Goal: Task Accomplishment & Management: Manage account settings

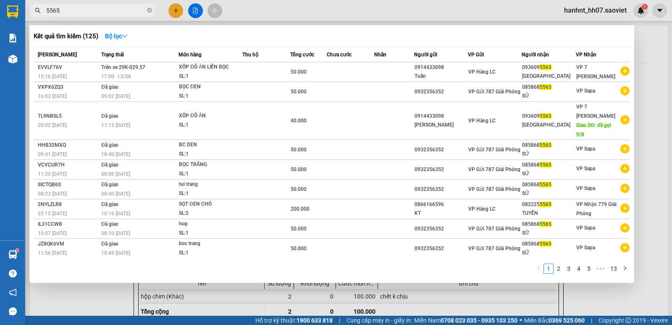
click at [177, 8] on div at bounding box center [336, 162] width 672 height 325
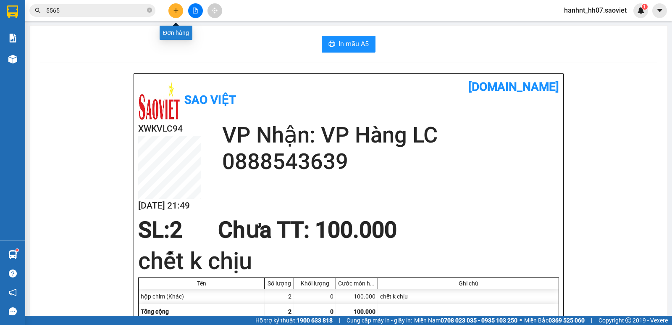
click at [171, 9] on button at bounding box center [175, 10] width 15 height 15
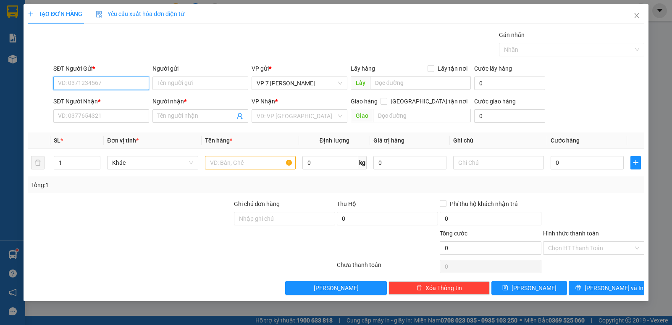
click at [102, 85] on input "SĐT Người Gửi *" at bounding box center [101, 82] width 96 height 13
click at [94, 98] on div "0975000940" at bounding box center [101, 99] width 86 height 9
type input "0975000940"
type input "fm"
type input "0379177999"
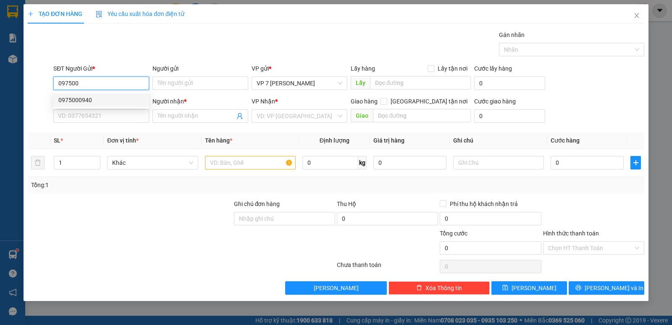
type input "c lệ"
type input "0975000940"
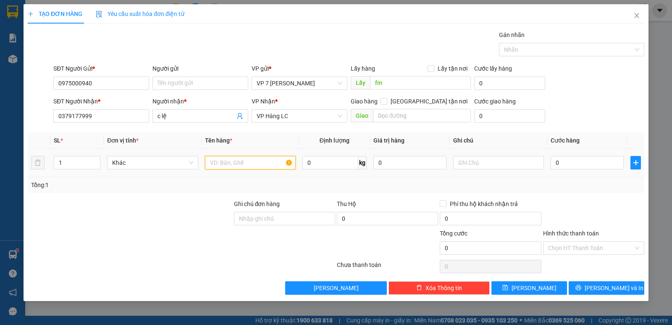
click at [228, 161] on input "text" at bounding box center [250, 162] width 91 height 13
type input "thung hoa"
click at [571, 164] on input "0" at bounding box center [587, 162] width 73 height 13
type input "8"
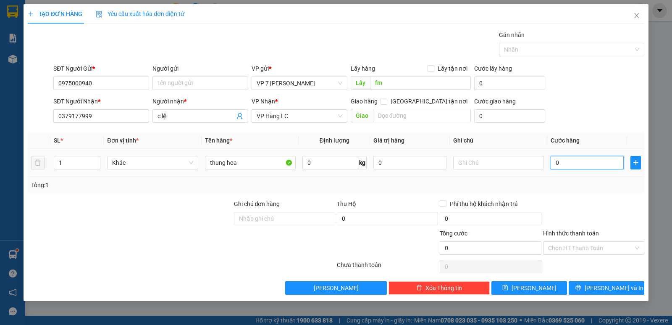
type input "8"
type input "80"
type input "80.000"
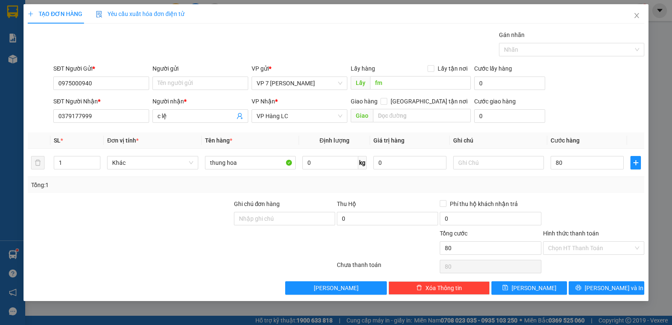
type input "80.000"
click at [580, 195] on div "Transit Pickup Surcharge Ids Transit Deliver Surcharge Ids Transit Deliver Surc…" at bounding box center [336, 162] width 617 height 264
click at [371, 221] on input "0" at bounding box center [387, 218] width 101 height 13
type input "2.950.000"
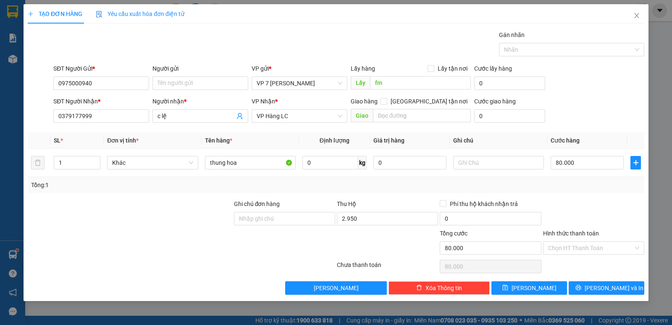
type input "30.000"
click at [366, 241] on div at bounding box center [387, 243] width 103 height 29
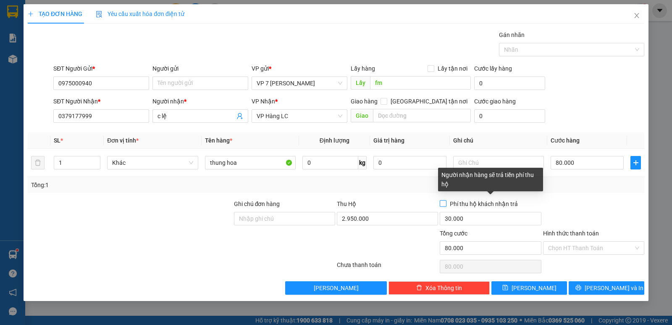
click at [445, 204] on input "Phí thu hộ khách nhận trả" at bounding box center [443, 203] width 6 height 6
checkbox input "true"
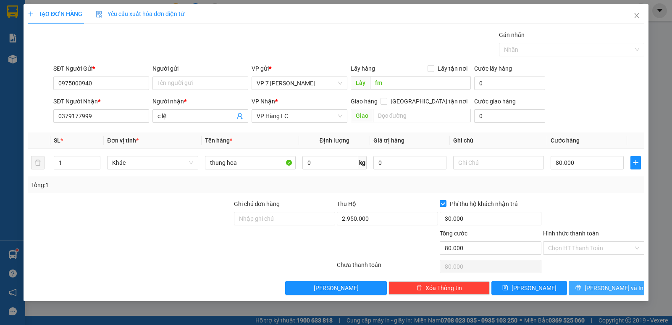
click at [610, 286] on span "[PERSON_NAME] và In" at bounding box center [614, 287] width 59 height 9
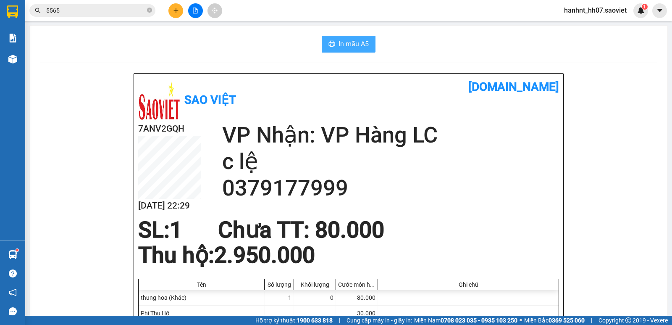
click at [347, 41] on span "In mẫu A5" at bounding box center [354, 44] width 30 height 11
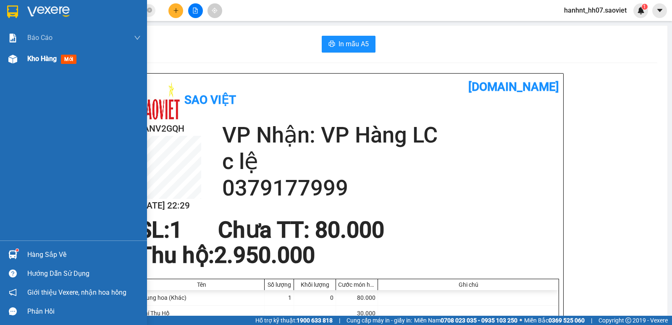
click at [28, 55] on span "Kho hàng" at bounding box center [41, 59] width 29 height 8
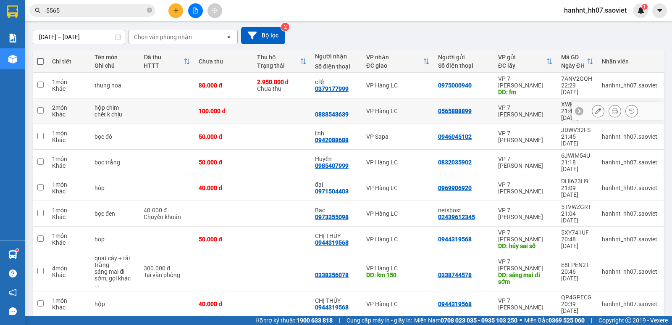
scroll to position [84, 0]
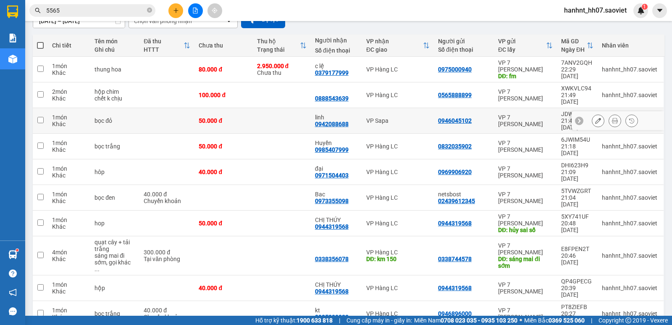
click at [237, 117] on div "50.000 đ" at bounding box center [224, 120] width 50 height 7
checkbox input "true"
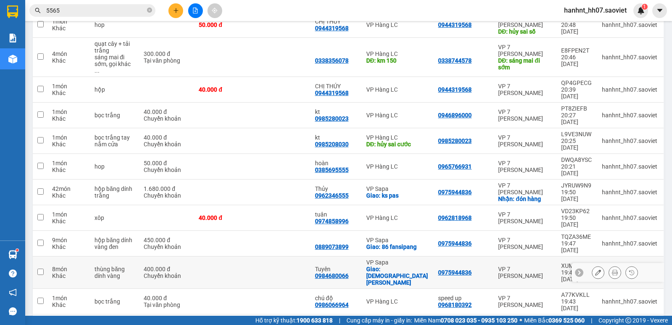
scroll to position [294, 0]
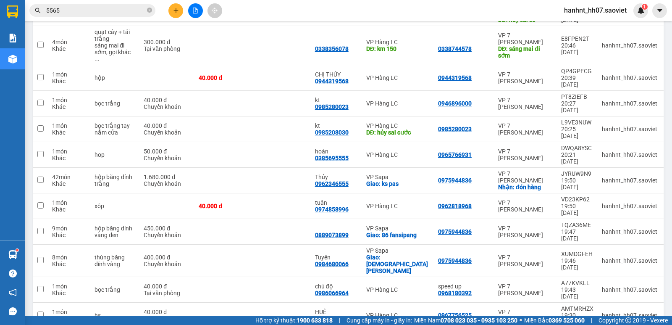
checkbox input "true"
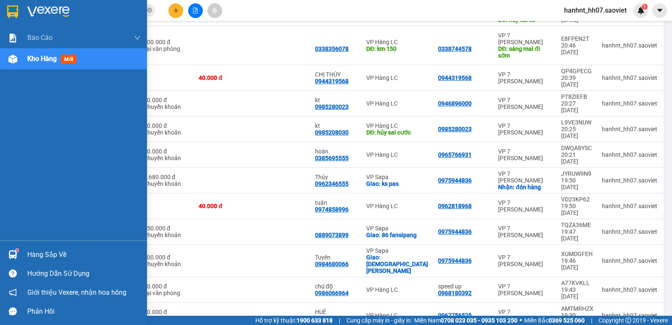
click at [18, 258] on div at bounding box center [12, 254] width 15 height 15
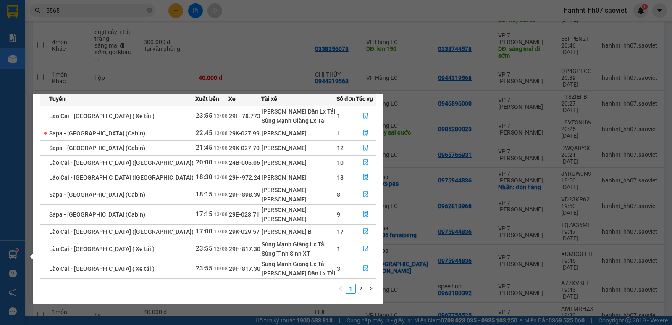
scroll to position [0, 0]
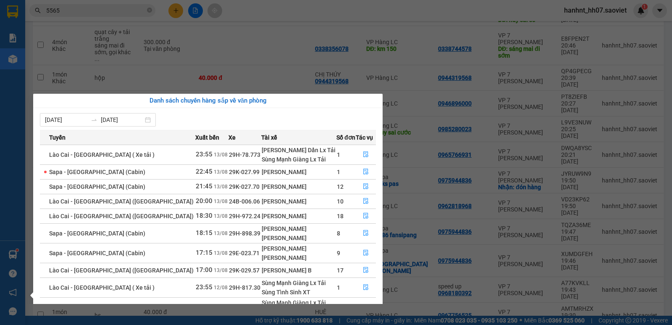
click at [274, 46] on section "Kết quả tìm kiếm ( 125 ) Bộ lọc Mã ĐH Trạng thái Món hàng Thu hộ Tổng cước Chưa…" at bounding box center [336, 162] width 672 height 325
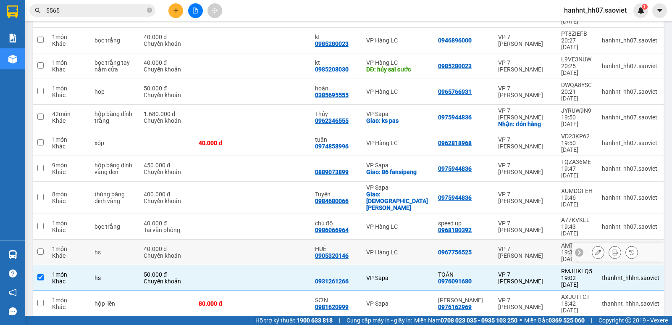
scroll to position [386, 0]
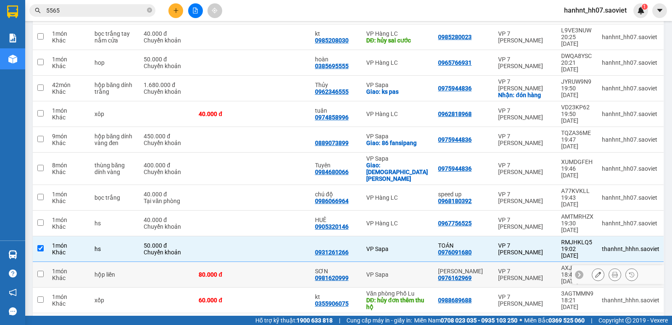
click at [159, 262] on td at bounding box center [166, 275] width 55 height 26
checkbox input "true"
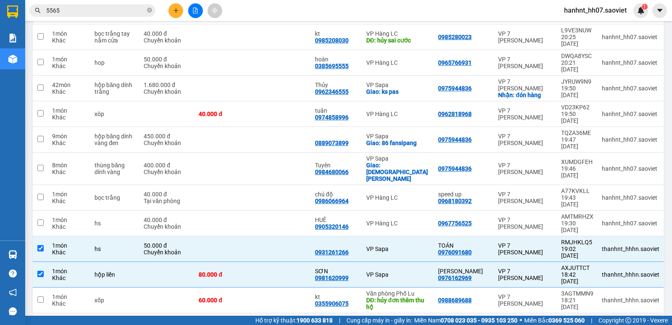
click at [154, 313] on td at bounding box center [166, 326] width 55 height 26
checkbox input "true"
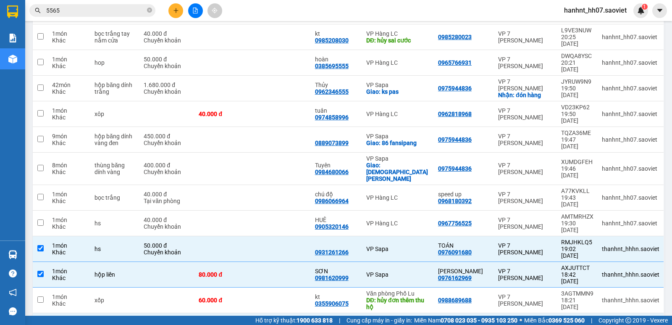
checkbox input "true"
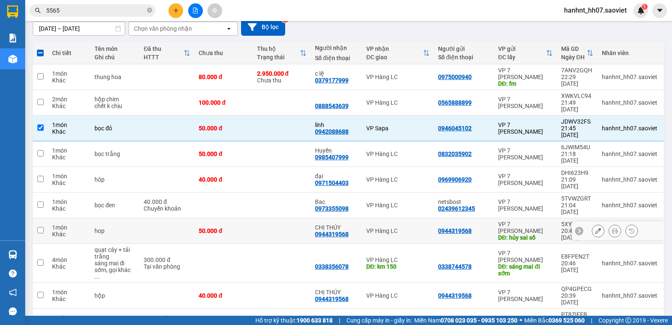
scroll to position [0, 0]
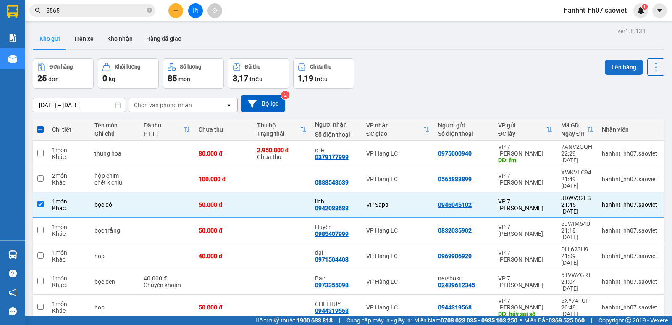
click at [609, 71] on button "Lên hàng" at bounding box center [624, 67] width 38 height 15
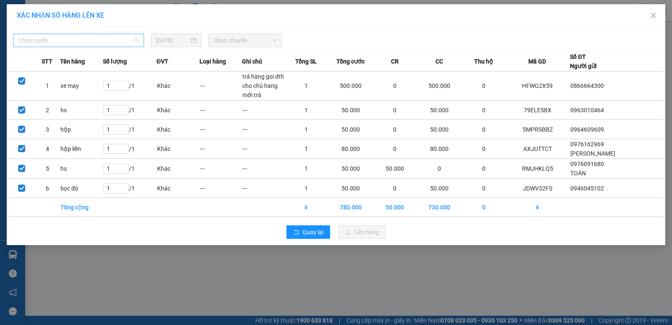
click at [78, 42] on span "Chọn tuyến" at bounding box center [78, 40] width 121 height 13
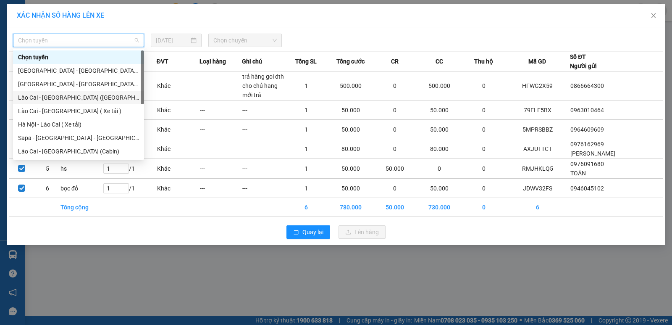
scroll to position [67, 0]
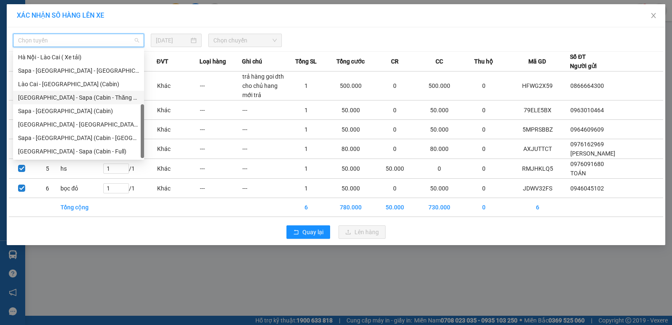
click at [103, 95] on div "Hà Nội - Sapa (Cabin - Thăng Long)" at bounding box center [78, 97] width 121 height 9
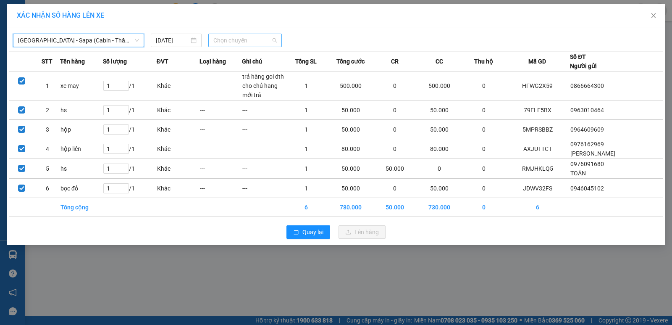
click at [228, 39] on span "Chọn chuyến" at bounding box center [244, 40] width 63 height 13
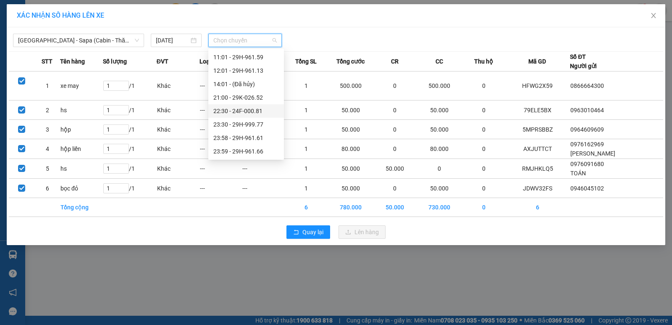
click at [253, 111] on div "22:30 - 24F-000.81" at bounding box center [246, 110] width 66 height 9
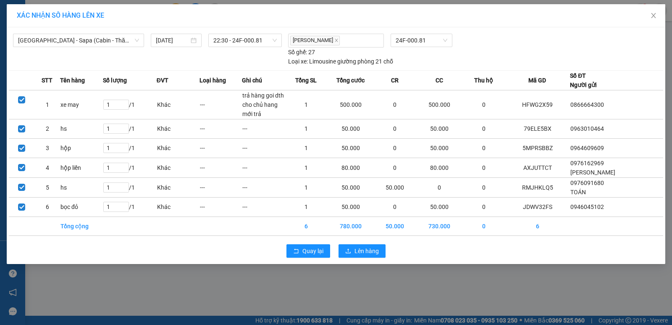
click at [362, 243] on div "Quay lại Lên hàng" at bounding box center [336, 251] width 655 height 22
click at [362, 255] on span "Lên hàng" at bounding box center [367, 250] width 24 height 9
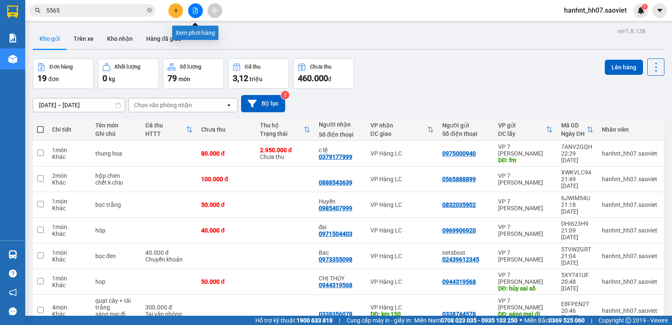
click at [200, 11] on button at bounding box center [195, 10] width 15 height 15
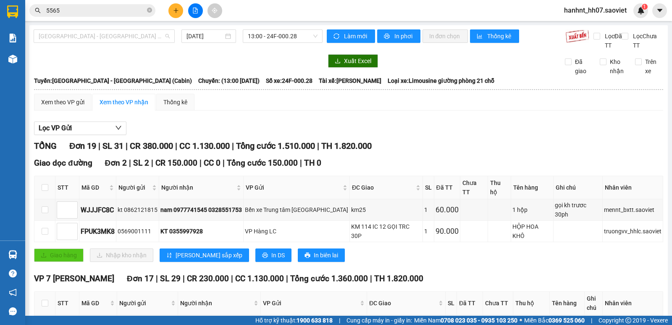
drag, startPoint x: 103, startPoint y: 35, endPoint x: 98, endPoint y: 78, distance: 42.6
click at [103, 35] on span "Hà Nội - Lào Cai (Cabin)" at bounding box center [104, 36] width 131 height 13
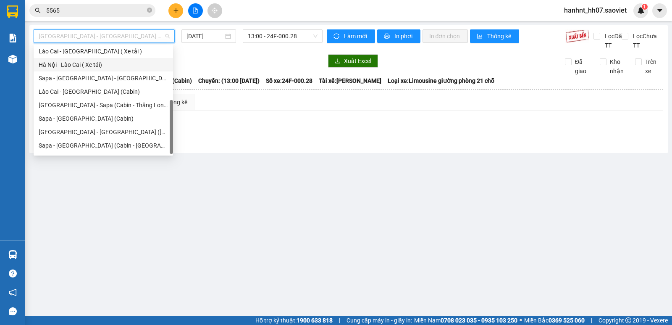
scroll to position [67, 0]
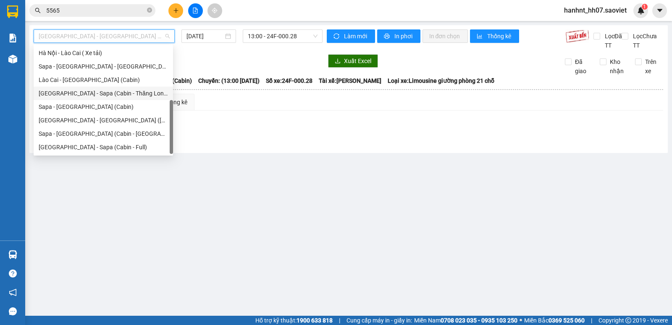
click at [115, 92] on div "Hà Nội - Sapa (Cabin - Thăng Long)" at bounding box center [103, 93] width 129 height 9
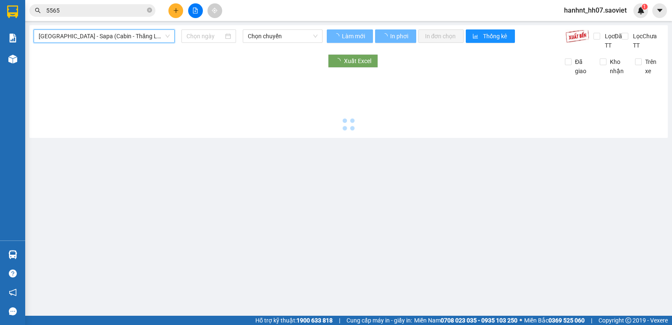
type input "[DATE]"
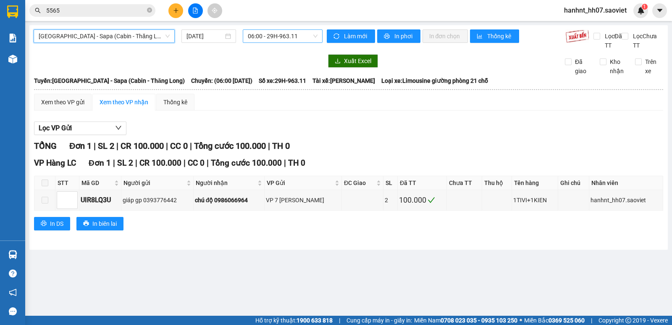
click at [278, 37] on span "06:00 - 29H-963.11" at bounding box center [282, 36] width 69 height 13
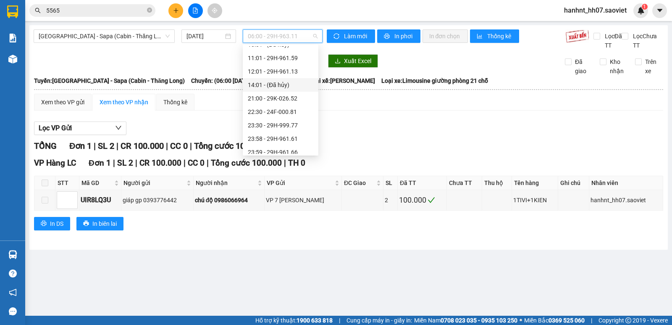
scroll to position [67, 0]
click at [296, 108] on div "22:30 - 24F-000.81" at bounding box center [281, 106] width 66 height 9
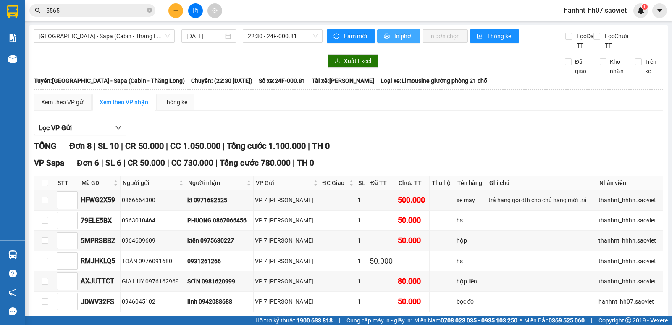
click at [397, 34] on span "In phơi" at bounding box center [404, 36] width 19 height 9
click at [114, 38] on span "Hà Nội - Sapa (Cabin - Thăng Long)" at bounding box center [104, 36] width 131 height 13
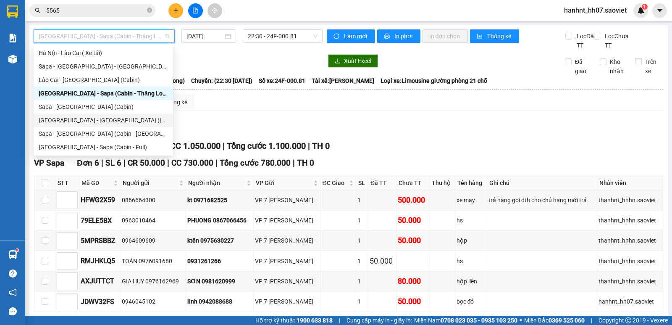
click at [98, 121] on div "Hà Nội - Lào Cai - Sapa (Giường)" at bounding box center [103, 120] width 129 height 9
type input "[DATE]"
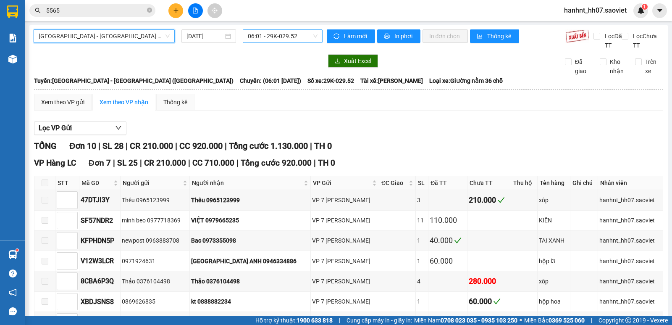
click at [287, 35] on span "06:01 - 29K-029.52" at bounding box center [282, 36] width 69 height 13
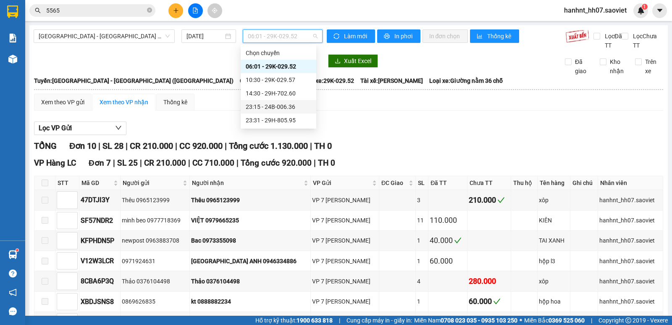
click at [281, 105] on div "23:15 - 24B-006.36" at bounding box center [279, 106] width 66 height 9
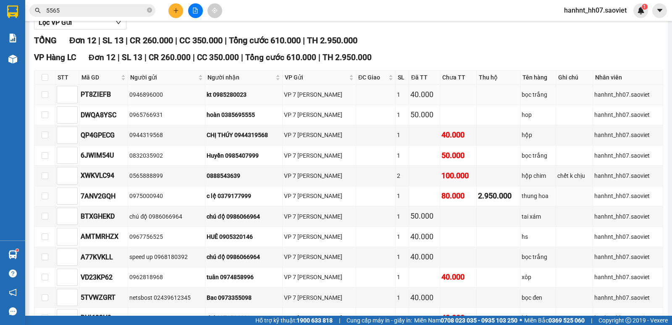
scroll to position [133, 0]
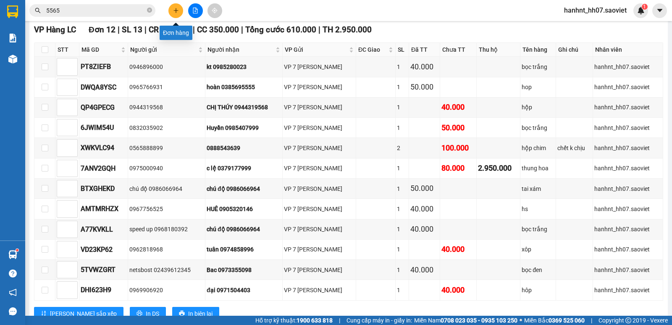
click at [175, 13] on icon "plus" at bounding box center [176, 11] width 6 height 6
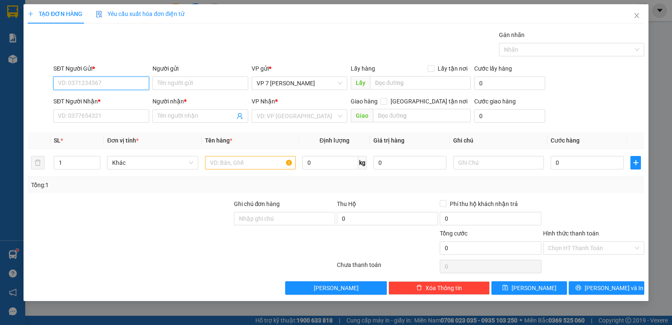
click at [100, 81] on input "SĐT Người Gửi *" at bounding box center [101, 82] width 96 height 13
click at [99, 113] on div "0393873333 - thanh 247" at bounding box center [101, 113] width 86 height 9
type input "0393873333"
type input "thanh 247"
type input "0962178218"
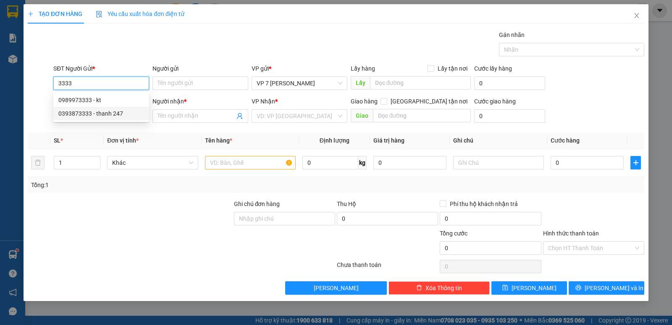
type input "QUANG"
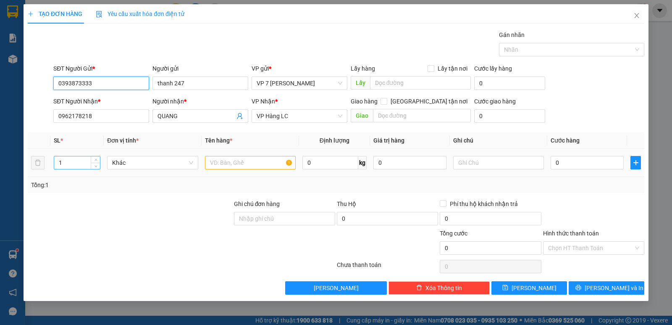
type input "0393873333"
click at [74, 164] on input "1" at bounding box center [77, 162] width 46 height 13
click at [230, 162] on input "text" at bounding box center [250, 162] width 91 height 13
type input "kiện"
click at [70, 161] on input "number" at bounding box center [77, 162] width 46 height 13
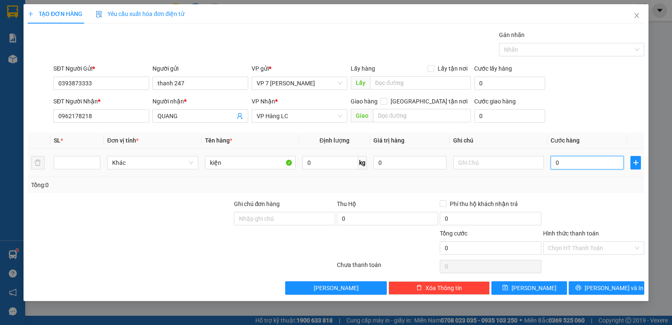
click at [577, 165] on input "0" at bounding box center [587, 162] width 73 height 13
type input "3"
type input "35"
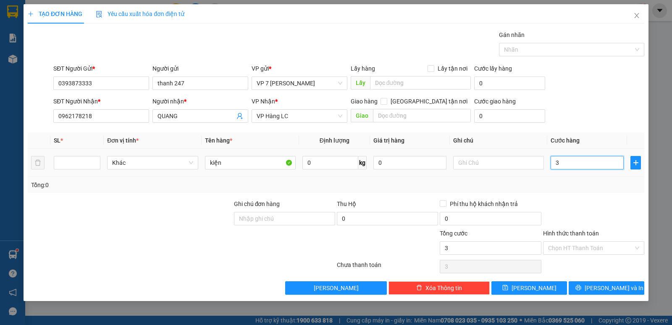
type input "35"
type input "350"
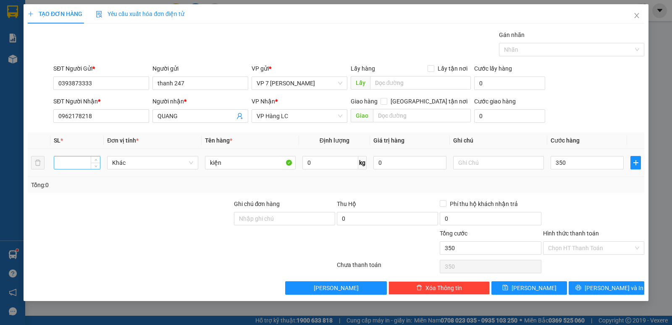
type input "350.000"
click at [72, 158] on input "number" at bounding box center [77, 162] width 46 height 13
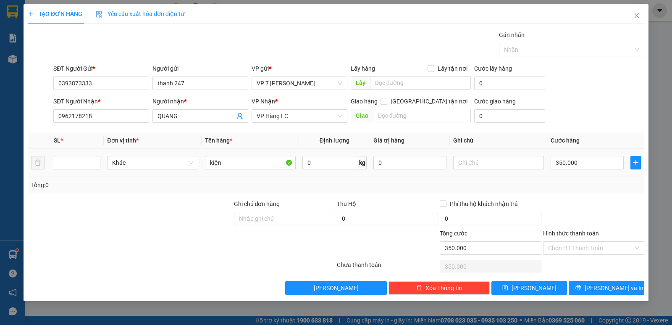
click at [66, 169] on div at bounding box center [77, 162] width 47 height 17
click at [67, 160] on input "number" at bounding box center [77, 162] width 46 height 13
type input "29"
drag, startPoint x: 558, startPoint y: 190, endPoint x: 603, endPoint y: 272, distance: 93.5
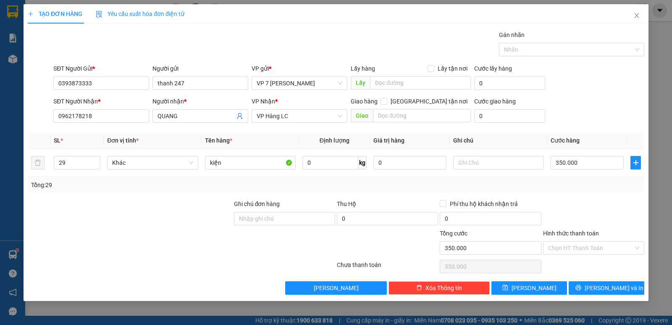
click at [560, 192] on div "Tổng: 29" at bounding box center [336, 185] width 617 height 16
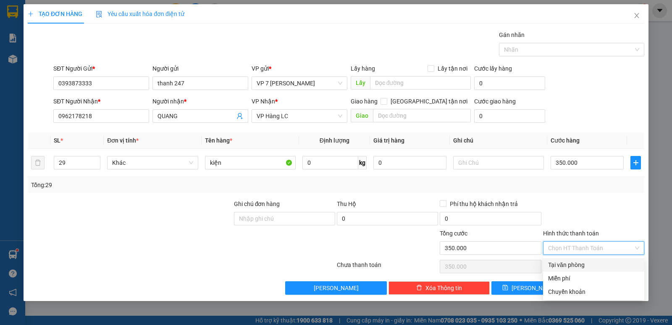
click at [589, 250] on input "Hình thức thanh toán" at bounding box center [590, 248] width 85 height 13
click at [588, 198] on div "Transit Pickup Surcharge Ids Transit Deliver Surcharge Ids Transit Deliver Surc…" at bounding box center [336, 162] width 617 height 264
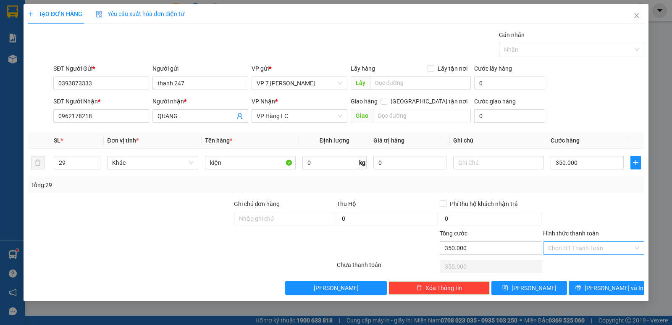
click at [588, 246] on input "Hình thức thanh toán" at bounding box center [590, 248] width 85 height 13
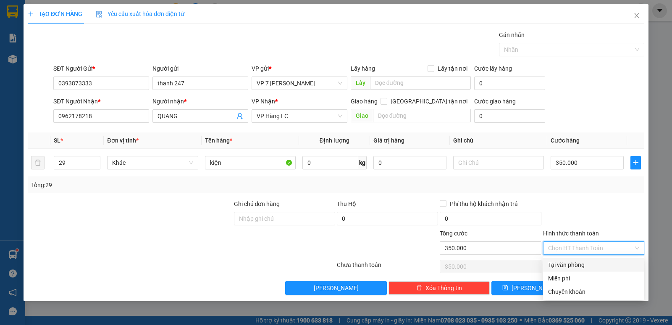
click at [584, 264] on div "Tại văn phòng" at bounding box center [593, 264] width 91 height 9
type input "0"
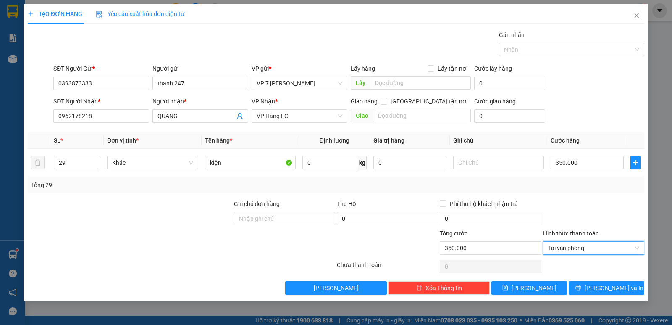
click at [579, 211] on div at bounding box center [593, 213] width 103 height 29
click at [608, 290] on span "[PERSON_NAME] và In" at bounding box center [614, 287] width 59 height 9
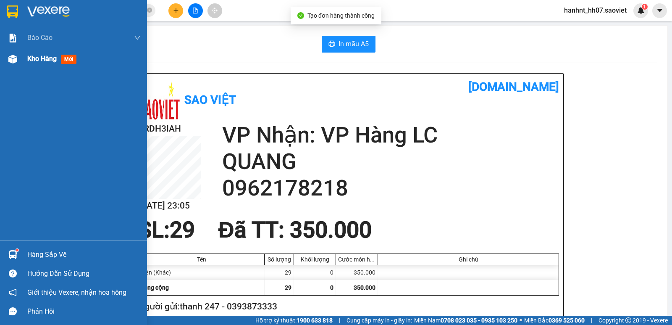
click at [30, 63] on div "Kho hàng mới" at bounding box center [53, 58] width 53 height 11
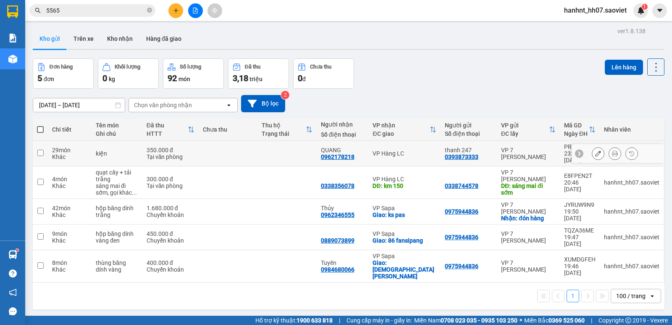
drag, startPoint x: 229, startPoint y: 155, endPoint x: 481, endPoint y: 129, distance: 253.8
click at [230, 155] on td at bounding box center [228, 154] width 59 height 26
checkbox input "true"
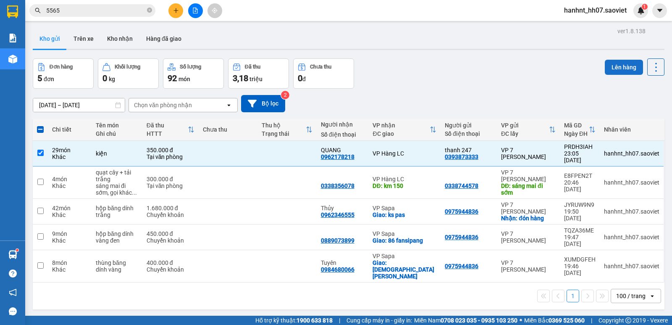
click at [613, 62] on button "Lên hàng" at bounding box center [624, 67] width 38 height 15
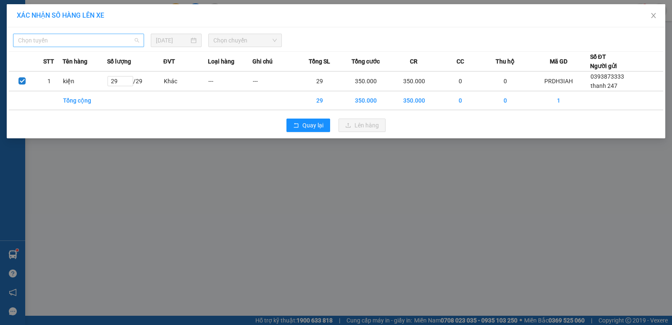
click at [77, 44] on span "Chọn tuyến" at bounding box center [78, 40] width 121 height 13
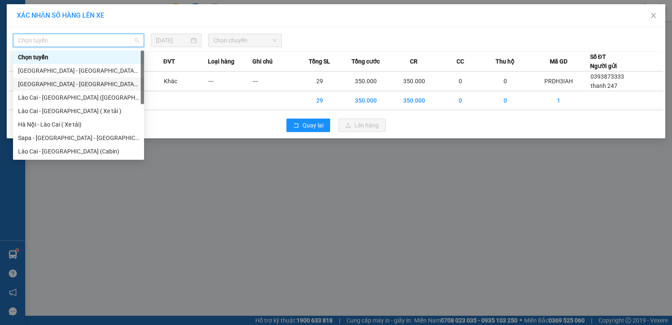
click at [81, 85] on div "Hà Nội - Lào Cai (Giường)" at bounding box center [78, 83] width 121 height 9
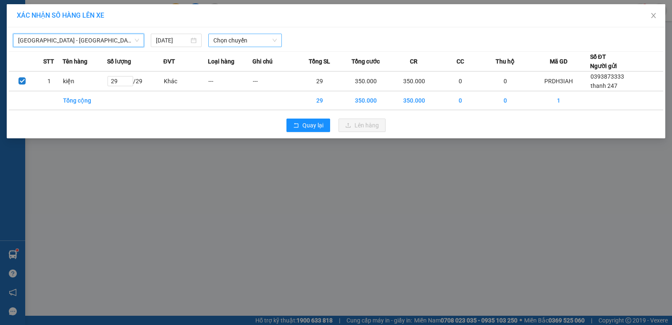
click at [247, 40] on span "Chọn chuyến" at bounding box center [244, 40] width 63 height 13
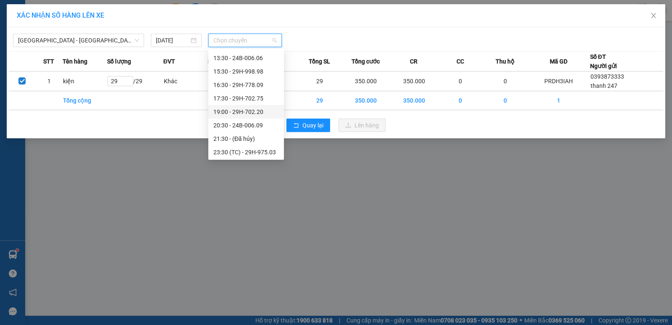
scroll to position [81, 0]
click at [109, 39] on span "Hà Nội - Lào Cai (Giường)" at bounding box center [78, 40] width 121 height 13
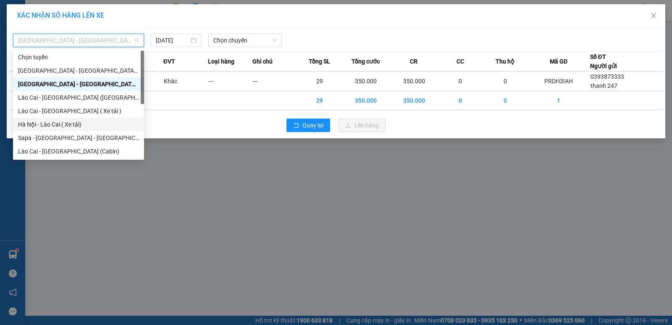
scroll to position [67, 0]
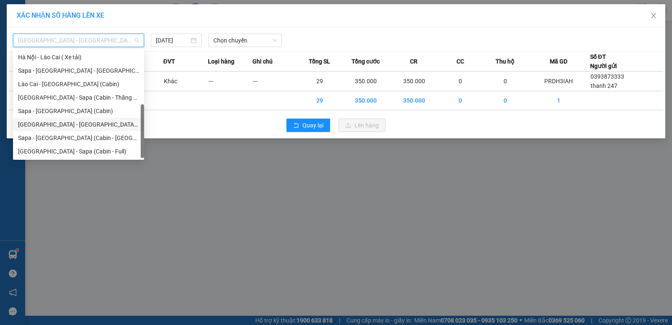
click at [79, 128] on div "Hà Nội - Lào Cai - Sapa (Giường)" at bounding box center [78, 124] width 121 height 9
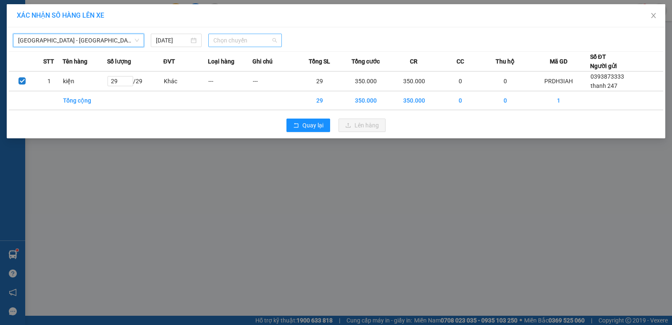
click at [228, 42] on span "Chọn chuyến" at bounding box center [244, 40] width 63 height 13
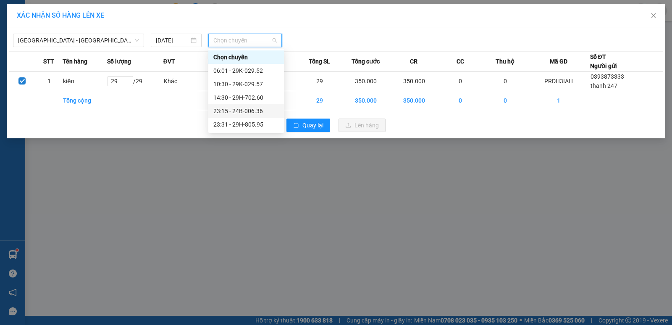
click at [250, 110] on div "23:15 - 24B-006.36" at bounding box center [246, 110] width 66 height 9
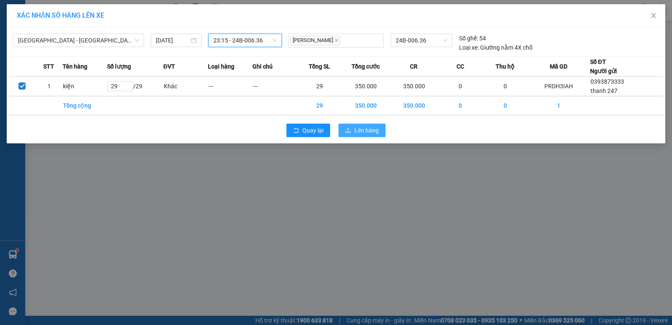
click at [346, 129] on icon "upload" at bounding box center [348, 130] width 6 height 6
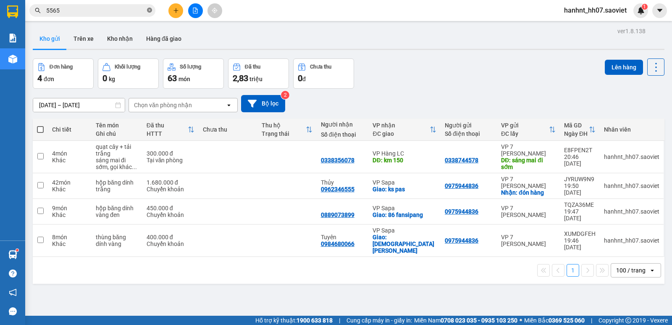
click at [149, 11] on icon "close-circle" at bounding box center [149, 10] width 5 height 5
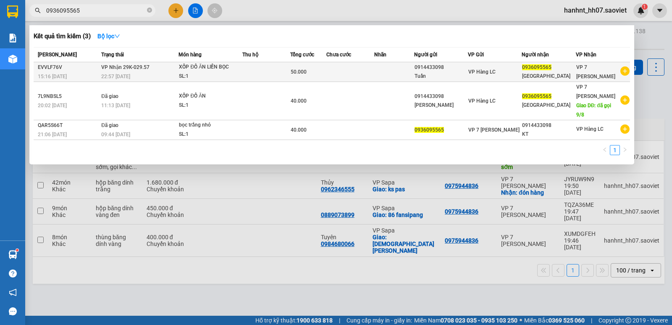
type input "0936095565"
click at [282, 68] on td at bounding box center [265, 72] width 47 height 20
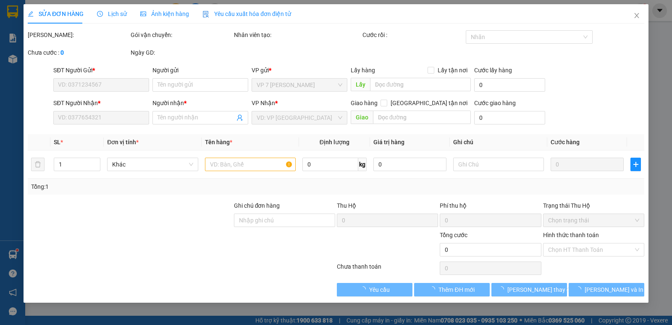
type input "0914433098"
type input "Tuấn"
type input "0936095565"
type input "HÀ ANH"
type input "50.000"
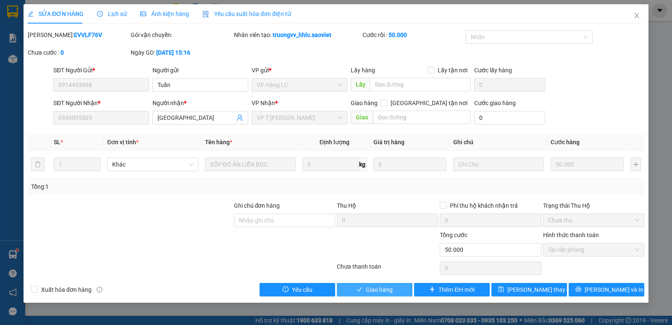
click at [378, 290] on span "Giao hàng" at bounding box center [379, 289] width 27 height 9
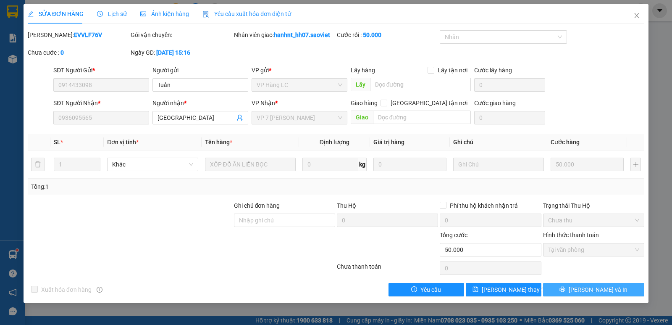
click at [601, 288] on span "[PERSON_NAME] và In" at bounding box center [598, 289] width 59 height 9
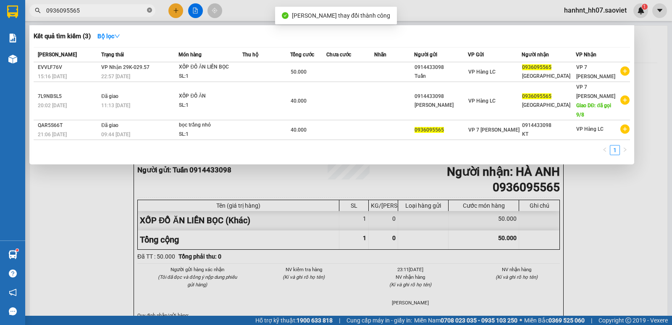
click at [148, 11] on icon "close-circle" at bounding box center [149, 10] width 5 height 5
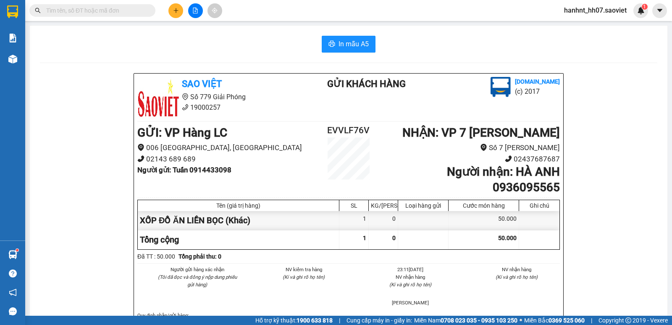
click at [129, 11] on input "text" at bounding box center [95, 10] width 99 height 9
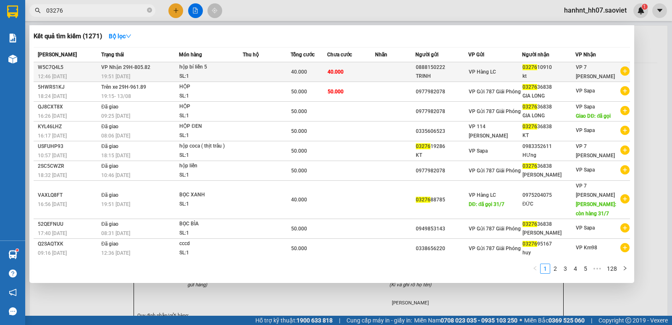
type input "03276"
click at [337, 68] on span "40.000" at bounding box center [336, 71] width 16 height 7
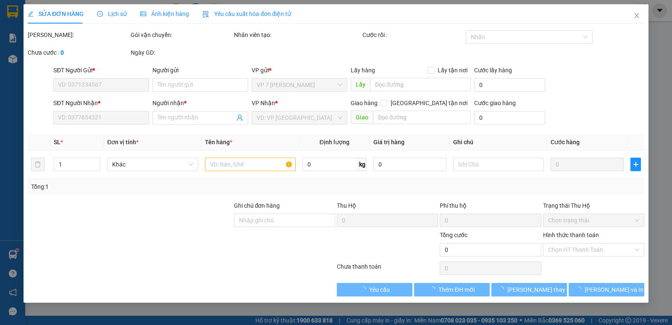
type input "0888150222"
type input "TRINH"
type input "0327610910"
type input "kt"
type input "40.000"
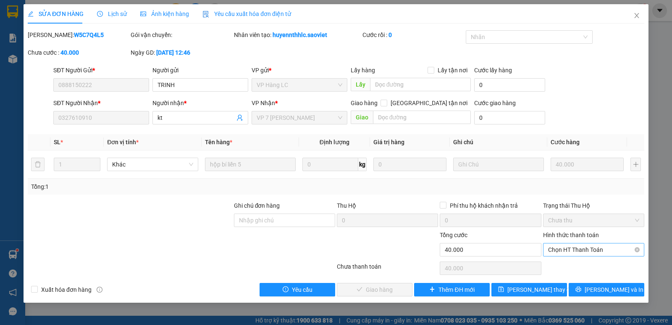
click at [567, 249] on span "Chọn HT Thanh Toán" at bounding box center [593, 249] width 91 height 13
click at [580, 279] on div "Chuyển khoản" at bounding box center [593, 279] width 91 height 9
type input "0"
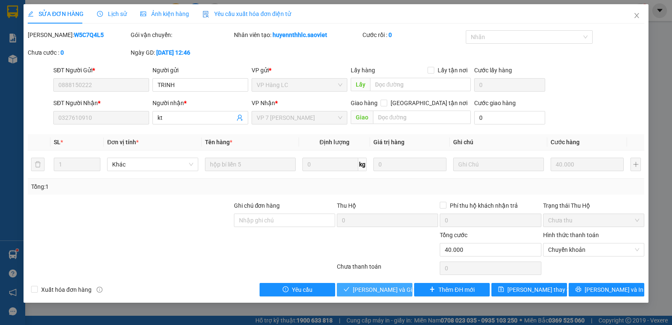
click at [372, 289] on span "[PERSON_NAME] và Giao hàng" at bounding box center [393, 289] width 81 height 9
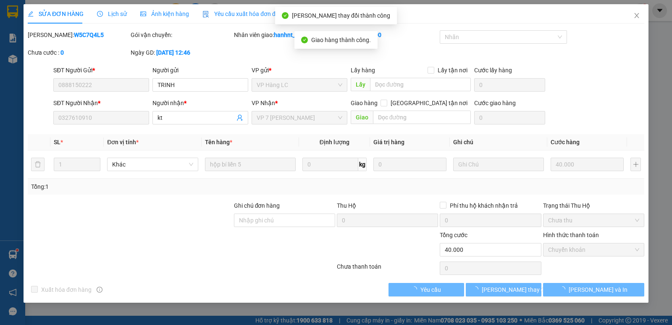
click at [595, 292] on span "[PERSON_NAME] và In" at bounding box center [598, 289] width 59 height 9
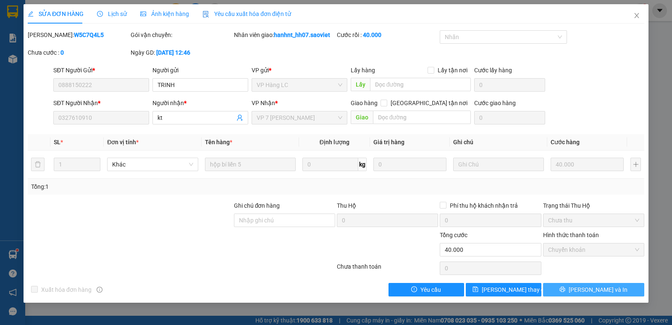
click at [576, 289] on button "[PERSON_NAME] và In" at bounding box center [593, 289] width 101 height 13
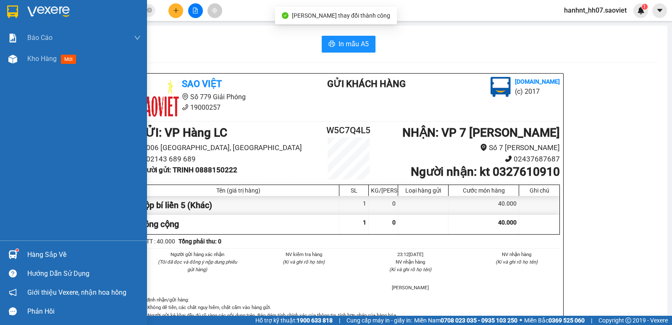
click at [65, 252] on div "Hàng sắp về" at bounding box center [83, 254] width 113 height 13
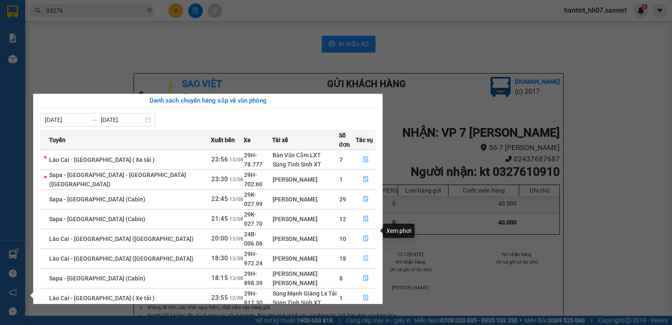
click at [363, 255] on icon "file-done" at bounding box center [366, 258] width 6 height 6
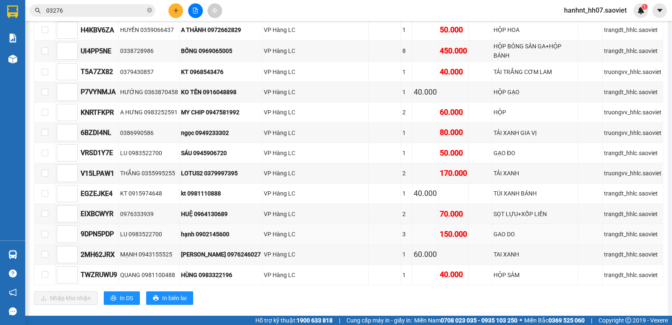
scroll to position [366, 0]
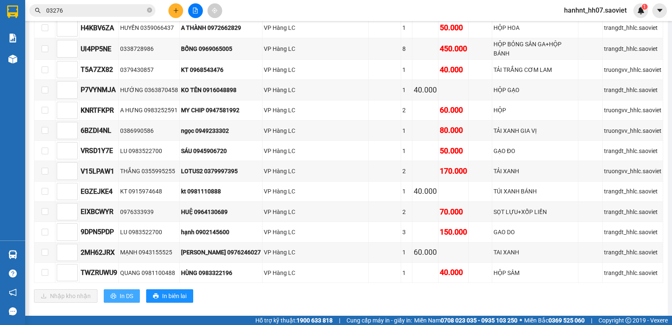
click at [129, 291] on span "In DS" at bounding box center [126, 295] width 13 height 9
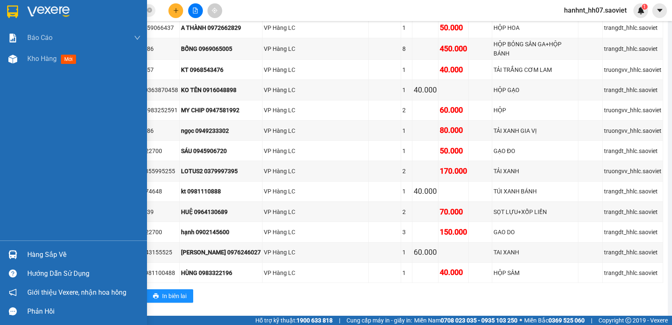
click at [40, 253] on div "Hàng sắp về" at bounding box center [83, 254] width 113 height 13
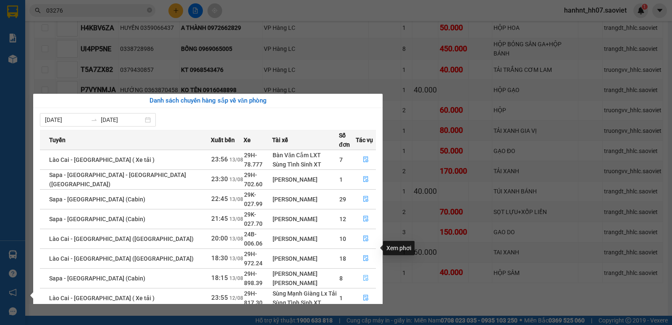
click at [363, 275] on icon "file-done" at bounding box center [366, 278] width 6 height 6
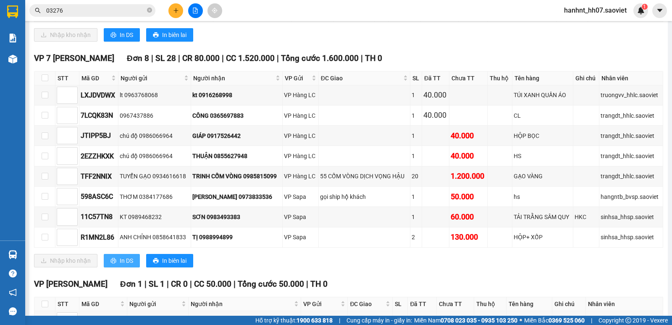
scroll to position [468, 0]
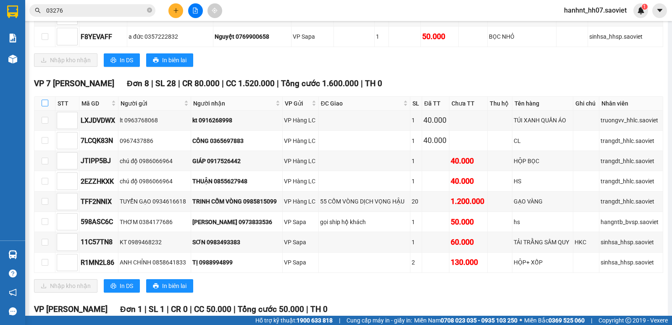
click at [42, 100] on input "checkbox" at bounding box center [45, 103] width 7 height 7
checkbox input "true"
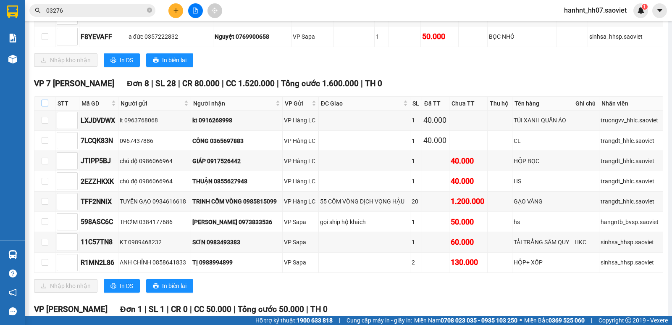
checkbox input "true"
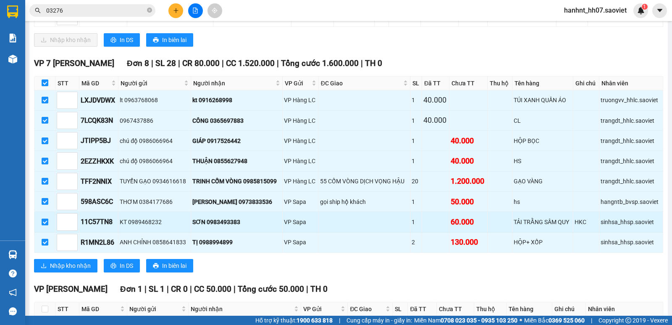
scroll to position [510, 0]
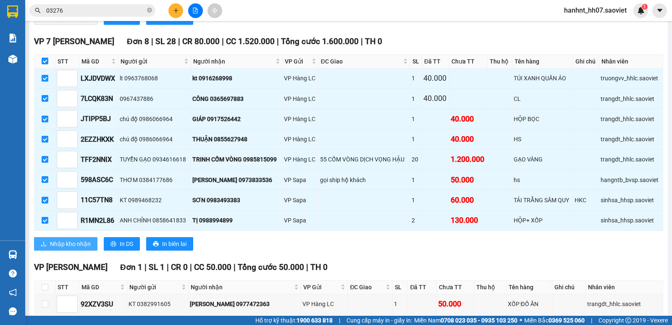
click at [54, 241] on span "Nhập kho nhận" at bounding box center [70, 243] width 41 height 9
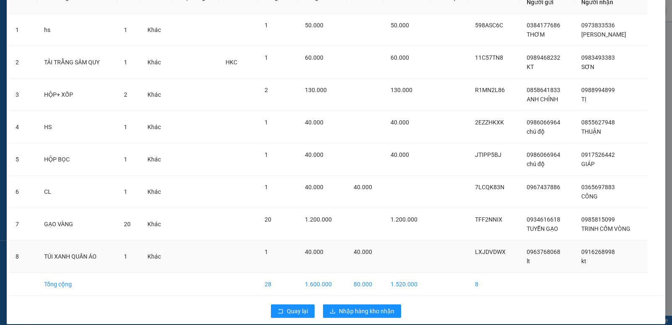
scroll to position [66, 0]
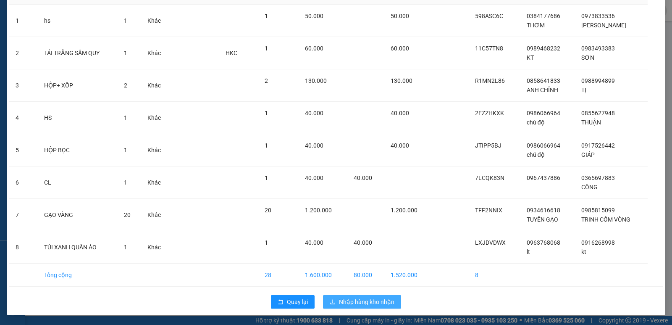
click at [360, 300] on span "Nhập hàng kho nhận" at bounding box center [366, 301] width 55 height 9
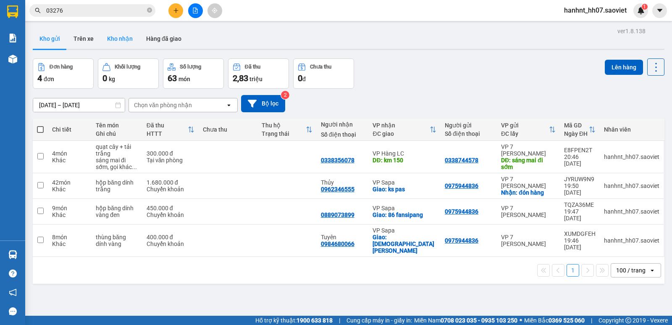
click at [119, 36] on button "Kho nhận" at bounding box center [119, 39] width 39 height 20
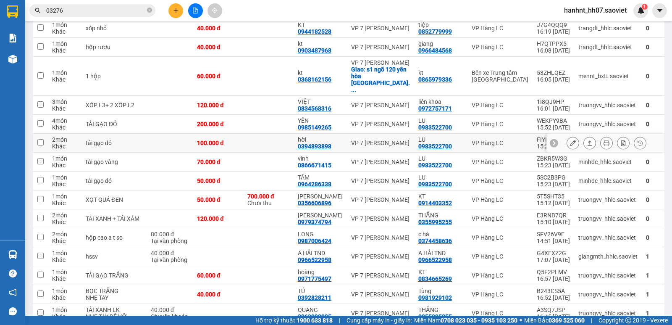
scroll to position [378, 0]
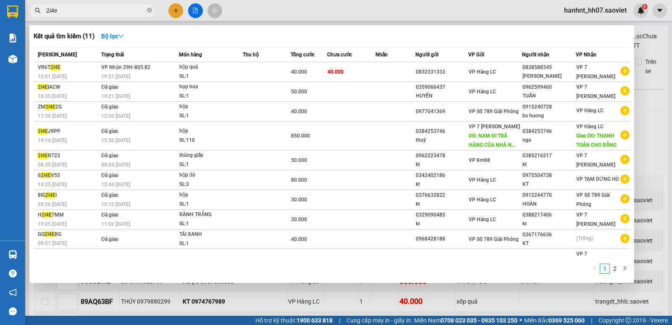
click at [90, 6] on input "2i4e" at bounding box center [95, 10] width 99 height 9
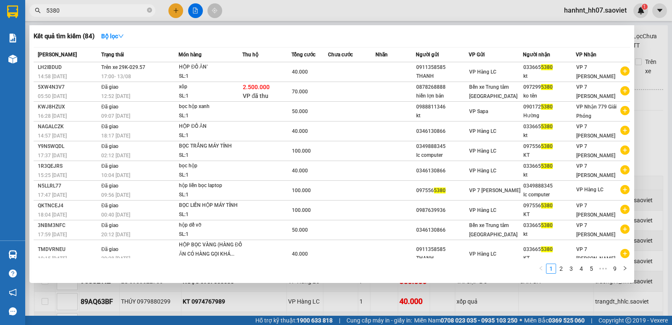
click at [83, 10] on input "5380" at bounding box center [95, 10] width 99 height 9
type input "8875"
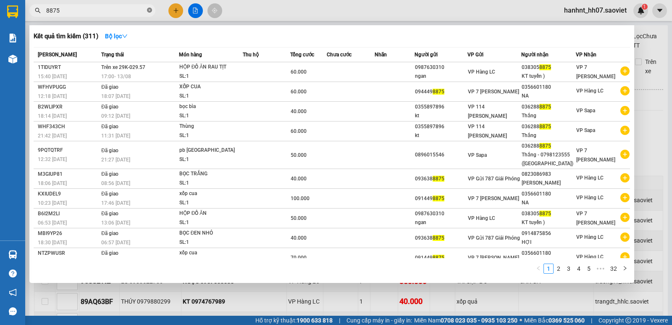
click at [147, 11] on icon "close-circle" at bounding box center [149, 10] width 5 height 5
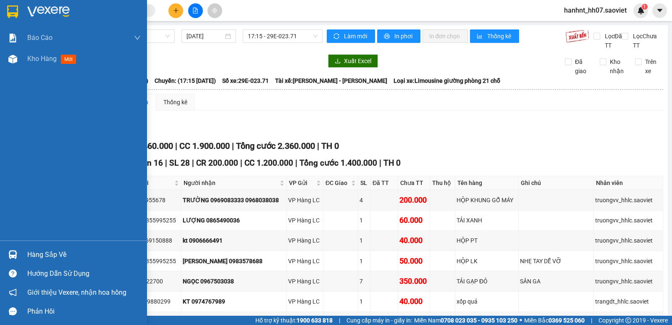
click at [22, 252] on div "Hàng sắp về" at bounding box center [73, 254] width 147 height 19
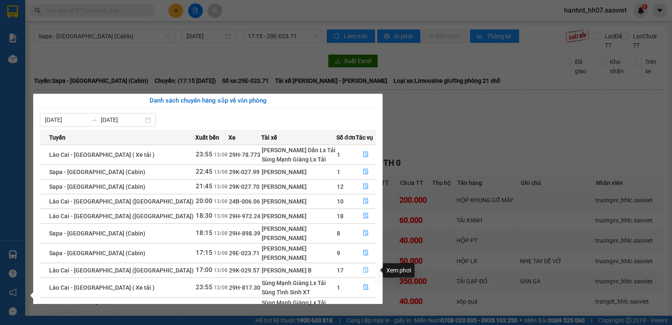
click at [363, 271] on icon "file-done" at bounding box center [366, 270] width 6 height 6
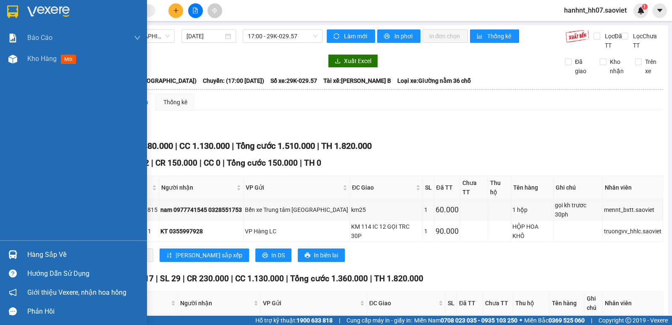
click at [19, 250] on div at bounding box center [12, 254] width 15 height 15
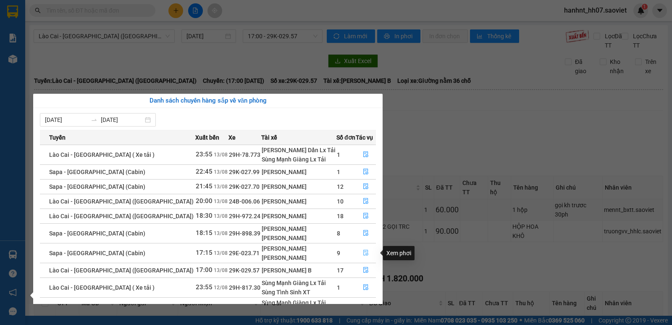
click at [368, 248] on button "button" at bounding box center [365, 252] width 19 height 13
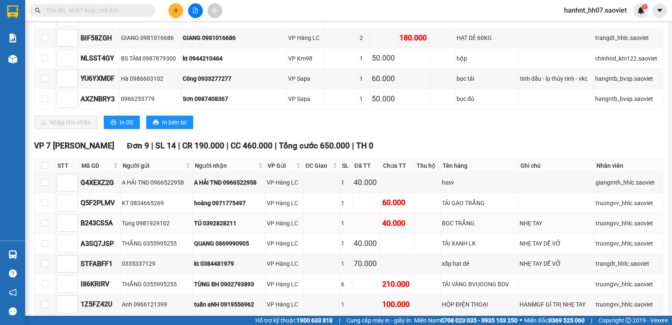
scroll to position [406, 0]
click at [45, 162] on input "checkbox" at bounding box center [45, 164] width 7 height 7
checkbox input "true"
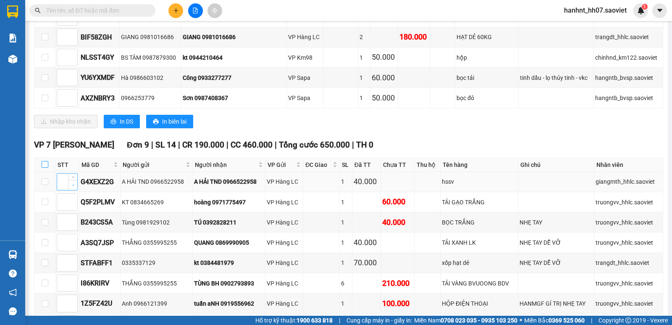
checkbox input "true"
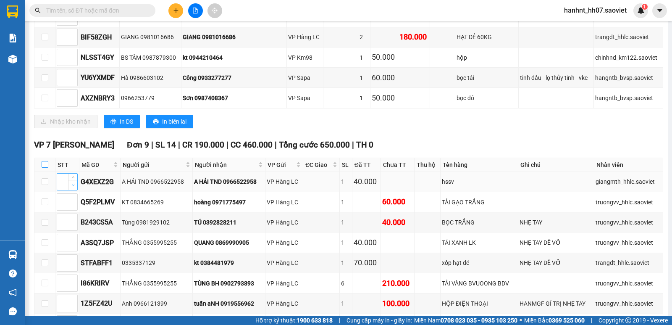
checkbox input "true"
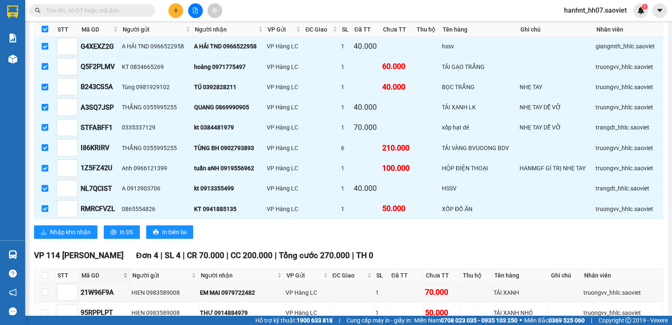
scroll to position [588, 0]
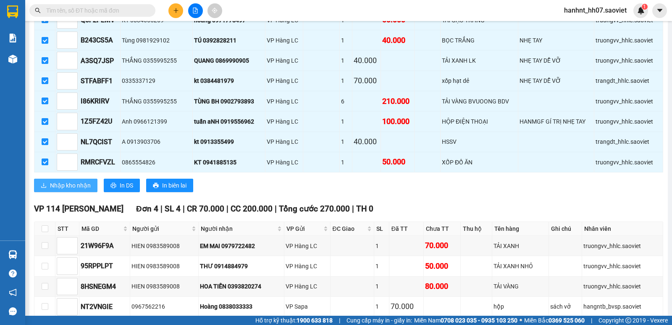
click at [75, 182] on span "Nhập kho nhận" at bounding box center [70, 185] width 41 height 9
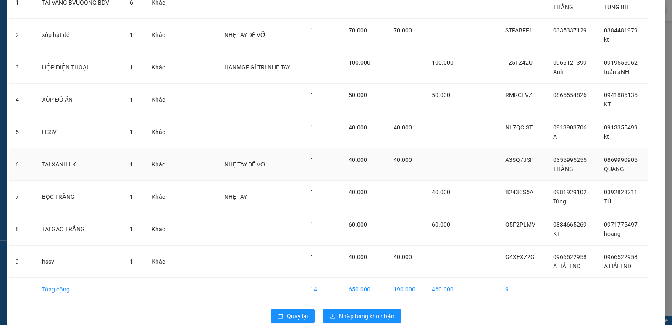
scroll to position [98, 0]
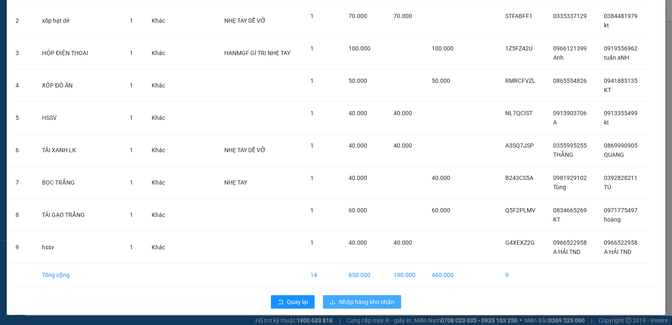
click at [375, 296] on button "Nhập hàng kho nhận" at bounding box center [362, 301] width 78 height 13
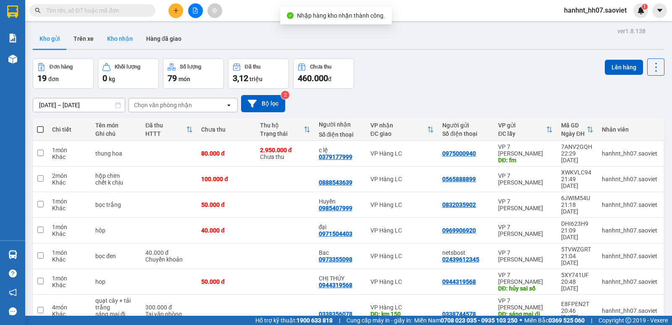
click at [107, 37] on button "Kho nhận" at bounding box center [119, 39] width 39 height 20
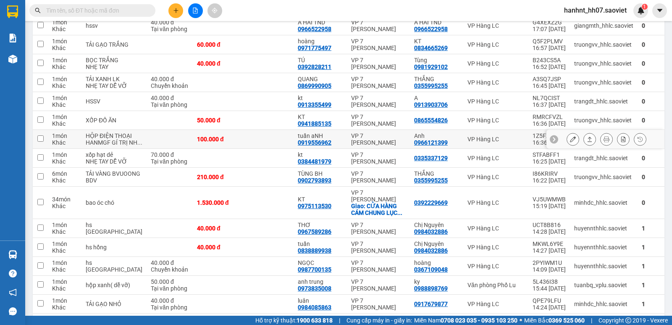
scroll to position [168, 0]
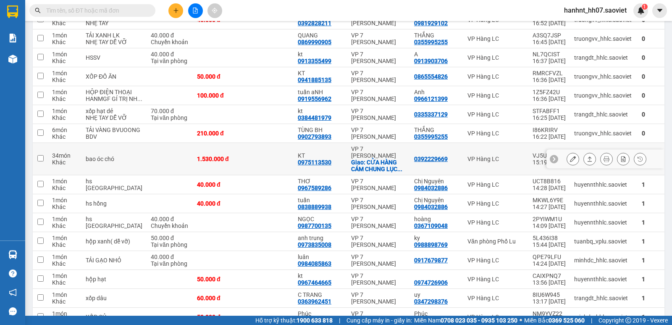
drag, startPoint x: 241, startPoint y: 194, endPoint x: 238, endPoint y: 177, distance: 17.5
click at [243, 175] on td at bounding box center [268, 159] width 50 height 32
checkbox input "true"
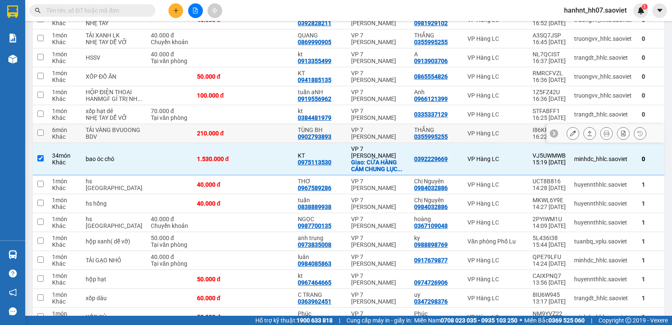
drag, startPoint x: 238, startPoint y: 176, endPoint x: 237, endPoint y: 168, distance: 7.6
click at [243, 143] on td at bounding box center [268, 133] width 50 height 19
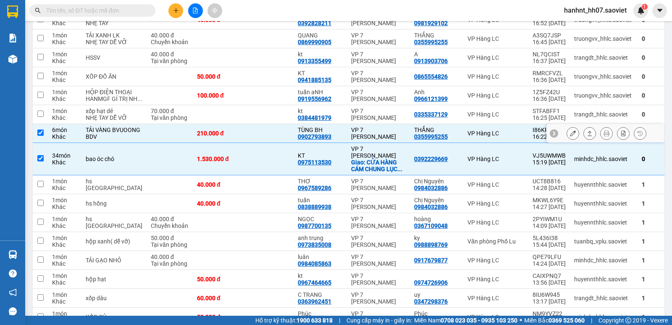
drag, startPoint x: 237, startPoint y: 163, endPoint x: 236, endPoint y: 139, distance: 23.5
drag, startPoint x: 236, startPoint y: 139, endPoint x: 236, endPoint y: 115, distance: 24.4
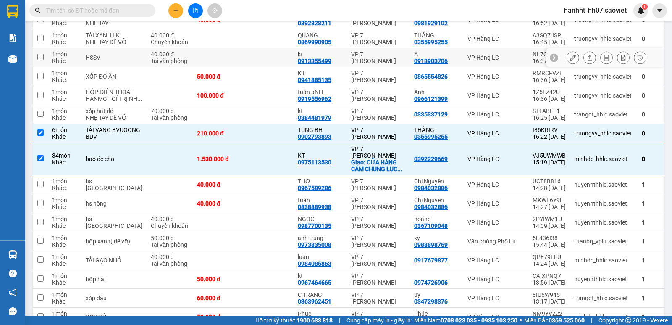
drag, startPoint x: 236, startPoint y: 78, endPoint x: 232, endPoint y: 47, distance: 31.3
drag, startPoint x: 232, startPoint y: 47, endPoint x: 232, endPoint y: 21, distance: 26.5
click at [232, 21] on div "Kết quả tìm kiếm ( 311 ) Bộ lọc Mã ĐH Trạng thái Món hàng Thu hộ Tổng cước Chưa…" at bounding box center [336, 10] width 672 height 21
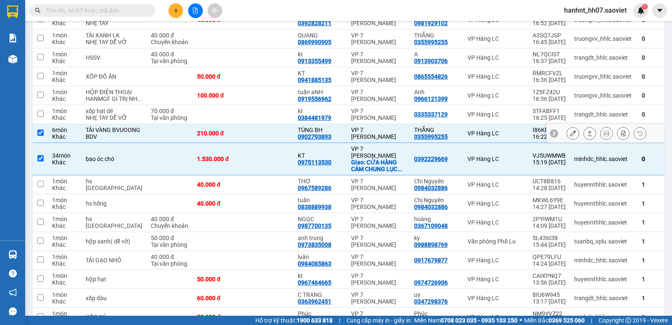
drag, startPoint x: 256, startPoint y: 168, endPoint x: 254, endPoint y: 145, distance: 23.6
click at [255, 143] on td at bounding box center [268, 133] width 50 height 19
checkbox input "false"
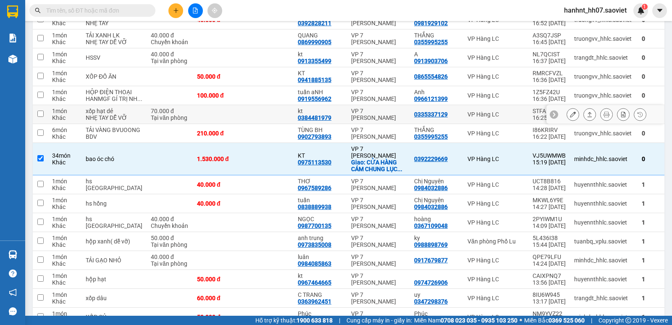
click at [251, 105] on td at bounding box center [268, 95] width 50 height 19
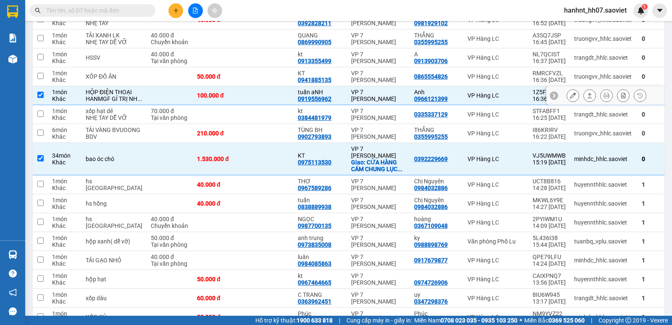
checkbox input "true"
drag, startPoint x: 250, startPoint y: 121, endPoint x: 242, endPoint y: 85, distance: 37.4
drag, startPoint x: 242, startPoint y: 85, endPoint x: 241, endPoint y: 68, distance: 16.9
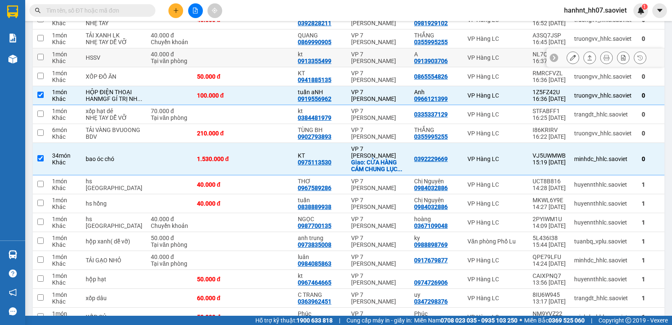
click at [243, 48] on td at bounding box center [268, 38] width 50 height 19
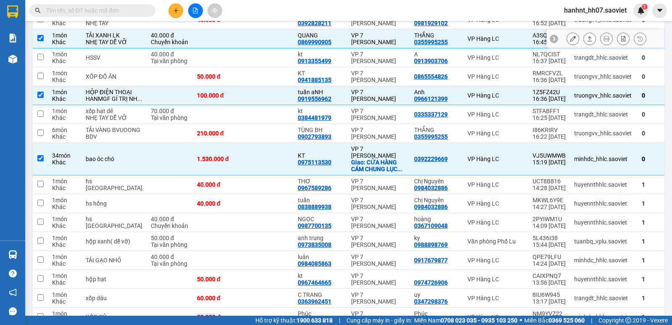
checkbox input "true"
drag, startPoint x: 263, startPoint y: 181, endPoint x: 258, endPoint y: 153, distance: 28.6
click at [262, 143] on td at bounding box center [268, 133] width 50 height 19
checkbox input "true"
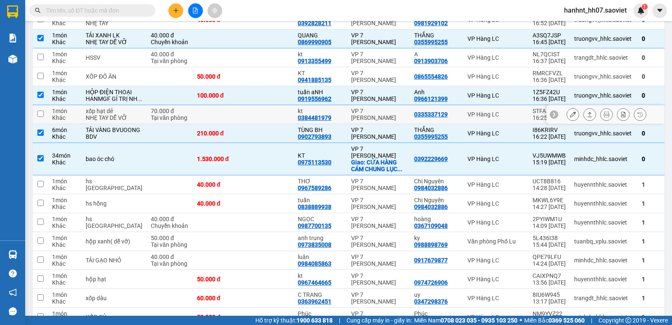
click at [256, 124] on td at bounding box center [268, 114] width 50 height 19
checkbox input "true"
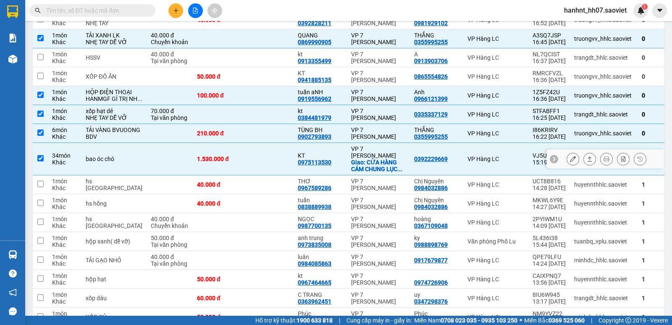
drag, startPoint x: 258, startPoint y: 212, endPoint x: 271, endPoint y: 108, distance: 104.6
click at [258, 175] on td at bounding box center [268, 159] width 50 height 32
checkbox input "false"
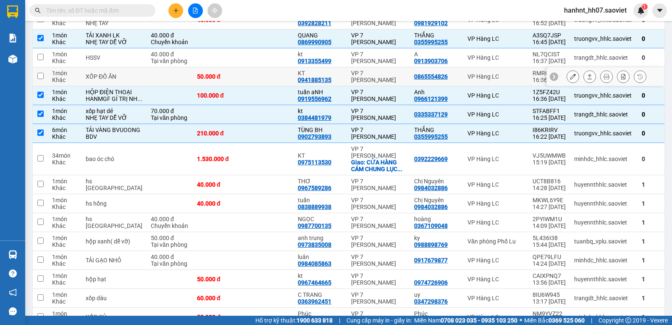
drag, startPoint x: 269, startPoint y: 94, endPoint x: 254, endPoint y: 71, distance: 28.2
click at [254, 67] on td at bounding box center [268, 57] width 50 height 19
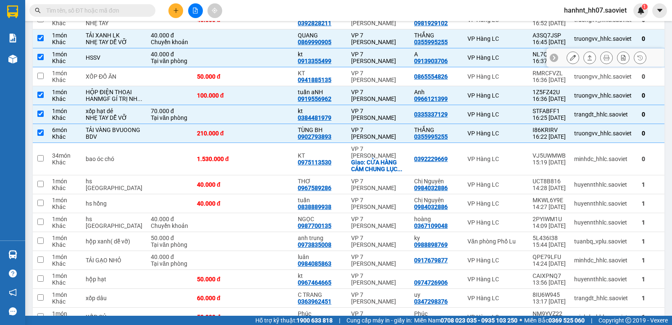
checkbox input "true"
click at [261, 86] on td at bounding box center [268, 76] width 50 height 19
checkbox input "true"
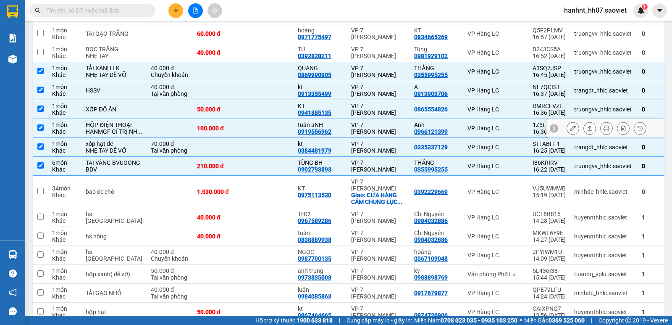
scroll to position [98, 0]
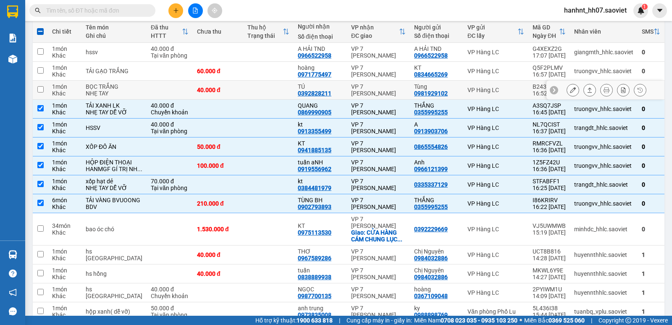
click at [253, 88] on td at bounding box center [268, 90] width 50 height 19
checkbox input "true"
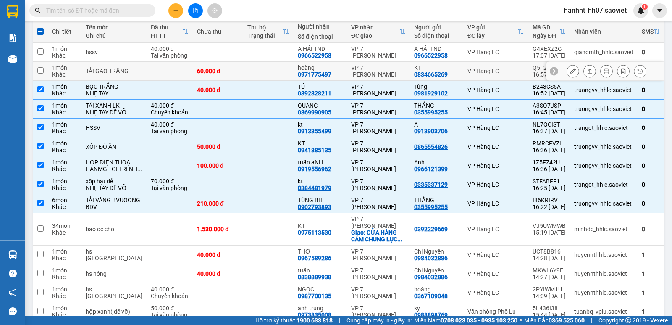
click at [250, 63] on td at bounding box center [268, 71] width 50 height 19
checkbox input "true"
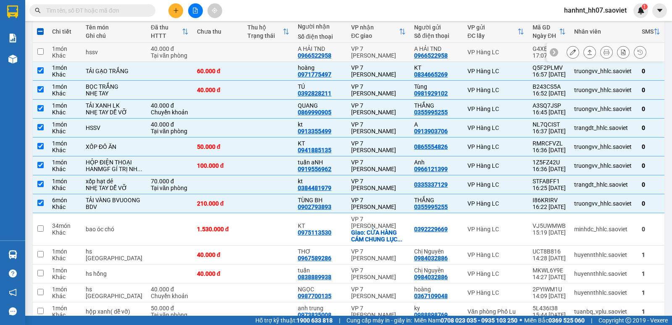
click at [249, 58] on td at bounding box center [268, 52] width 50 height 19
checkbox input "true"
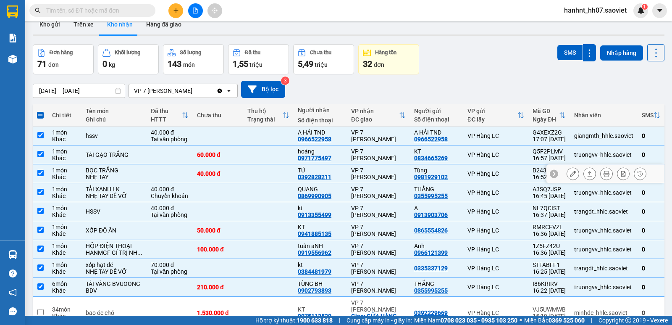
scroll to position [14, 0]
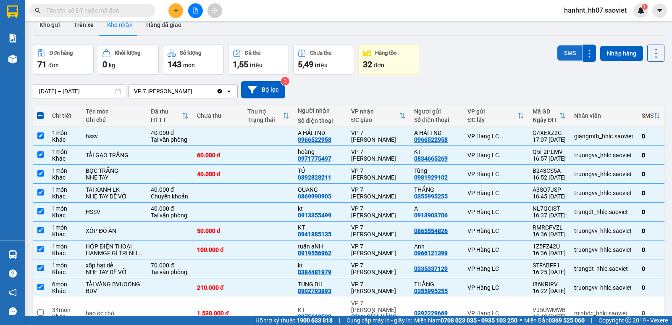
click at [565, 55] on button "SMS" at bounding box center [570, 52] width 25 height 15
click at [131, 12] on input "text" at bounding box center [95, 10] width 99 height 9
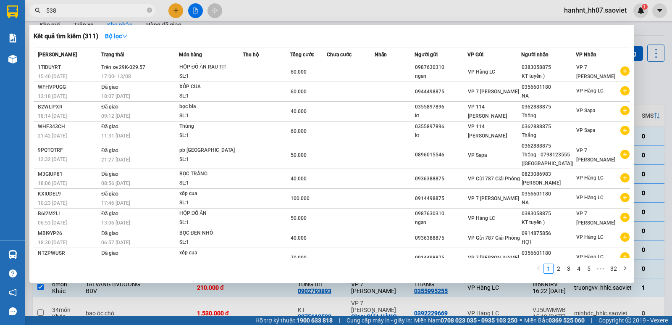
type input "5380"
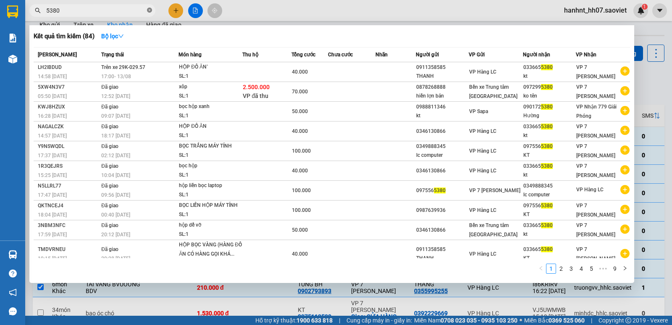
click at [147, 11] on icon "close-circle" at bounding box center [149, 10] width 5 height 5
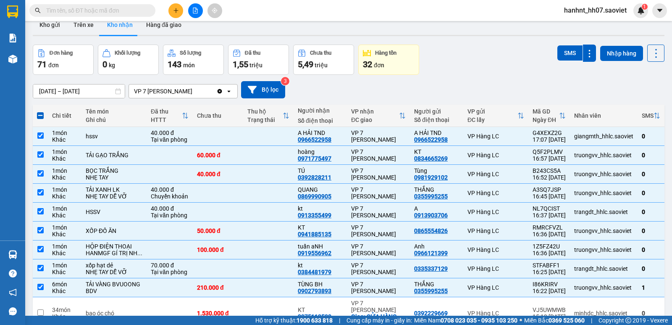
click at [124, 14] on input "text" at bounding box center [95, 10] width 99 height 9
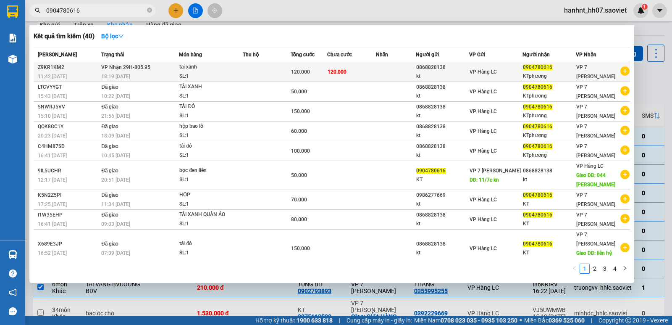
type input "0904780616"
click at [272, 70] on td at bounding box center [267, 72] width 48 height 20
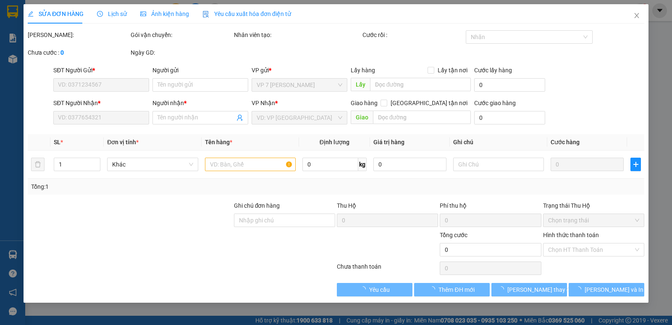
type input "0868828138"
type input "kt"
type input "0904780616"
type input "KTphương"
type input "120.000"
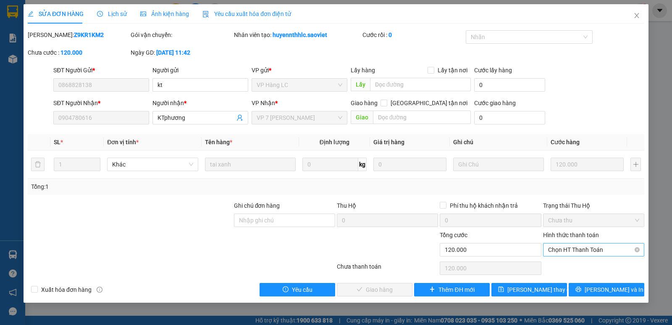
click at [574, 249] on span "Chọn HT Thanh Toán" at bounding box center [593, 249] width 91 height 13
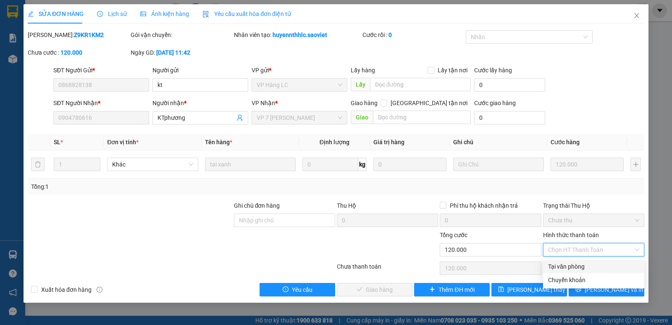
click at [574, 266] on div "Tại văn phòng" at bounding box center [593, 266] width 91 height 9
type input "0"
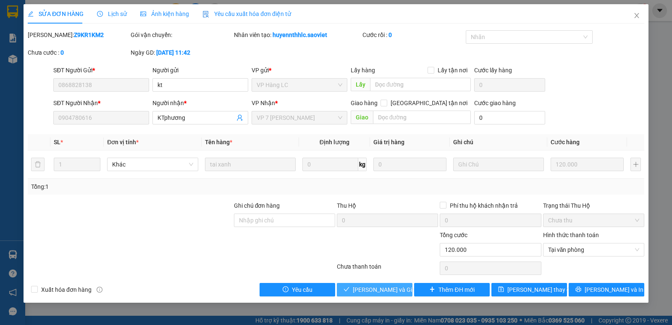
click at [380, 287] on span "[PERSON_NAME] và Giao hàng" at bounding box center [393, 289] width 81 height 9
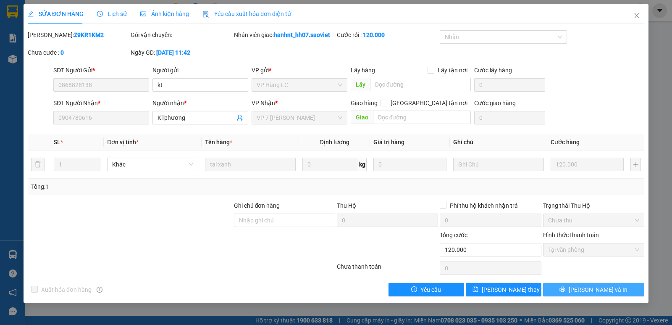
click at [603, 283] on button "[PERSON_NAME] và In" at bounding box center [593, 289] width 101 height 13
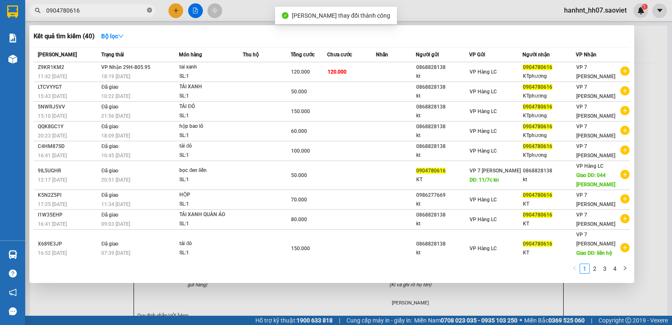
click at [148, 11] on icon "close-circle" at bounding box center [149, 10] width 5 height 5
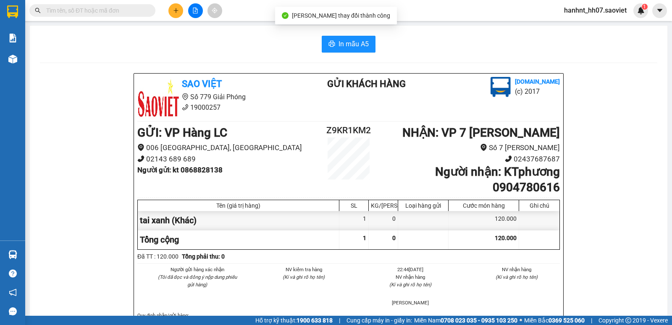
click at [114, 16] on span at bounding box center [92, 10] width 126 height 13
click at [108, 7] on input "text" at bounding box center [95, 10] width 99 height 9
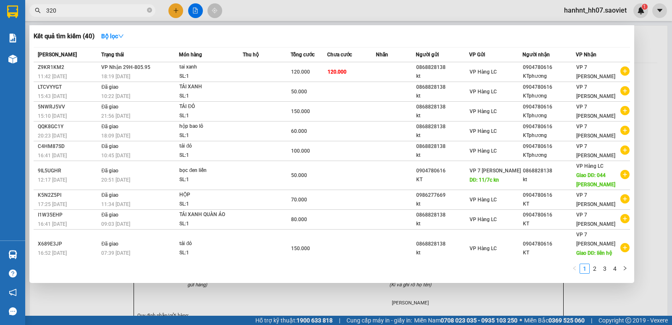
type input "3208"
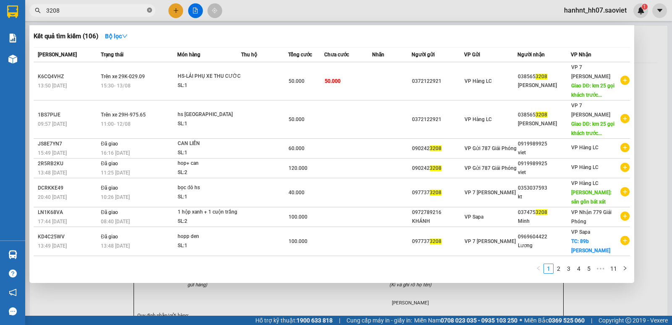
click at [150, 9] on icon "close-circle" at bounding box center [149, 10] width 5 height 5
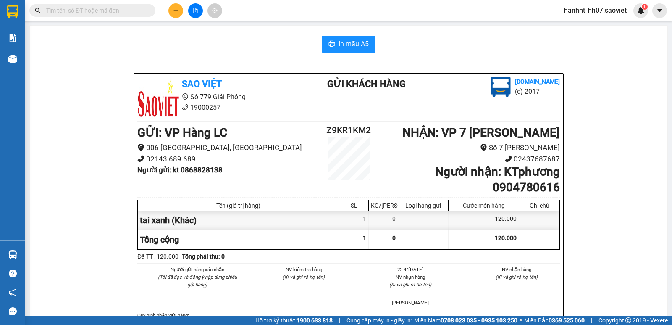
click at [106, 12] on input "text" at bounding box center [95, 10] width 99 height 9
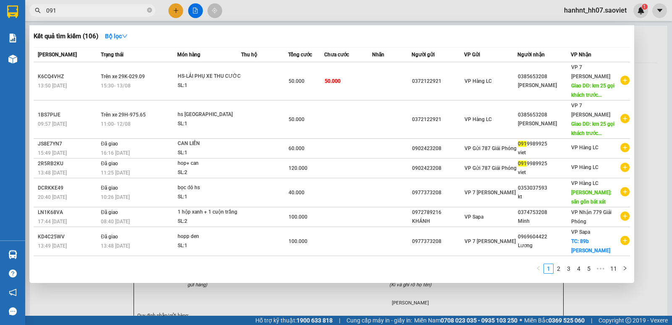
type input "0919"
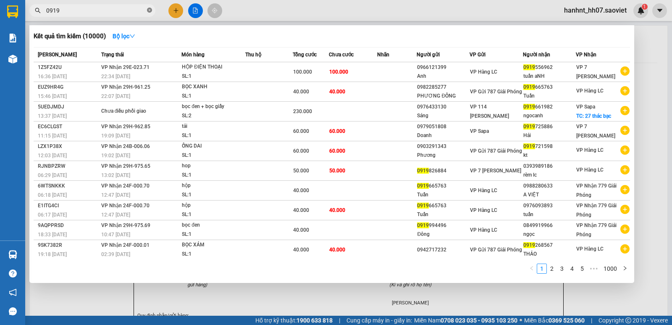
click at [150, 9] on icon "close-circle" at bounding box center [149, 10] width 5 height 5
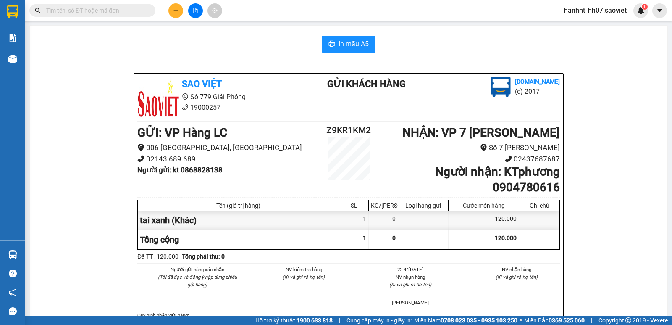
click at [125, 9] on input "text" at bounding box center [95, 10] width 99 height 9
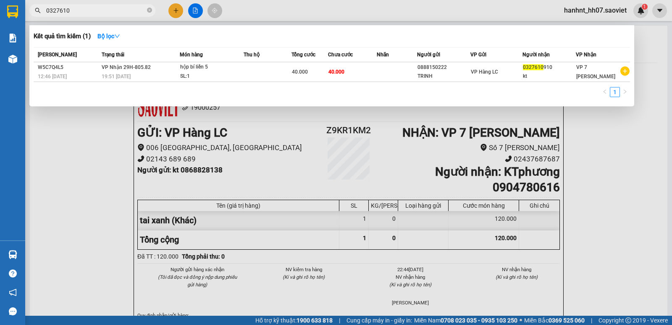
type input "0327610"
click at [92, 131] on div at bounding box center [336, 162] width 672 height 325
click at [147, 9] on icon "close-circle" at bounding box center [149, 10] width 5 height 5
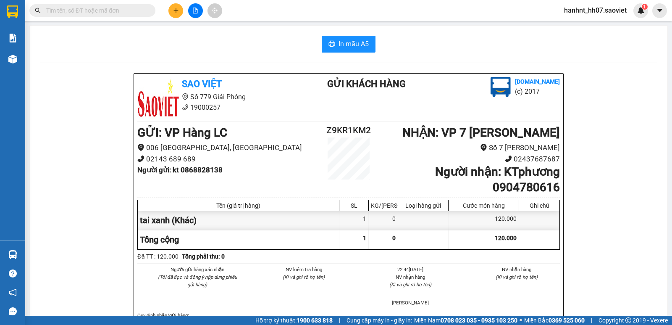
click at [100, 11] on input "text" at bounding box center [95, 10] width 99 height 9
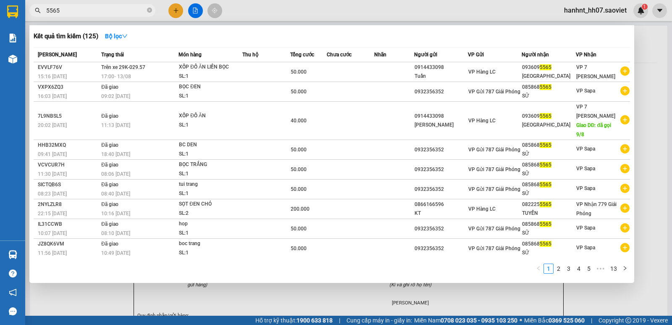
type input "5565"
click at [288, 297] on div at bounding box center [336, 162] width 672 height 325
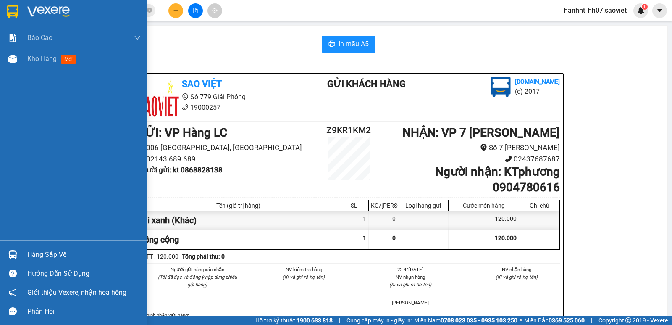
click at [57, 256] on div "Hàng sắp về" at bounding box center [83, 254] width 113 height 13
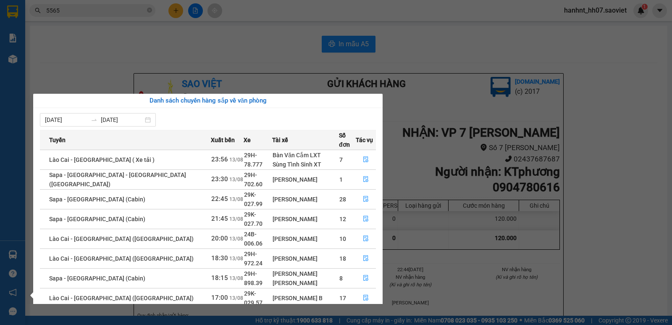
scroll to position [14, 0]
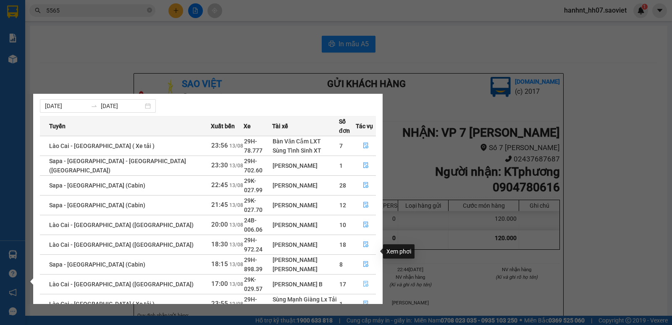
click at [365, 281] on icon "file-done" at bounding box center [365, 284] width 5 height 6
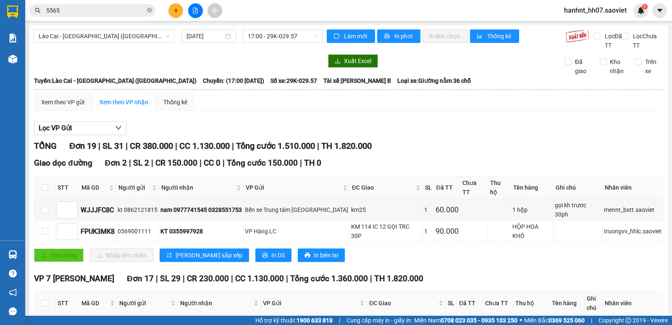
scroll to position [28, 0]
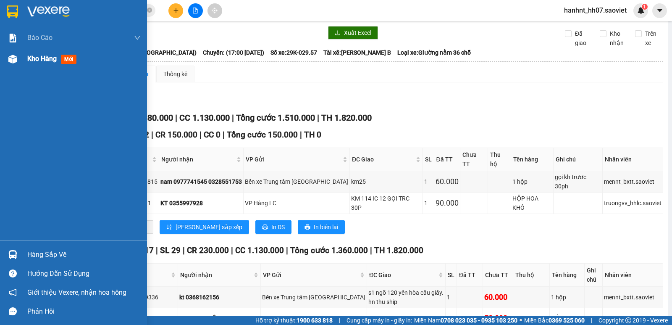
click at [66, 55] on span "mới" at bounding box center [69, 59] width 16 height 9
click at [70, 59] on span "mới" at bounding box center [69, 59] width 16 height 9
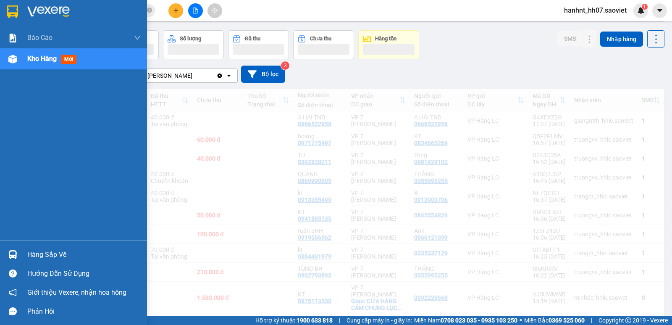
click at [70, 59] on span "mới" at bounding box center [69, 59] width 16 height 9
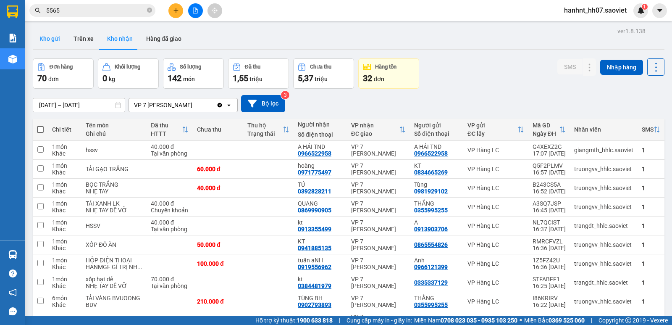
click at [45, 34] on button "Kho gửi" at bounding box center [50, 39] width 34 height 20
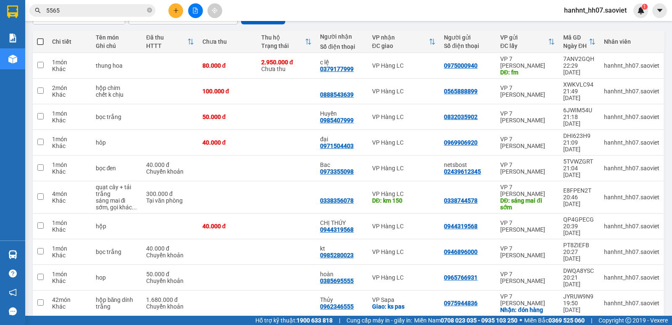
scroll to position [98, 0]
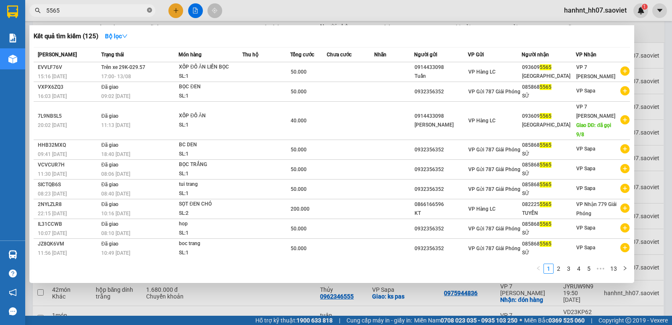
click at [151, 11] on icon "close-circle" at bounding box center [149, 10] width 5 height 5
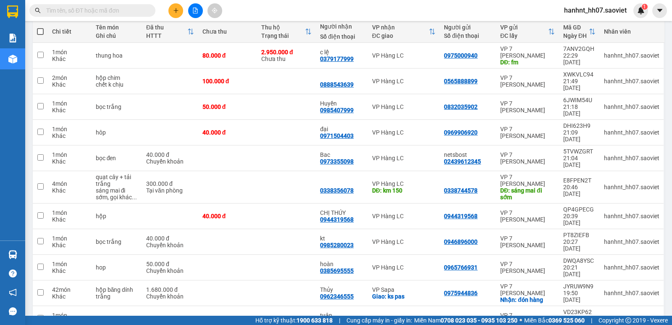
click at [132, 13] on input "text" at bounding box center [95, 10] width 99 height 9
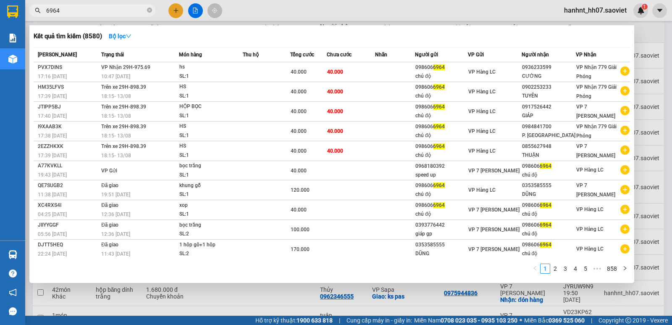
type input "6964"
click at [173, 11] on div at bounding box center [336, 162] width 672 height 325
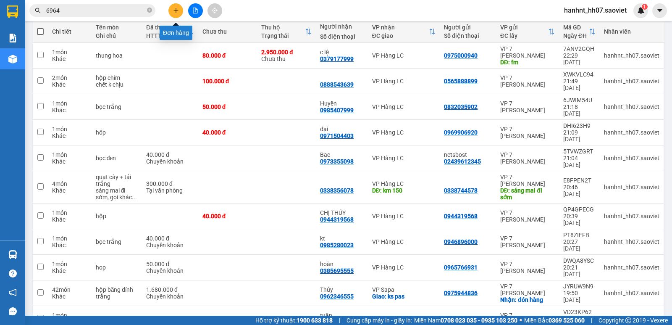
click at [173, 11] on icon "plus" at bounding box center [176, 11] width 6 height 6
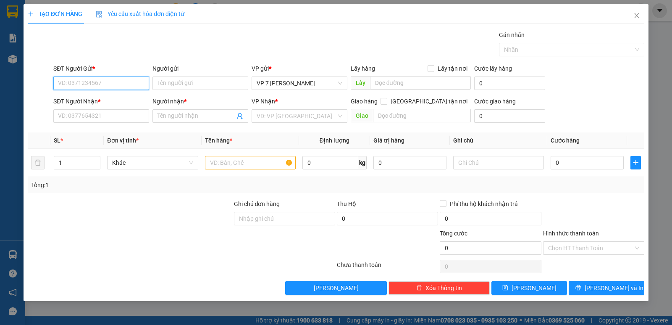
click at [108, 85] on input "SĐT Người Gửi *" at bounding box center [101, 82] width 96 height 13
type input "9"
click at [99, 82] on input "6964" at bounding box center [101, 82] width 96 height 13
click at [97, 101] on div "0986066964 - chú độ" at bounding box center [101, 99] width 86 height 9
type input "0986066964"
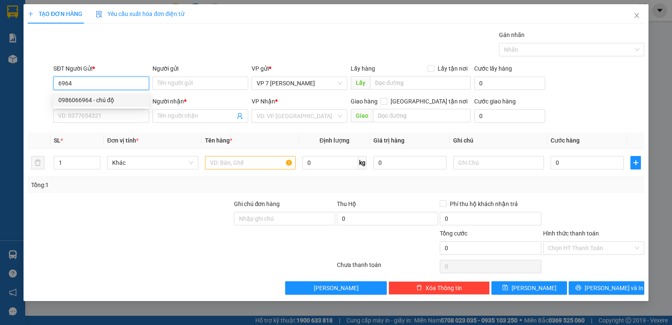
type input "chú độ"
type input "0986066964"
type input "chú độ"
type input "0986066964"
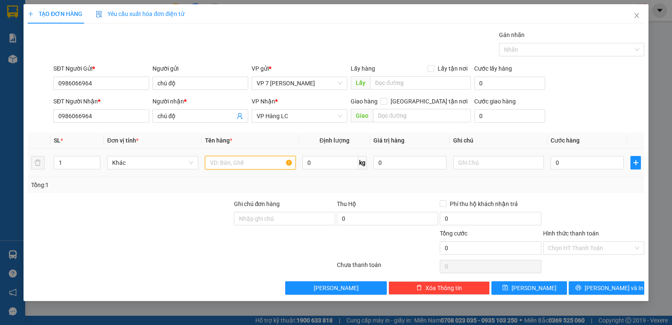
click at [213, 163] on input "text" at bounding box center [250, 162] width 91 height 13
type input "tai xám"
click at [574, 158] on input "0" at bounding box center [587, 162] width 73 height 13
type input "5"
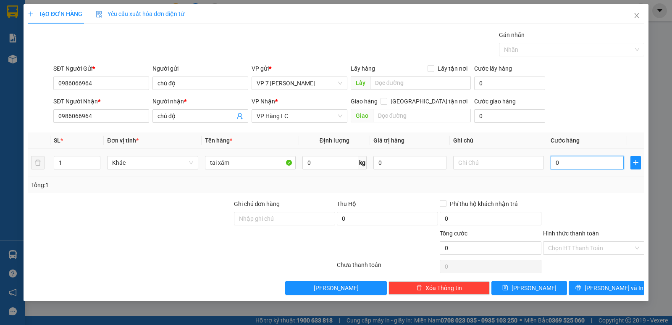
type input "5"
type input "50"
type input "50.000"
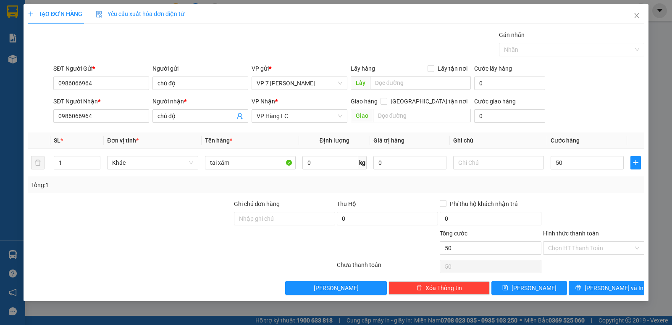
type input "50.000"
click at [568, 180] on div "Tổng: 1" at bounding box center [336, 184] width 610 height 9
click at [575, 231] on label "Hình thức thanh toán" at bounding box center [571, 233] width 56 height 7
click at [575, 242] on input "Hình thức thanh toán" at bounding box center [590, 248] width 85 height 13
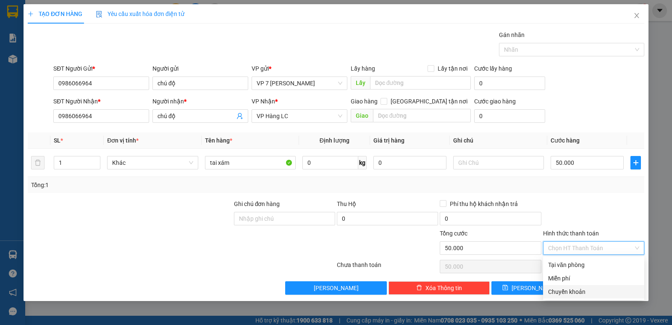
click at [576, 291] on div "Chuyển khoản" at bounding box center [593, 291] width 91 height 9
type input "0"
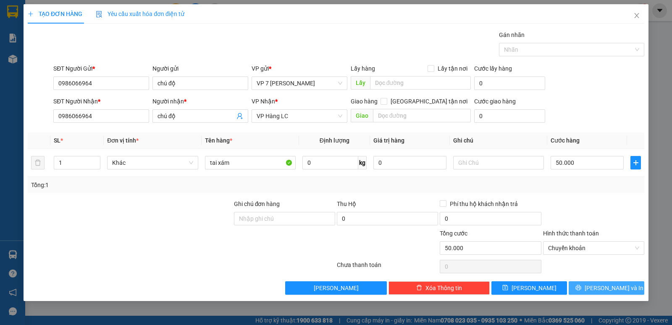
click at [583, 287] on button "[PERSON_NAME] và In" at bounding box center [607, 287] width 76 height 13
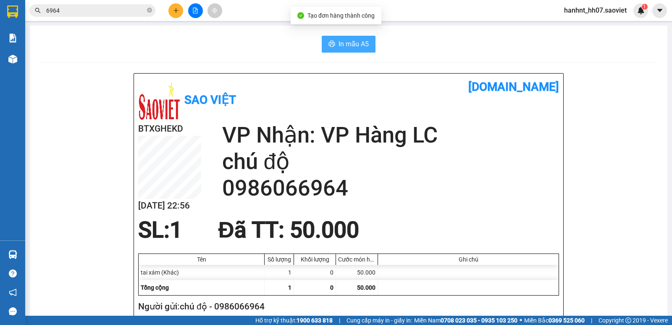
click at [349, 45] on span "In mẫu A5" at bounding box center [354, 44] width 30 height 11
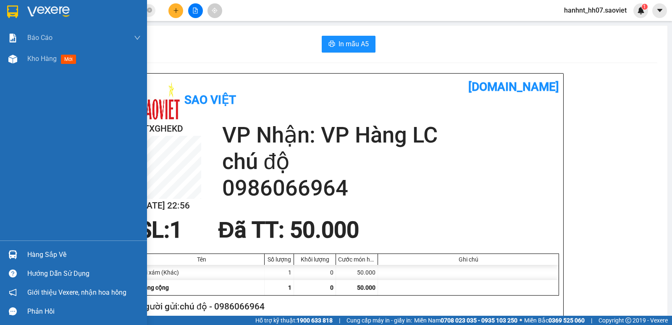
click at [53, 252] on div "Hàng sắp về" at bounding box center [83, 254] width 113 height 13
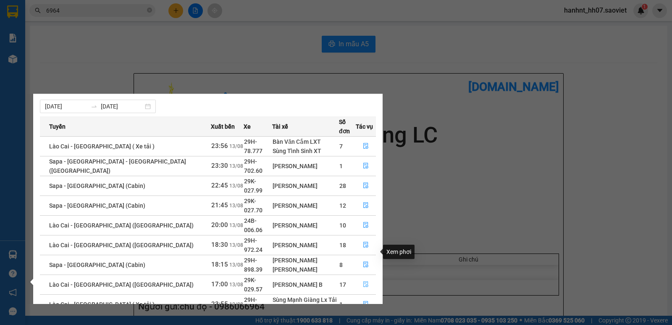
click at [363, 282] on icon "file-done" at bounding box center [365, 285] width 5 height 6
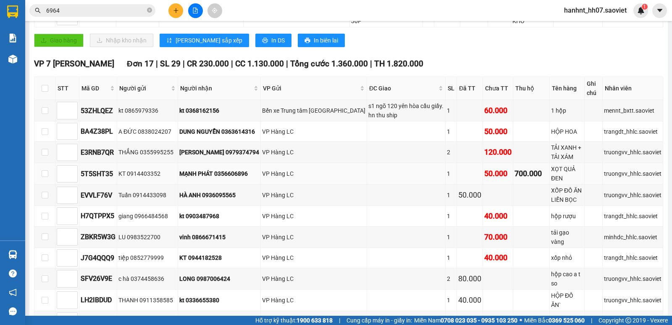
scroll to position [173, 0]
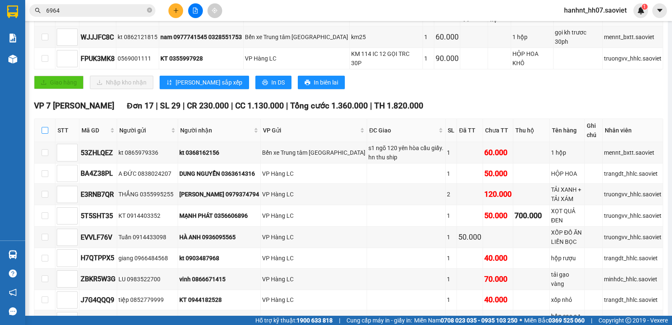
click at [44, 127] on input "checkbox" at bounding box center [45, 130] width 7 height 7
checkbox input "true"
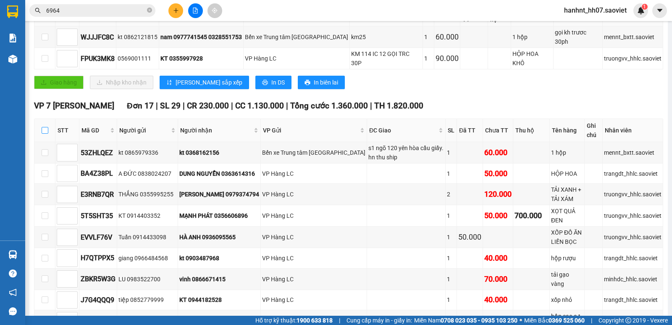
checkbox input "true"
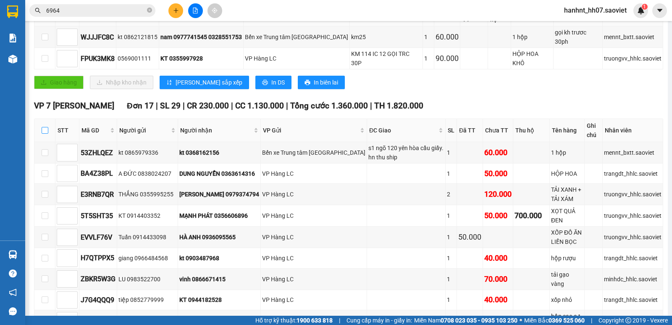
checkbox input "true"
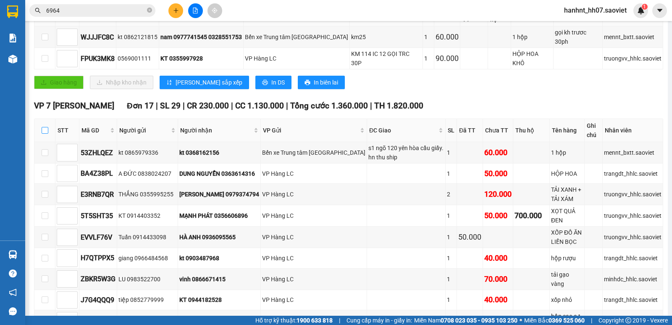
checkbox input "true"
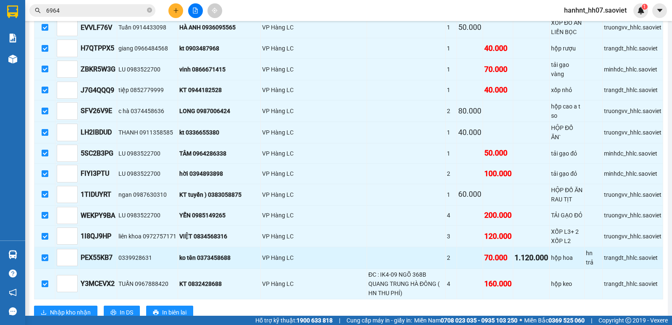
scroll to position [383, 0]
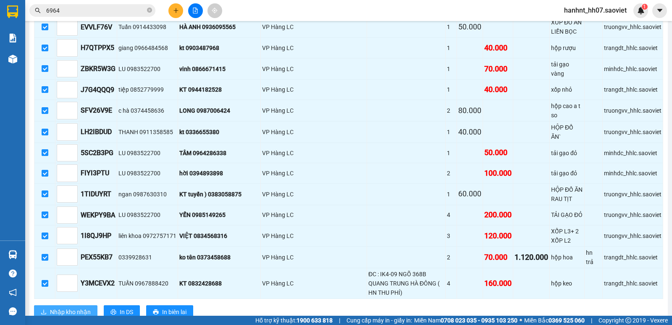
click at [73, 307] on span "Nhập kho nhận" at bounding box center [70, 311] width 41 height 9
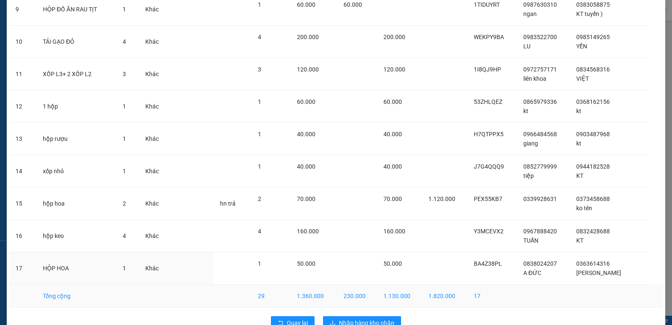
scroll to position [357, 0]
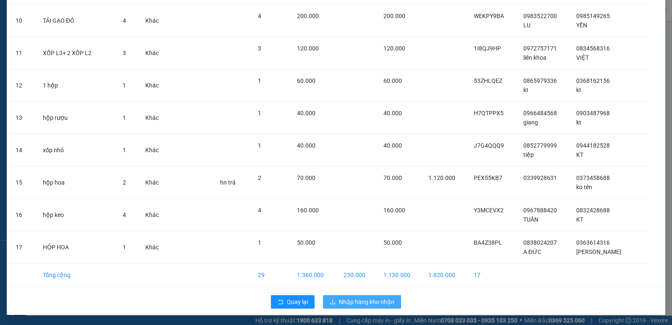
click at [359, 302] on span "Nhập hàng kho nhận" at bounding box center [366, 301] width 55 height 9
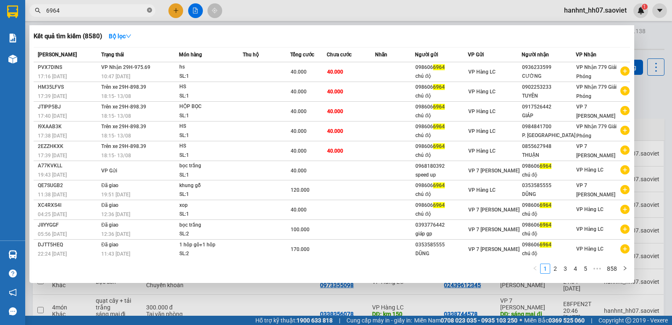
click at [148, 9] on icon "close-circle" at bounding box center [149, 10] width 5 height 5
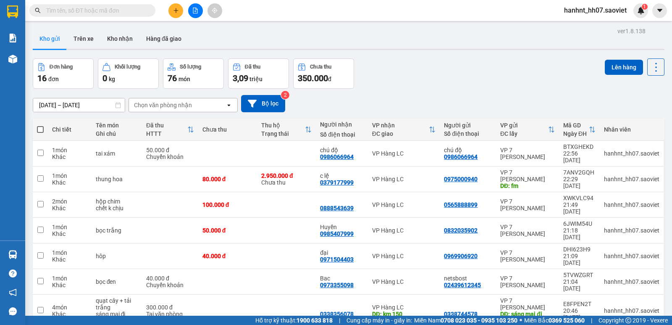
click at [113, 11] on input "text" at bounding box center [95, 10] width 99 height 9
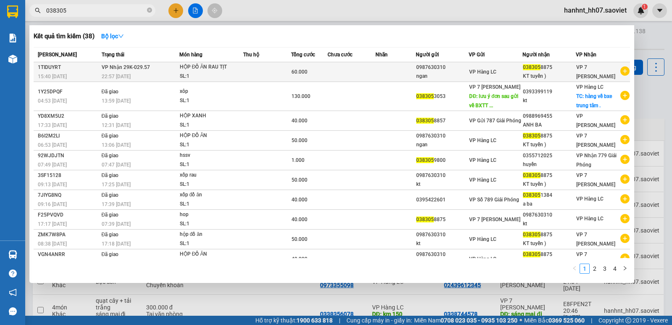
type input "038305"
click at [197, 71] on div "HỘP ĐỒ ĂN RAU TỊT" at bounding box center [211, 67] width 63 height 9
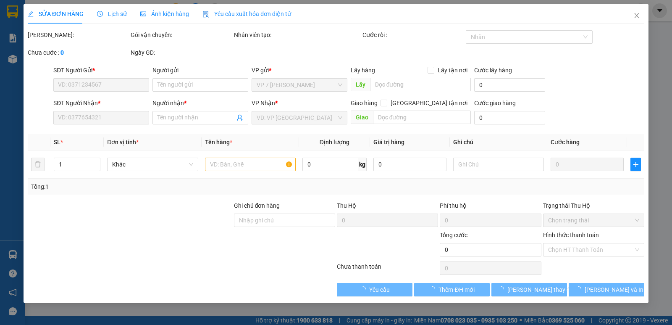
type input "0987630310"
type input "ngan"
type input "0383058875"
type input "KT tuyến )"
type input "60.000"
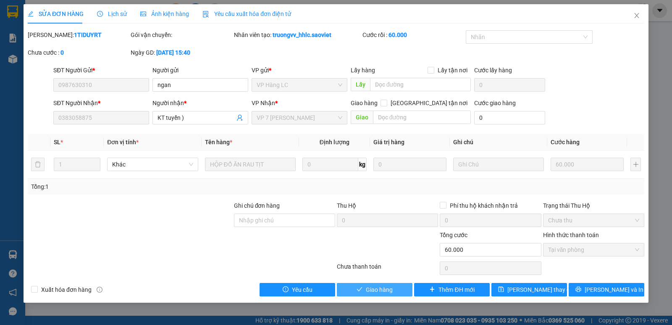
click at [383, 289] on span "Giao hàng" at bounding box center [379, 289] width 27 height 9
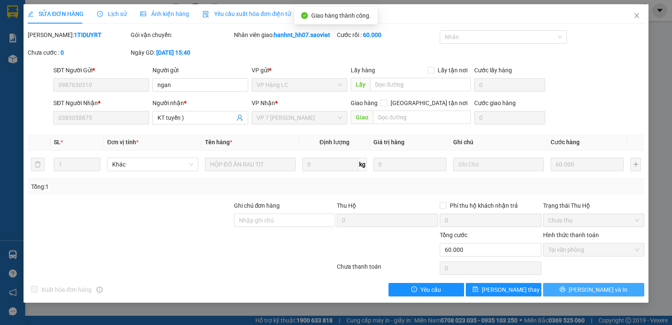
click at [591, 292] on span "[PERSON_NAME] và In" at bounding box center [598, 289] width 59 height 9
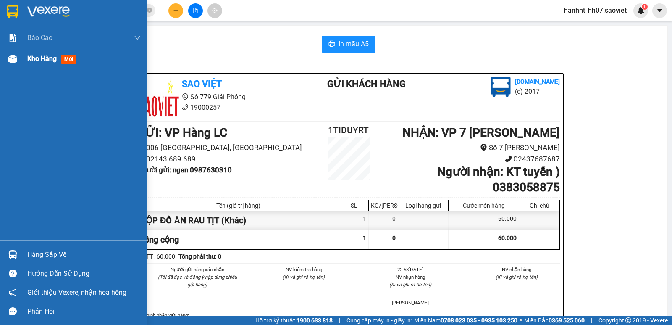
click at [62, 57] on span "mới" at bounding box center [69, 59] width 16 height 9
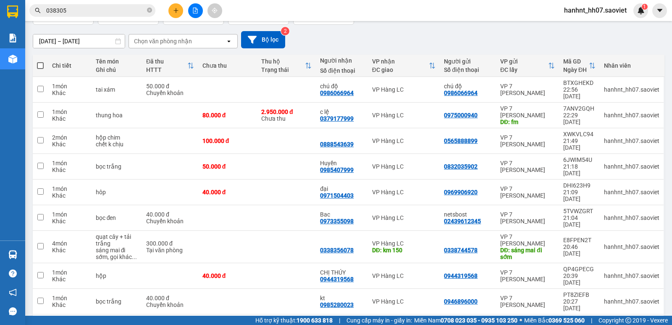
scroll to position [63, 0]
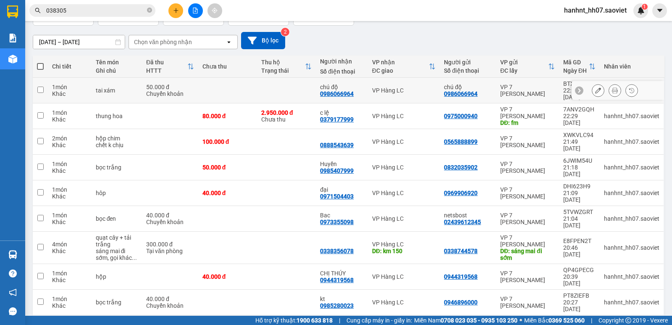
click at [61, 86] on div "1 món" at bounding box center [69, 87] width 35 height 7
checkbox input "true"
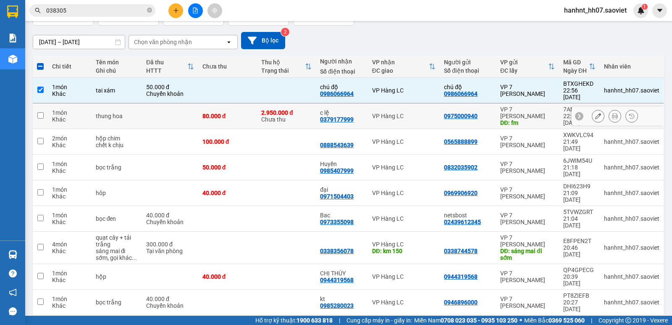
click at [74, 116] on div "Khác" at bounding box center [69, 119] width 35 height 7
checkbox input "true"
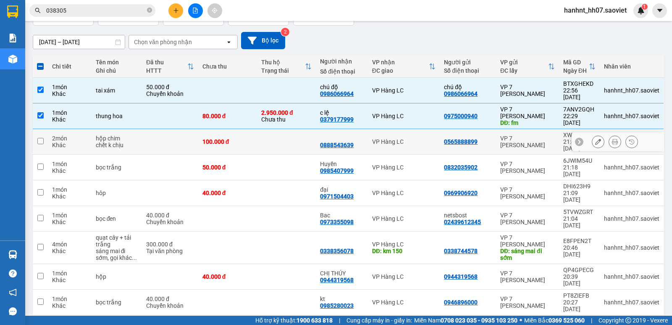
click at [81, 135] on div "2 món" at bounding box center [69, 138] width 35 height 7
checkbox input "true"
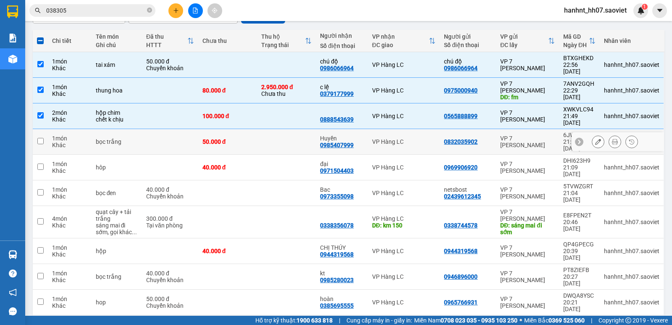
scroll to position [91, 0]
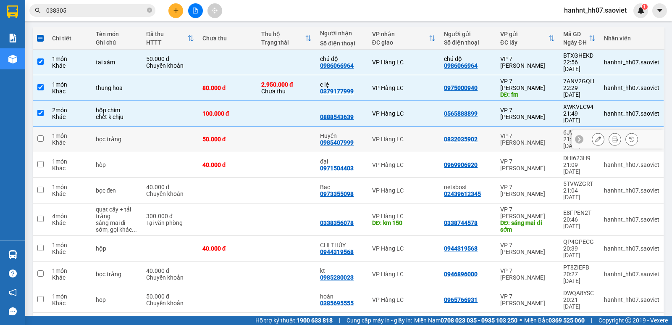
click at [97, 126] on td "bọc trắng" at bounding box center [117, 139] width 50 height 26
checkbox input "true"
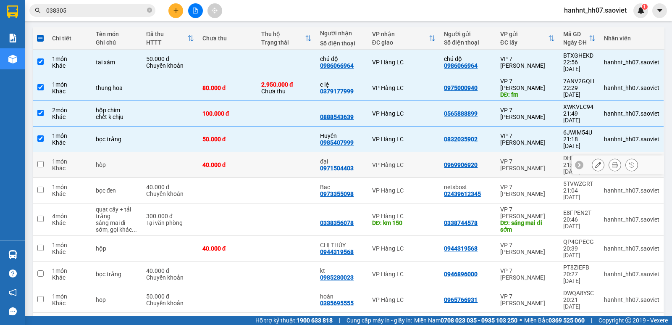
click at [105, 152] on td "hôp" at bounding box center [117, 165] width 50 height 26
checkbox input "true"
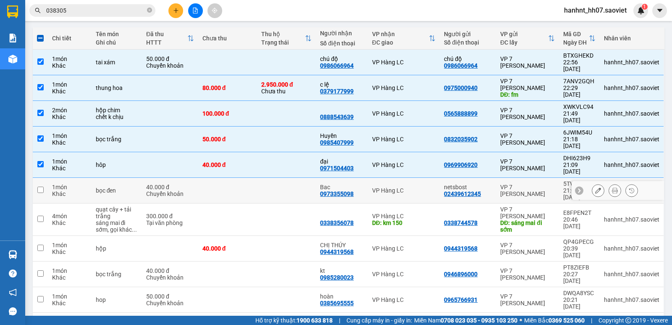
click at [105, 187] on div "bọc đen" at bounding box center [117, 190] width 42 height 7
checkbox input "true"
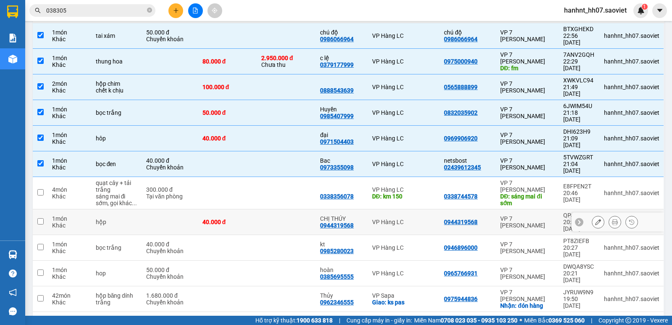
scroll to position [119, 0]
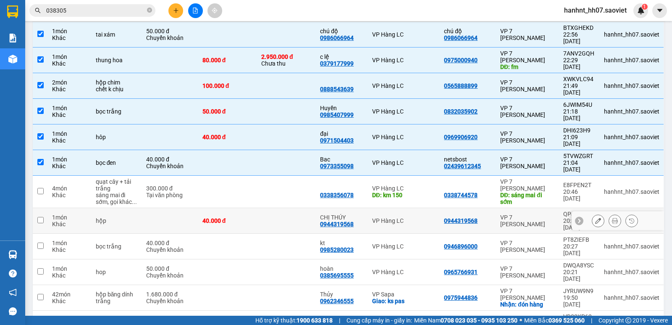
click at [98, 217] on div "hộp" at bounding box center [117, 220] width 42 height 7
checkbox input "true"
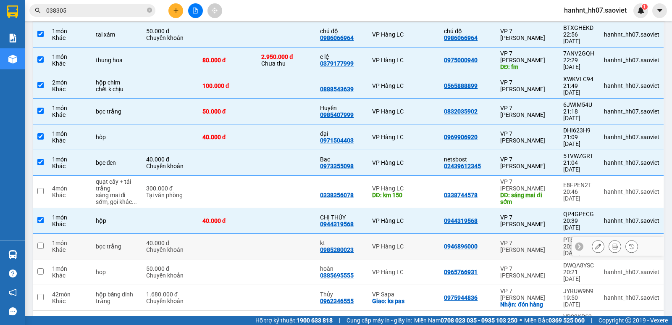
click at [104, 243] on div "bọc trắng" at bounding box center [117, 246] width 42 height 7
checkbox input "true"
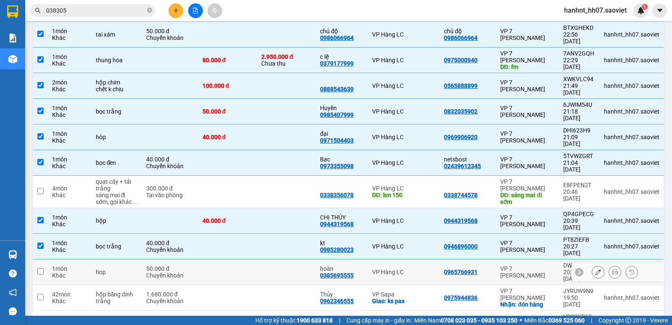
click at [108, 268] on div "hop" at bounding box center [117, 271] width 42 height 7
checkbox input "true"
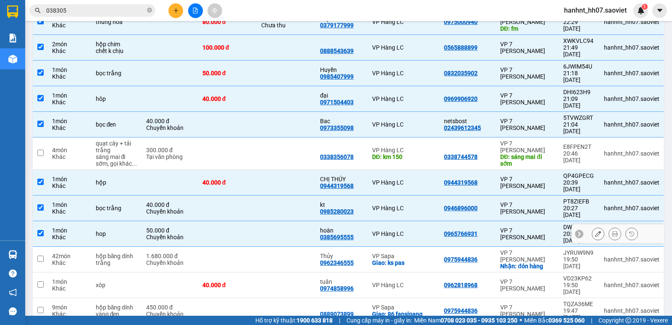
scroll to position [161, 0]
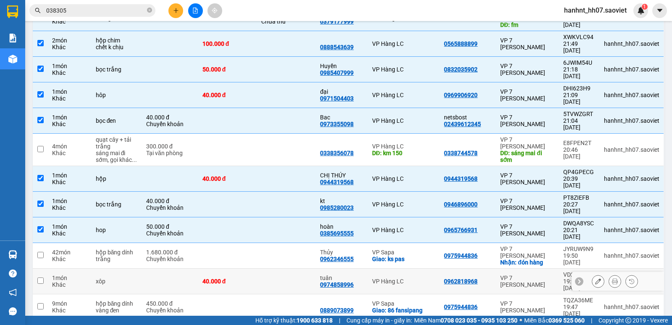
click at [113, 268] on td "xôp" at bounding box center [117, 281] width 50 height 26
checkbox input "true"
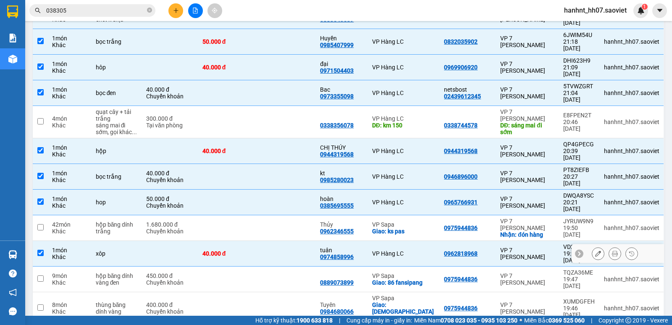
scroll to position [189, 0]
checkbox input "true"
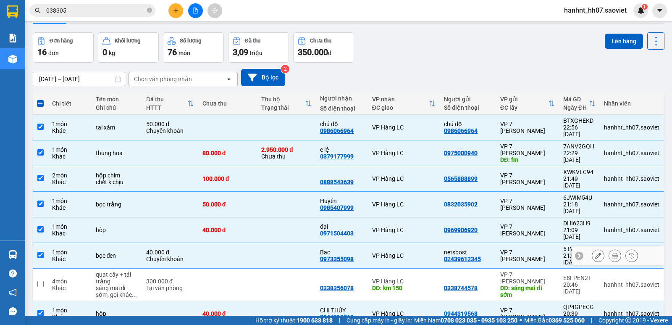
scroll to position [0, 0]
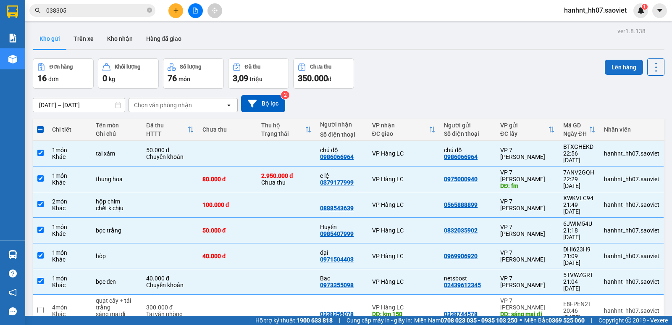
click at [624, 68] on button "Lên hàng" at bounding box center [624, 67] width 38 height 15
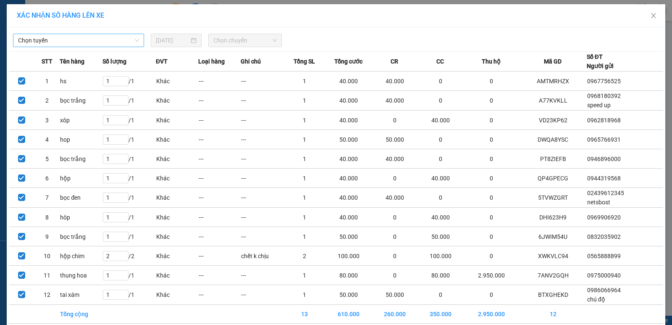
click at [55, 42] on span "Chọn tuyến" at bounding box center [78, 40] width 121 height 13
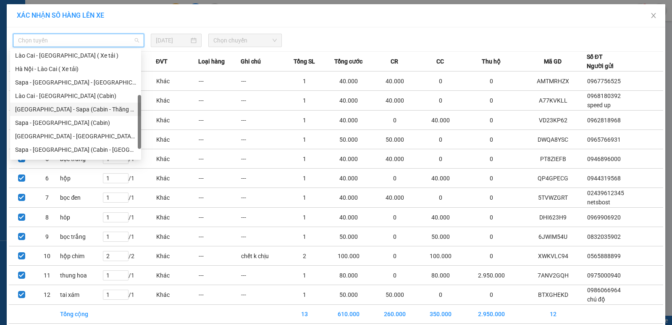
scroll to position [67, 0]
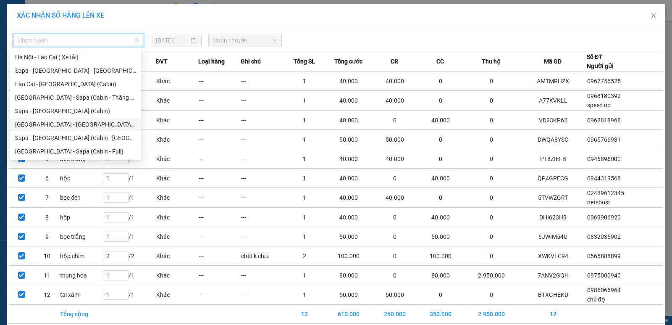
click at [71, 125] on div "Hà Nội - Lào Cai - Sapa (Giường)" at bounding box center [75, 124] width 121 height 9
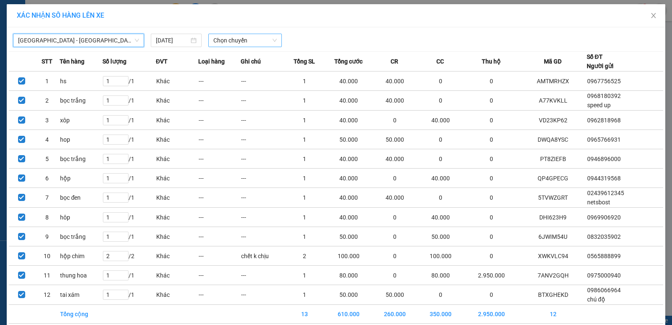
click at [240, 37] on span "Chọn chuyến" at bounding box center [244, 40] width 63 height 13
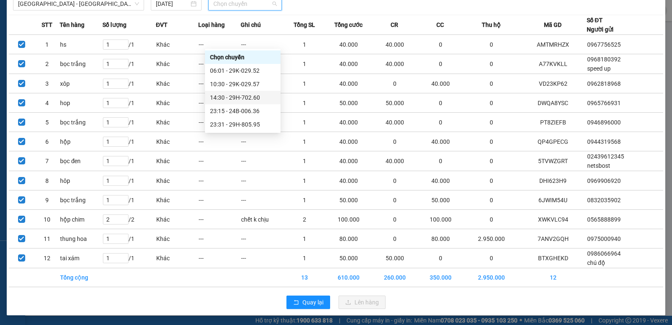
scroll to position [37, 0]
click at [255, 110] on div "23:15 - 24B-006.36" at bounding box center [243, 110] width 66 height 9
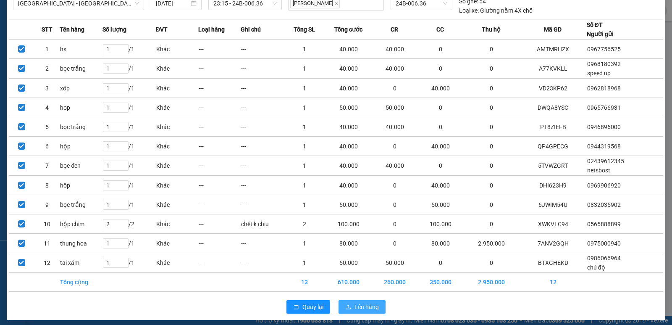
click at [350, 306] on button "Lên hàng" at bounding box center [362, 306] width 47 height 13
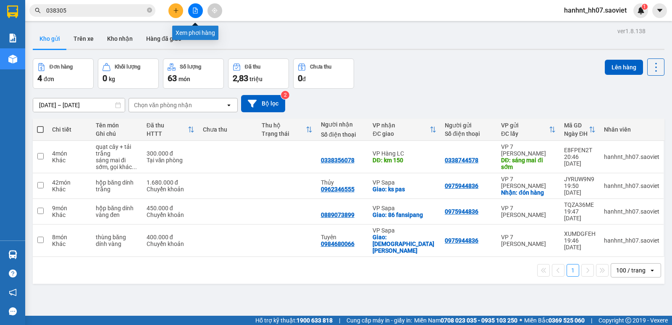
click at [191, 11] on button at bounding box center [195, 10] width 15 height 15
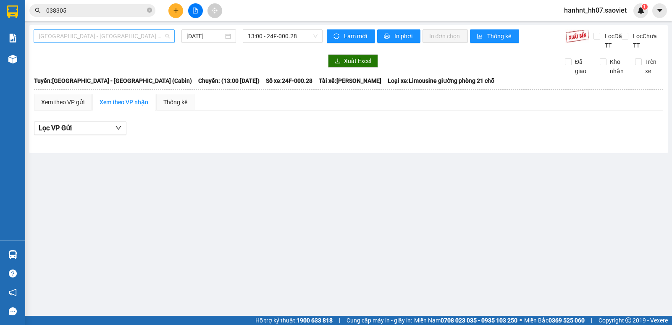
click at [74, 38] on span "Hà Nội - Lào Cai (Cabin)" at bounding box center [104, 36] width 131 height 13
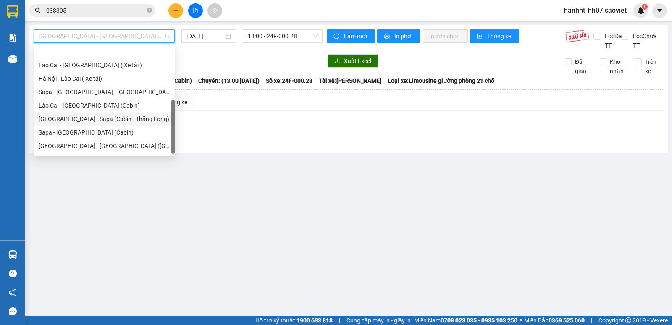
scroll to position [67, 0]
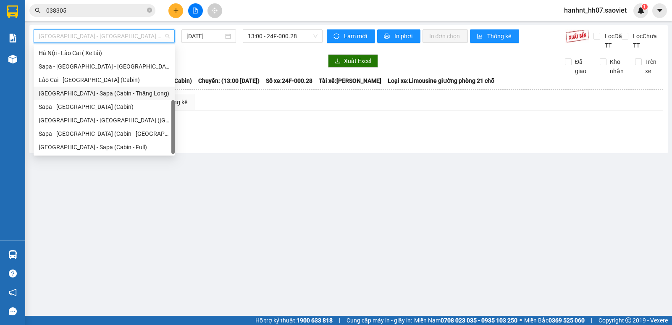
click at [94, 121] on div "Hà Nội - Lào Cai - Sapa (Giường)" at bounding box center [104, 120] width 131 height 9
type input "[DATE]"
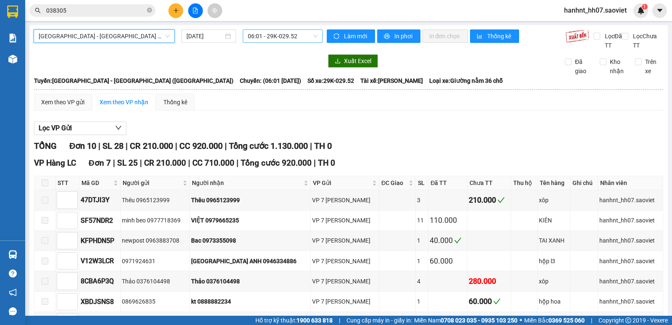
click at [293, 32] on span "06:01 - 29K-029.52" at bounding box center [282, 36] width 69 height 13
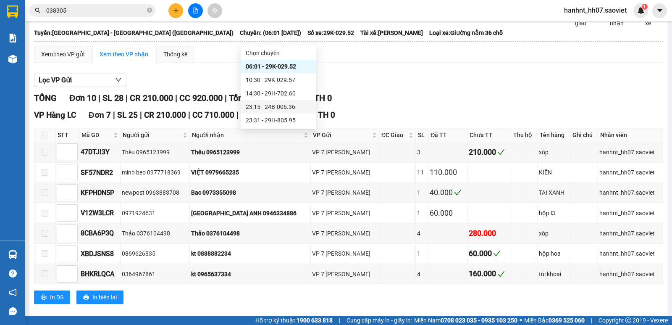
scroll to position [56, 0]
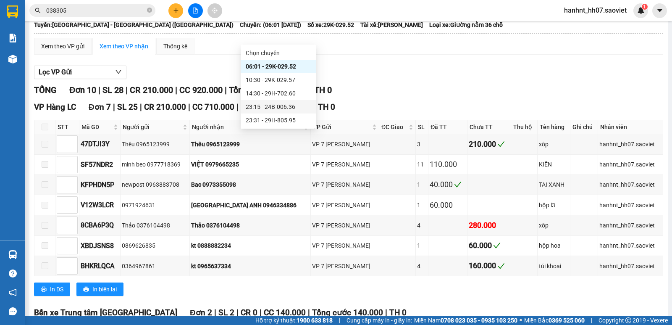
click at [292, 106] on div "23:15 - 24B-006.36" at bounding box center [279, 106] width 66 height 9
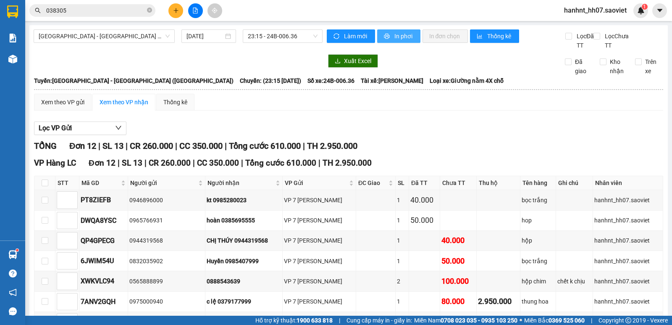
click at [388, 34] on button "In phơi" at bounding box center [398, 35] width 43 height 13
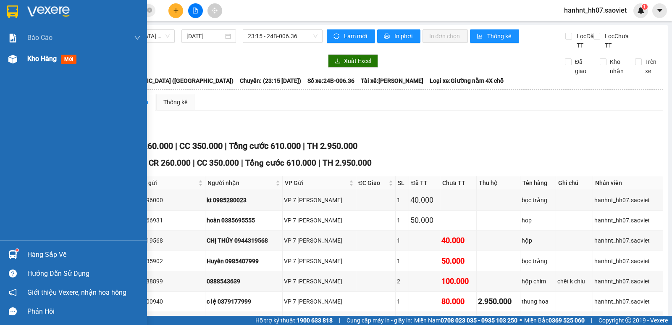
click at [67, 60] on span "mới" at bounding box center [69, 59] width 16 height 9
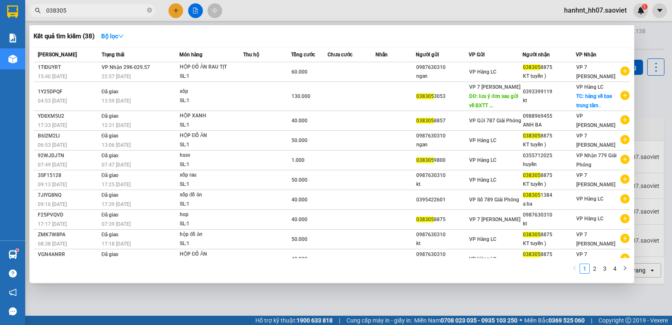
click at [124, 13] on input "038305" at bounding box center [95, 10] width 99 height 9
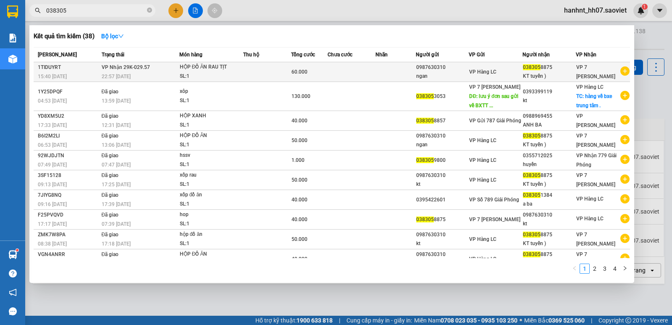
click at [235, 73] on div "SL: 1" at bounding box center [211, 76] width 63 height 9
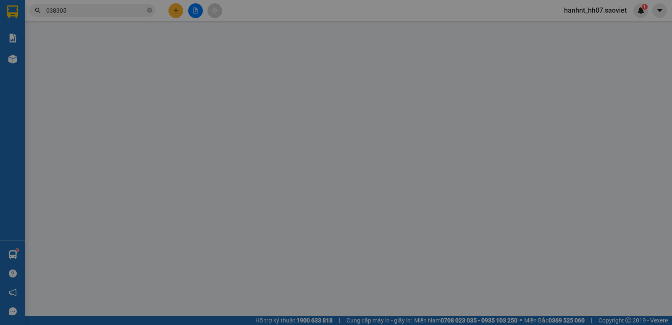
type input "0987630310"
type input "ngan"
type input "0383058875"
type input "KT tuyến )"
type input "60.000"
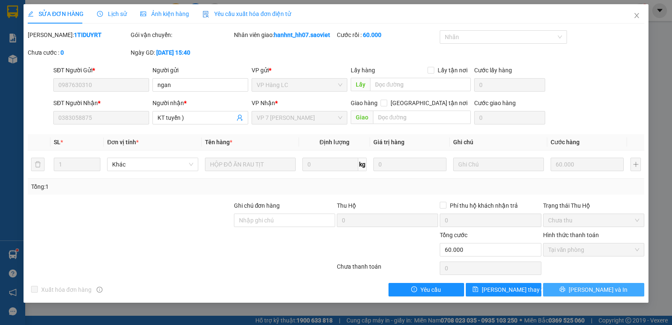
click at [595, 291] on span "[PERSON_NAME] và In" at bounding box center [598, 289] width 59 height 9
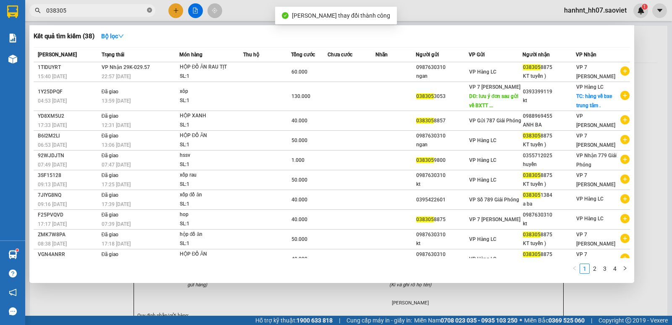
click at [150, 8] on icon "close-circle" at bounding box center [149, 10] width 5 height 5
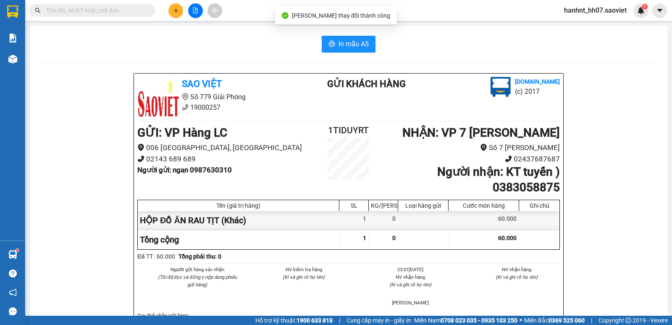
click at [127, 9] on input "text" at bounding box center [95, 10] width 99 height 9
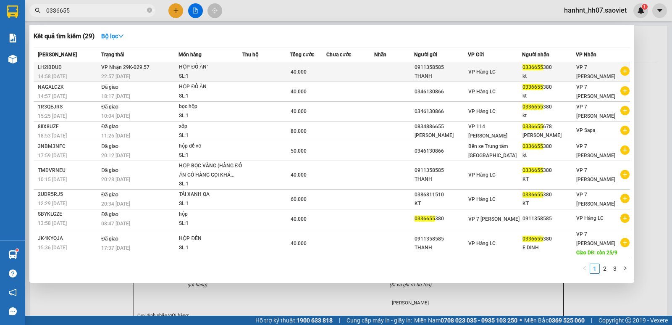
type input "0336655"
click at [221, 69] on div "HỘP ĐỒ ĂN`" at bounding box center [210, 67] width 63 height 9
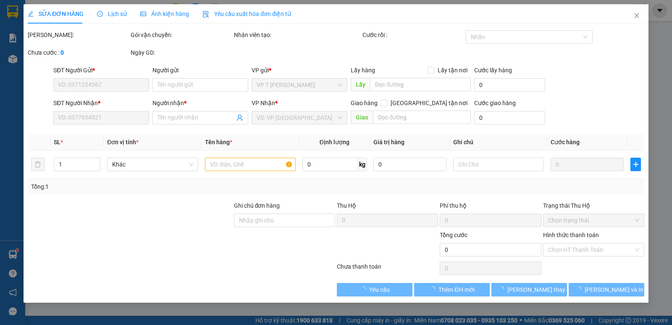
type input "0911358585"
type input "THANH"
type input "0336655380"
type input "kt"
type input "40.000"
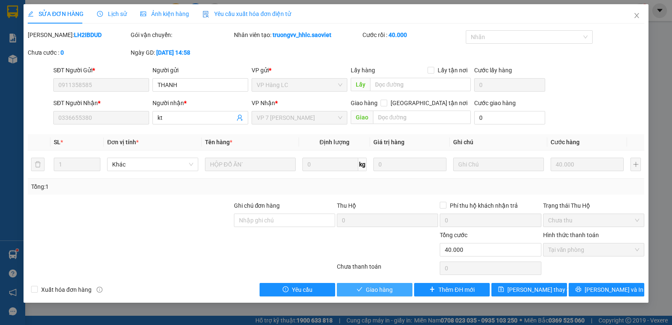
click at [366, 291] on span "Giao hàng" at bounding box center [379, 289] width 27 height 9
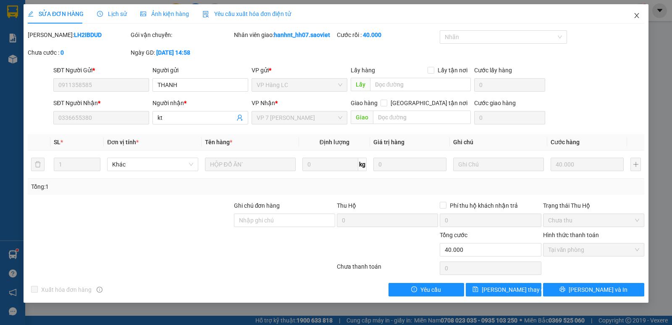
click at [634, 14] on icon "close" at bounding box center [637, 15] width 7 height 7
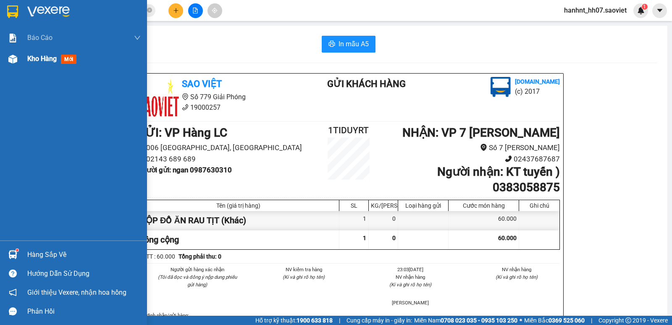
click at [4, 60] on div "Kho hàng mới" at bounding box center [73, 58] width 147 height 21
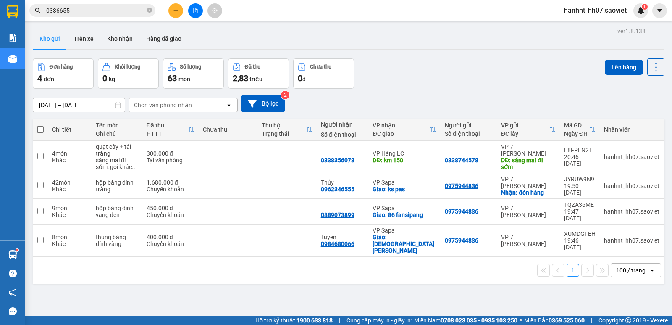
click at [195, 12] on icon "file-add" at bounding box center [195, 11] width 6 height 6
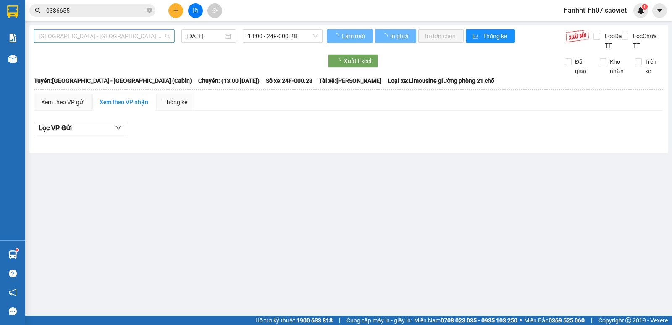
click at [123, 39] on span "Hà Nội - Lào Cai (Cabin)" at bounding box center [104, 36] width 131 height 13
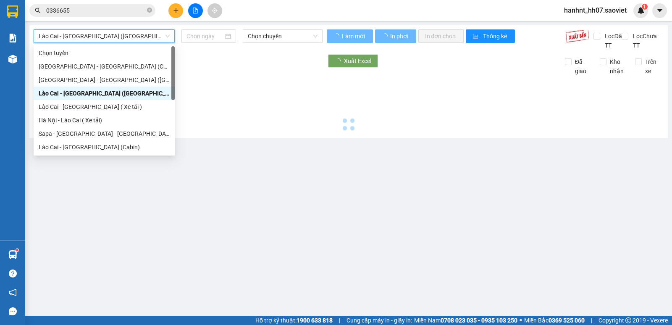
type input "[DATE]"
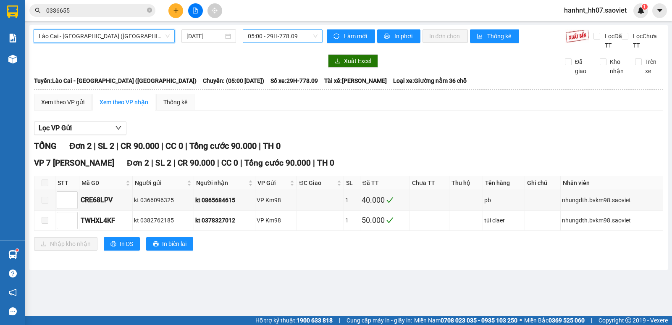
click at [282, 37] on span "05:00 - 29H-778.09" at bounding box center [282, 36] width 69 height 13
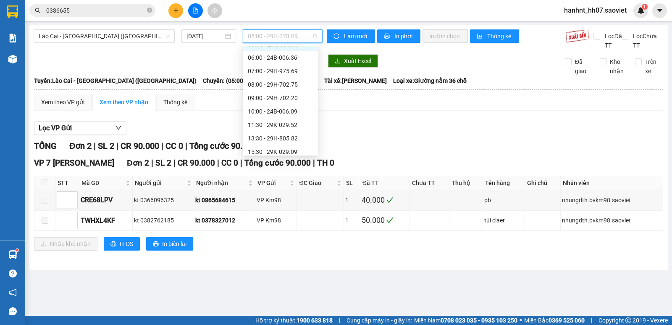
scroll to position [67, 0]
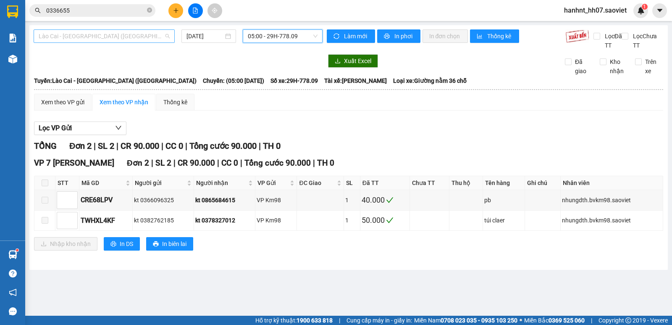
drag, startPoint x: 107, startPoint y: 34, endPoint x: 100, endPoint y: 70, distance: 36.3
click at [106, 35] on span "Lào Cai - [GEOGRAPHIC_DATA] ([GEOGRAPHIC_DATA])" at bounding box center [104, 36] width 131 height 13
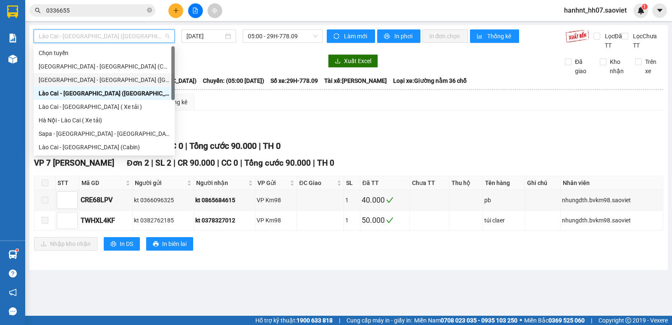
click at [87, 78] on div "Hà Nội - Lào Cai (Giường)" at bounding box center [104, 79] width 131 height 9
type input "[DATE]"
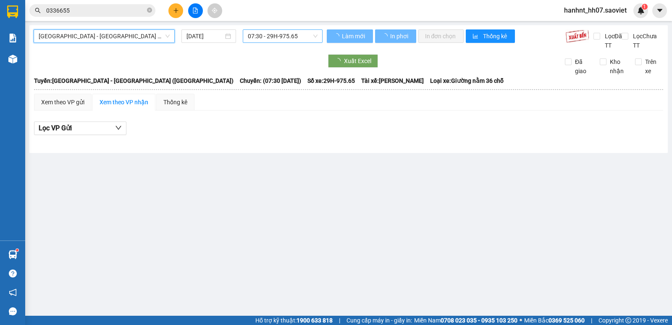
click at [298, 37] on span "07:30 - 29H-975.65" at bounding box center [282, 36] width 69 height 13
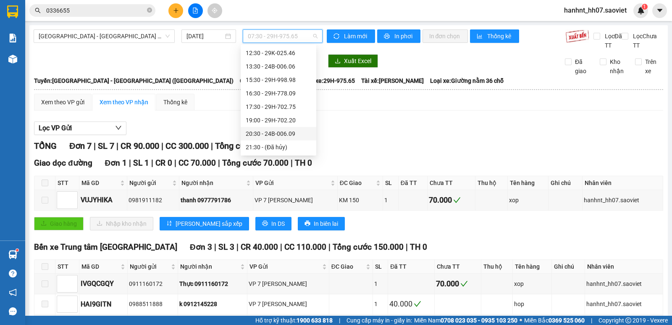
scroll to position [69, 0]
click at [270, 130] on div "20:30 - 24B-006.09" at bounding box center [279, 131] width 66 height 9
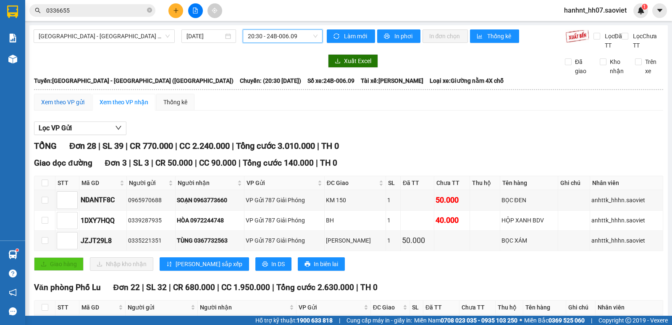
click at [71, 100] on div "Xem theo VP gửi" at bounding box center [62, 101] width 43 height 9
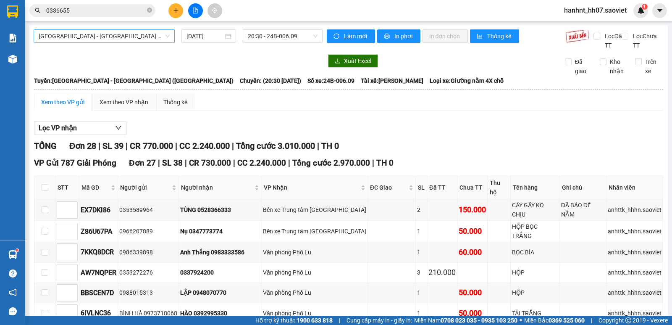
click at [69, 37] on span "Hà Nội - Lào Cai (Giường)" at bounding box center [104, 36] width 131 height 13
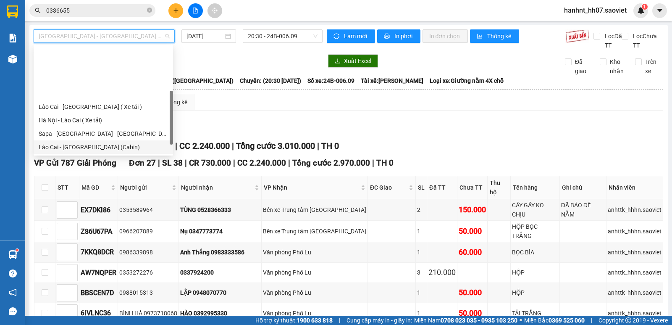
scroll to position [67, 0]
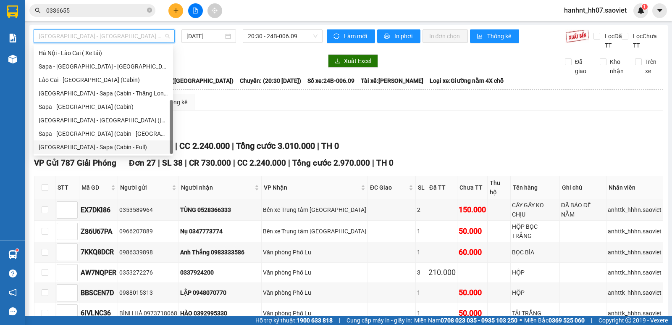
click at [82, 145] on div "Hà Nội - Sapa (Cabin - Full)" at bounding box center [103, 146] width 129 height 9
type input "[DATE]"
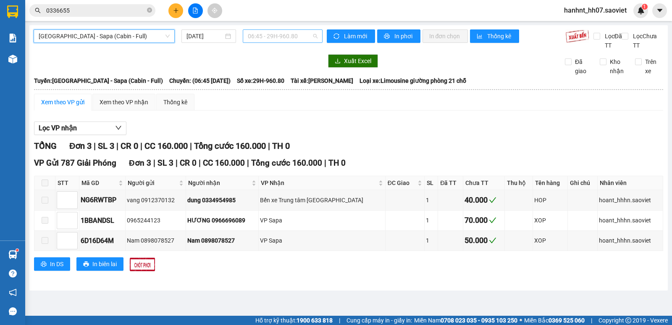
click at [288, 39] on span "06:45 - 29H-960.80" at bounding box center [282, 36] width 69 height 13
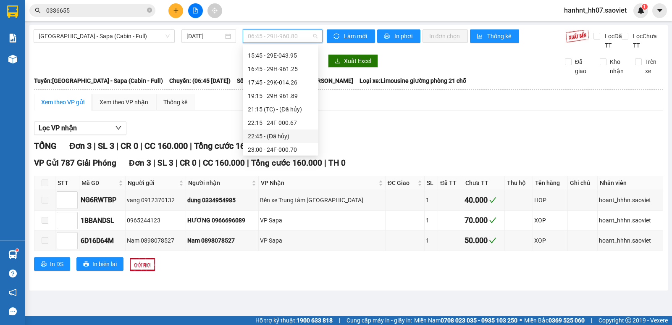
scroll to position [139, 0]
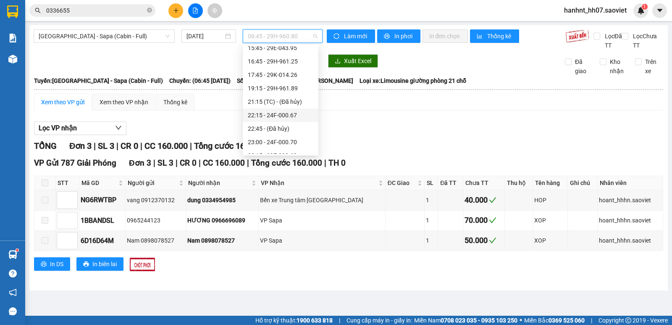
click at [274, 113] on div "22:15 - 24F-000.67" at bounding box center [281, 115] width 66 height 9
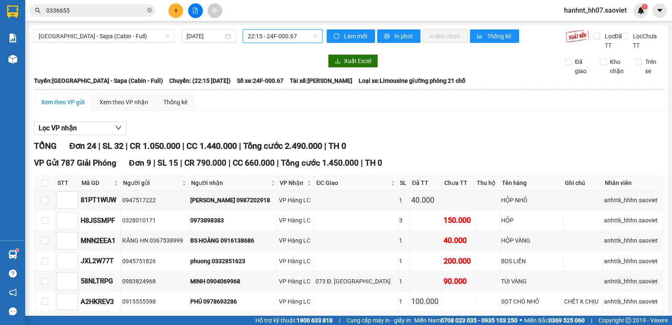
click at [268, 42] on span "22:15 - 24F-000.67" at bounding box center [282, 36] width 69 height 13
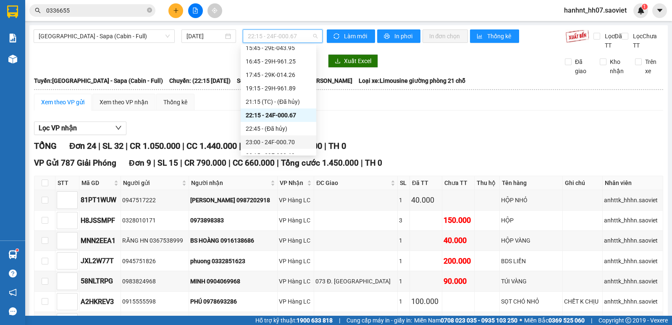
click at [268, 142] on div "23:00 - 24F-000.70" at bounding box center [279, 141] width 66 height 9
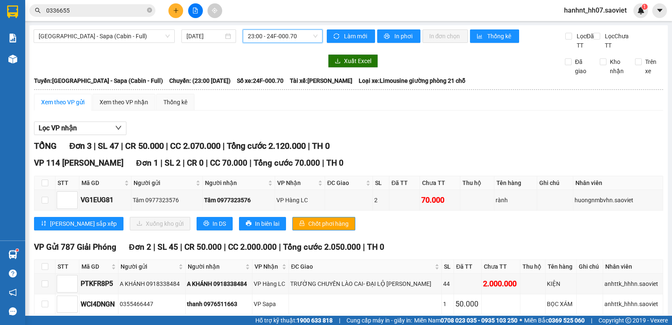
click at [284, 43] on div "Hà Nội - Sapa (Cabin - Full) 13/08/2025 23:00 23:00 - 24F-000.70" at bounding box center [178, 39] width 289 height 21
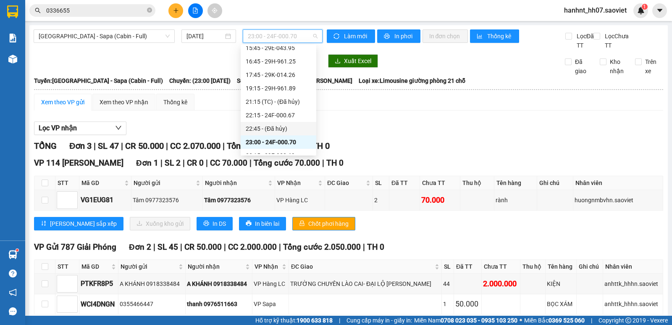
scroll to position [161, 0]
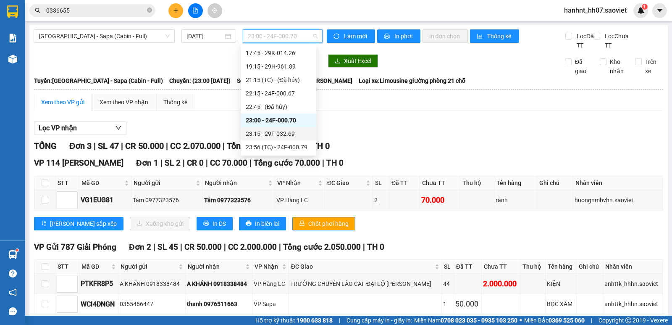
click at [274, 133] on div "23:15 - 29F-032.69" at bounding box center [279, 133] width 66 height 9
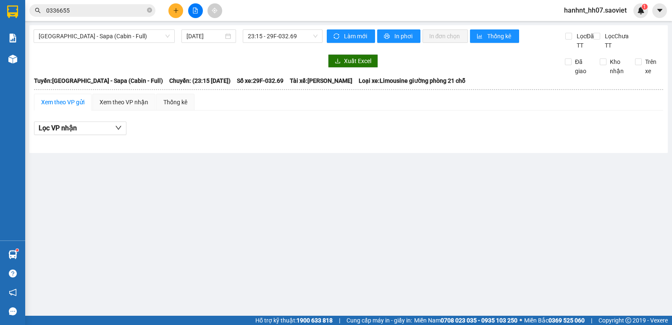
drag, startPoint x: 71, startPoint y: 43, endPoint x: 76, endPoint y: 43, distance: 5.9
click at [72, 43] on div "Hà Nội - Sapa (Cabin - Full) 13/08/2025 23:15 - 29F-032.69" at bounding box center [178, 39] width 289 height 21
click at [81, 37] on span "Hà Nội - Sapa (Cabin - Full)" at bounding box center [104, 36] width 131 height 13
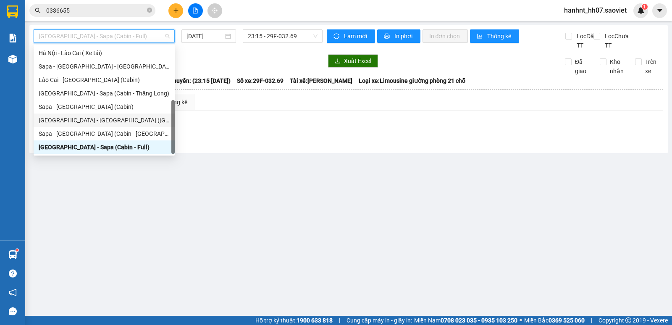
click at [100, 120] on div "Hà Nội - Lào Cai - Sapa (Giường)" at bounding box center [104, 120] width 131 height 9
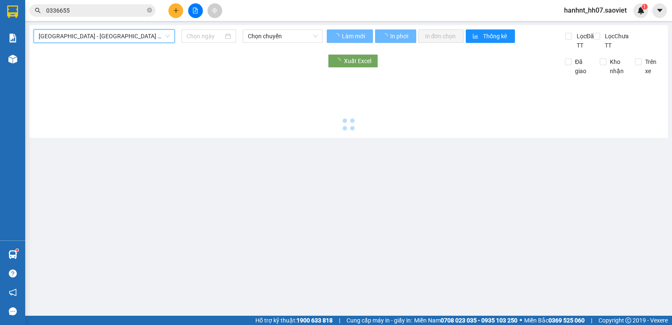
type input "[DATE]"
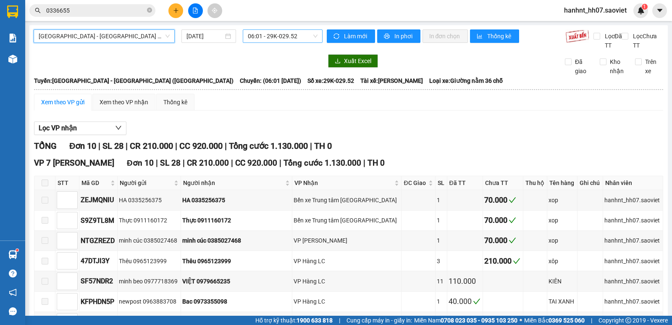
click at [288, 35] on span "06:01 - 29K-029.52" at bounding box center [282, 36] width 69 height 13
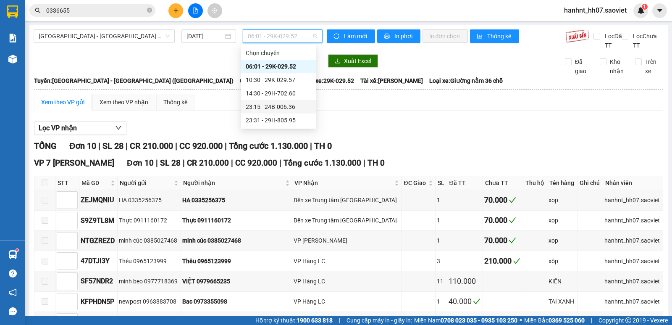
click at [272, 105] on div "23:15 - 24B-006.36" at bounding box center [279, 106] width 66 height 9
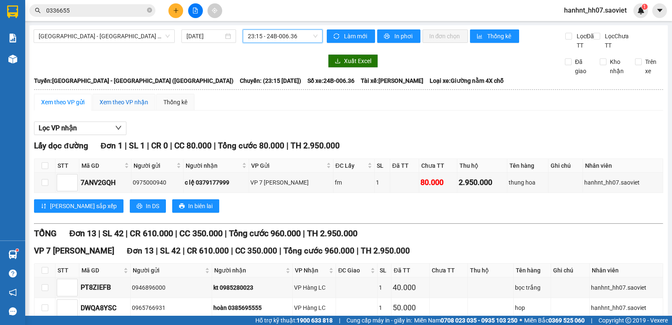
click at [130, 100] on div "Xem theo VP nhận" at bounding box center [124, 101] width 49 height 9
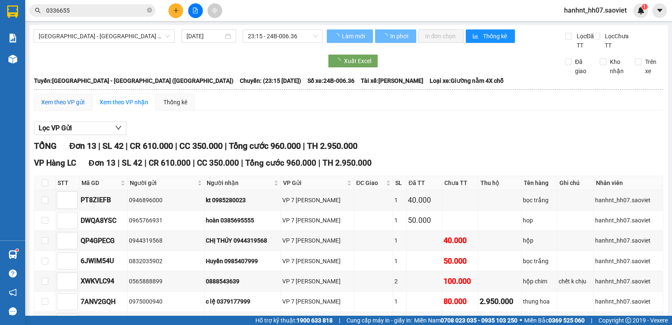
click at [68, 101] on div "Xem theo VP gửi" at bounding box center [62, 101] width 43 height 9
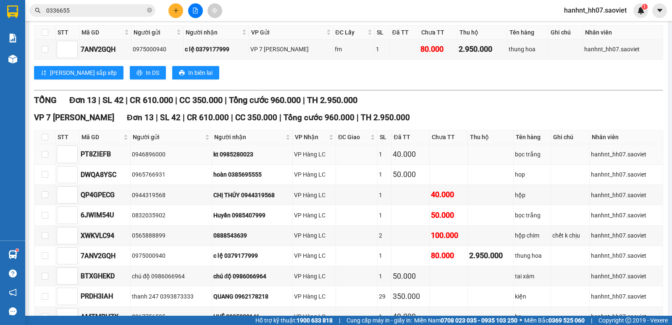
scroll to position [87, 0]
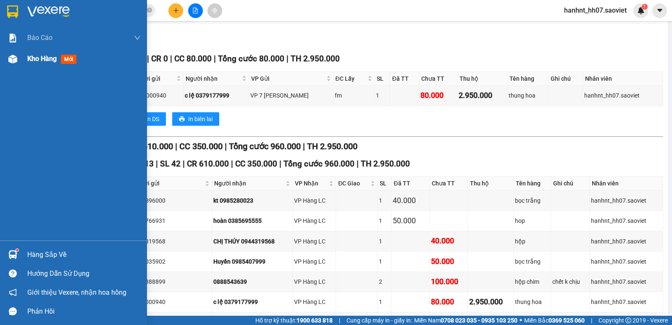
click at [20, 57] on div at bounding box center [12, 59] width 15 height 15
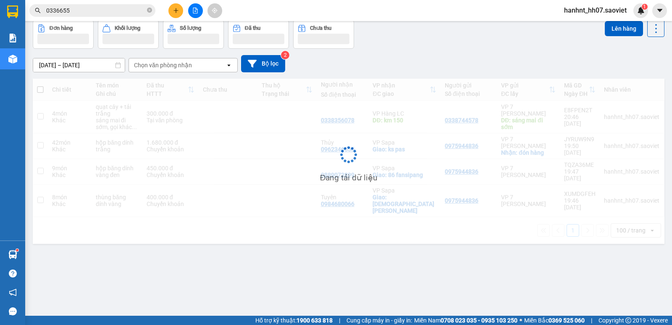
scroll to position [39, 0]
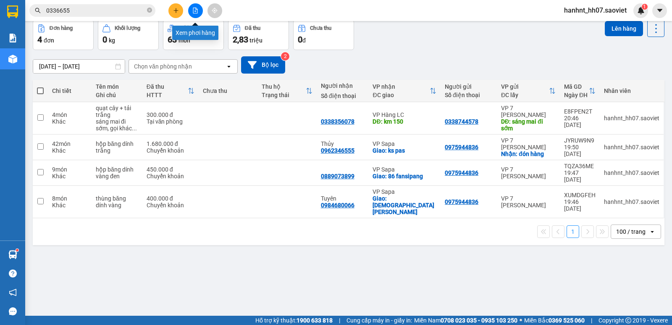
click at [195, 11] on icon "file-add" at bounding box center [195, 11] width 5 height 6
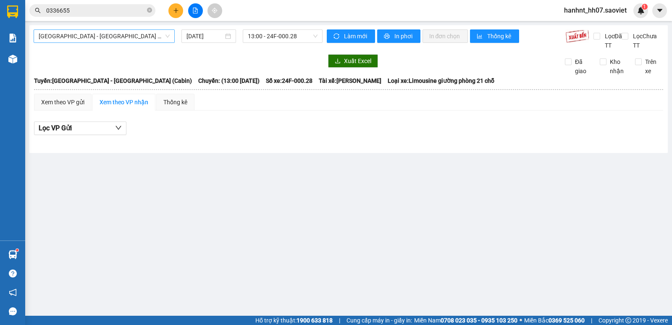
click at [97, 40] on span "Hà Nội - Lào Cai (Cabin)" at bounding box center [104, 36] width 131 height 13
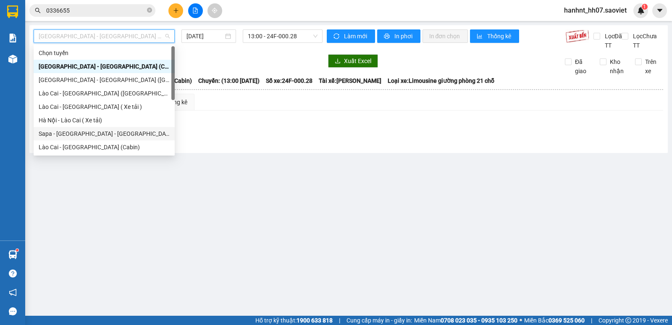
scroll to position [28, 0]
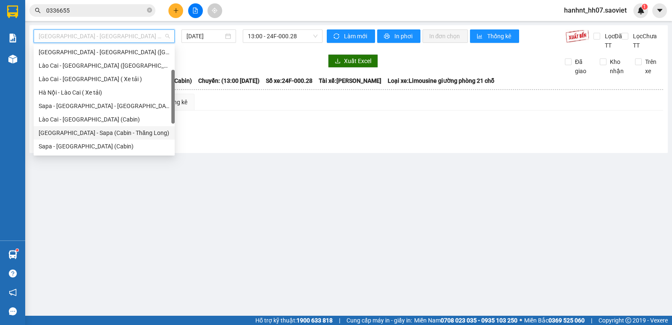
click at [101, 134] on div "Hà Nội - Sapa (Cabin - Thăng Long)" at bounding box center [104, 132] width 131 height 9
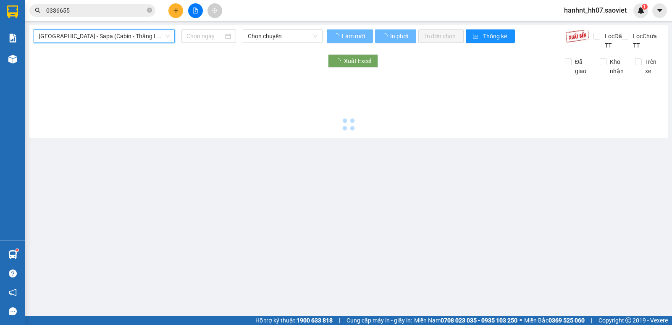
type input "[DATE]"
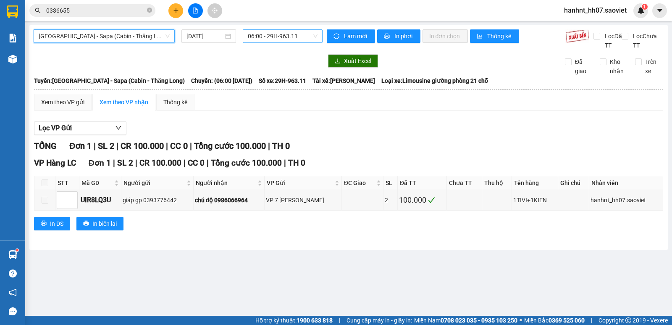
click at [278, 36] on span "06:00 - 29H-963.11" at bounding box center [282, 36] width 69 height 13
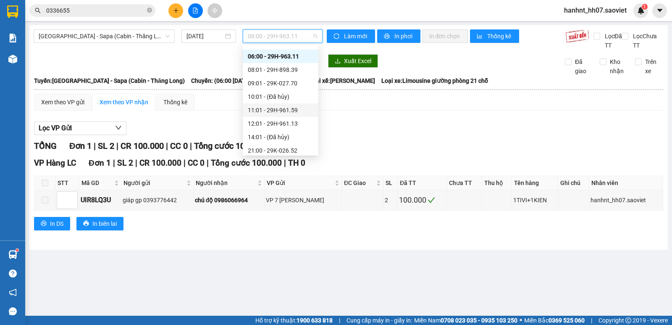
scroll to position [14, 0]
click at [130, 40] on span "Hà Nội - Sapa (Cabin - Thăng Long)" at bounding box center [104, 36] width 131 height 13
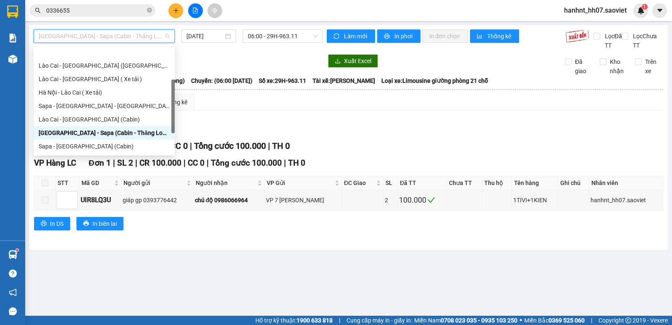
scroll to position [55, 0]
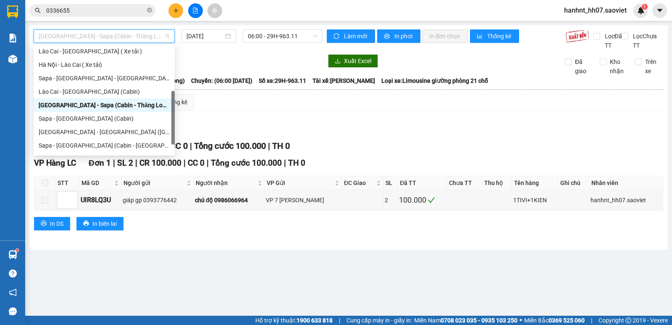
click at [94, 129] on div "Hà Nội - Lào Cai - Sapa (Giường)" at bounding box center [104, 131] width 131 height 9
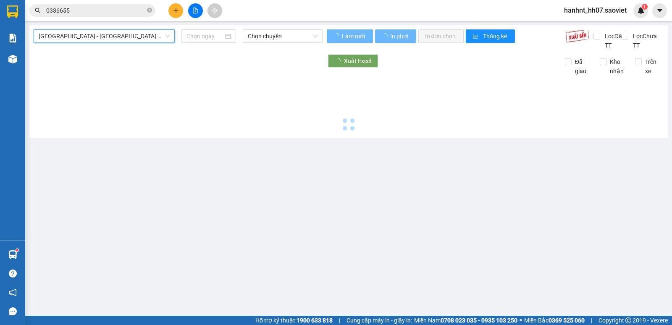
type input "[DATE]"
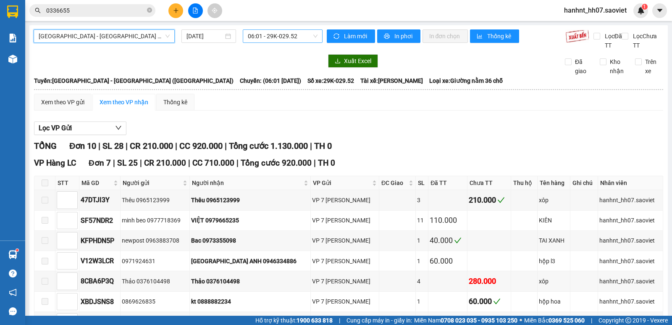
click at [263, 38] on span "06:01 - 29K-029.52" at bounding box center [282, 36] width 69 height 13
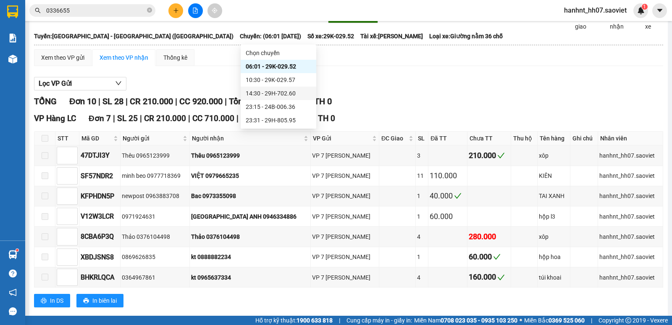
scroll to position [56, 0]
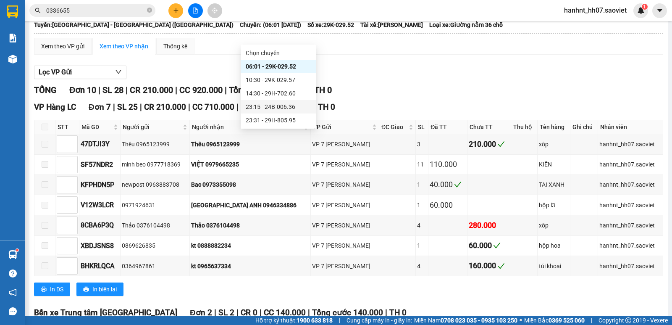
click at [268, 102] on div "23:15 - 24B-006.36" at bounding box center [279, 106] width 76 height 13
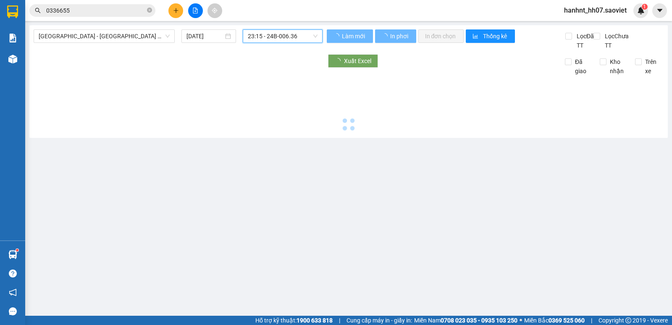
scroll to position [0, 0]
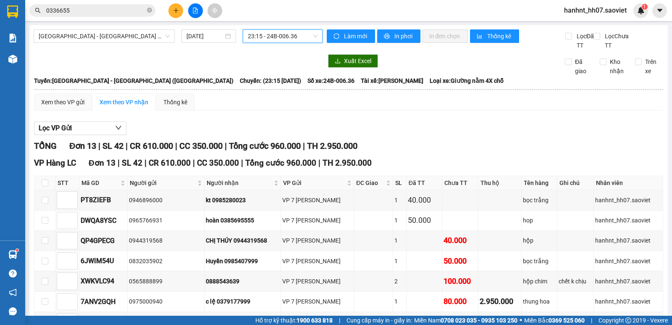
click at [175, 16] on button at bounding box center [175, 10] width 15 height 15
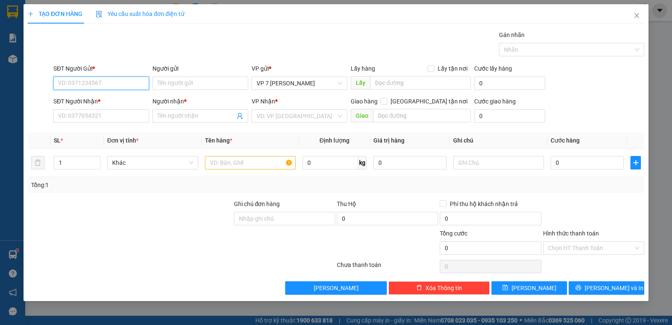
click at [108, 83] on input "SĐT Người Gửi *" at bounding box center [101, 82] width 96 height 13
click at [110, 112] on div "0931669889 - DŨNG VIỆT" at bounding box center [101, 113] width 86 height 9
type input "0931669889"
type input "DŨNG VIỆT"
type input "0931669889"
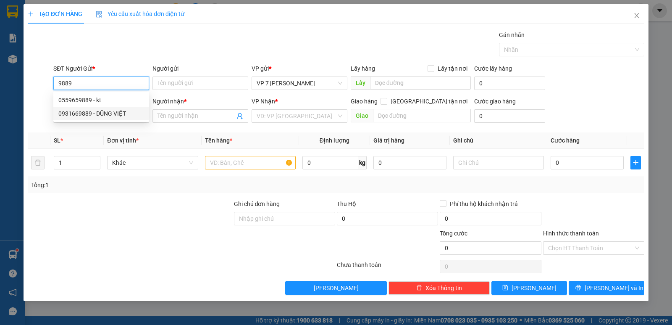
type input "DŨNG VIỆT"
type input "0931669889"
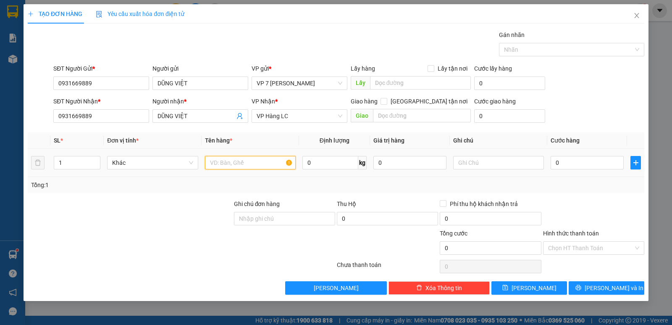
click at [233, 166] on input "text" at bounding box center [250, 162] width 91 height 13
type input "xop"
click at [585, 158] on input "0" at bounding box center [587, 162] width 73 height 13
type input "6"
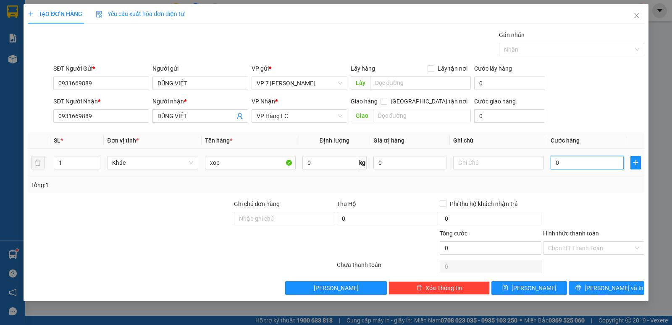
type input "6"
type input "60"
type input "60.000"
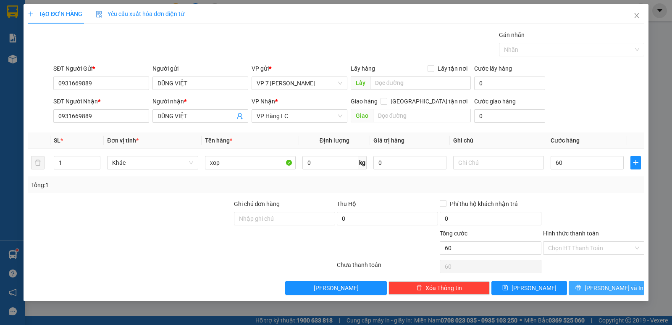
type input "60.000"
click at [581, 287] on icon "printer" at bounding box center [578, 287] width 5 height 5
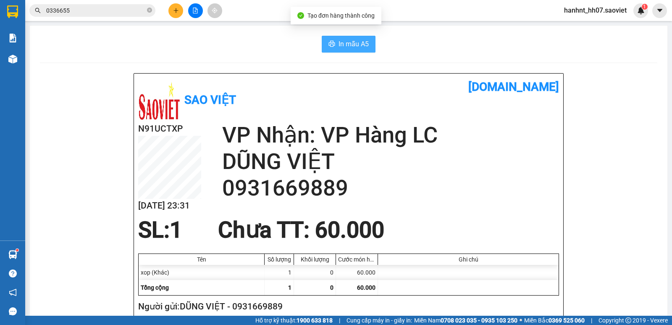
click at [345, 40] on span "In mẫu A5" at bounding box center [354, 44] width 30 height 11
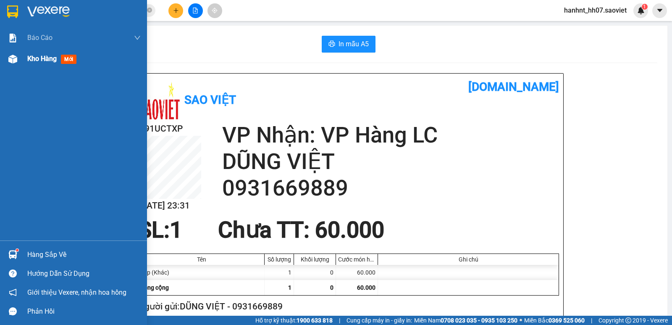
click at [68, 60] on span "mới" at bounding box center [69, 59] width 16 height 9
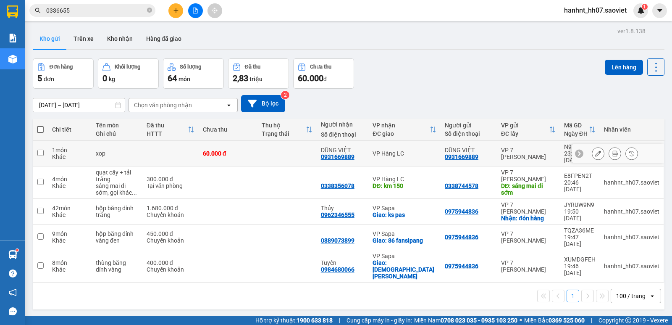
click at [103, 151] on div "xop" at bounding box center [117, 153] width 42 height 7
checkbox input "true"
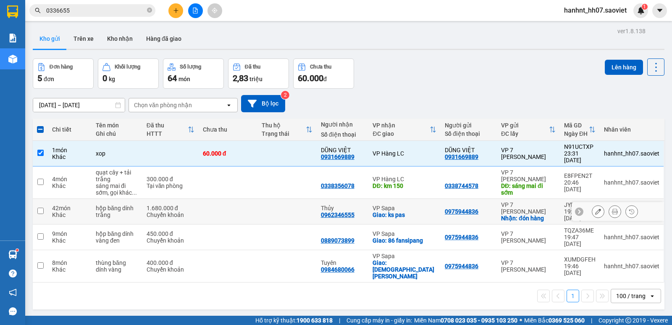
click at [114, 205] on div "hộp băng dính trắng" at bounding box center [117, 211] width 42 height 13
checkbox input "true"
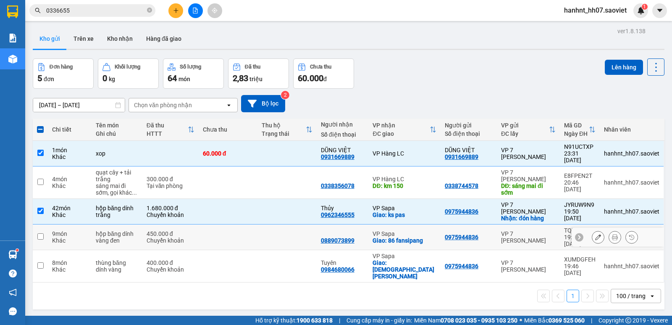
click at [116, 230] on div "hộp băng dính vàng đen" at bounding box center [117, 236] width 42 height 13
checkbox input "true"
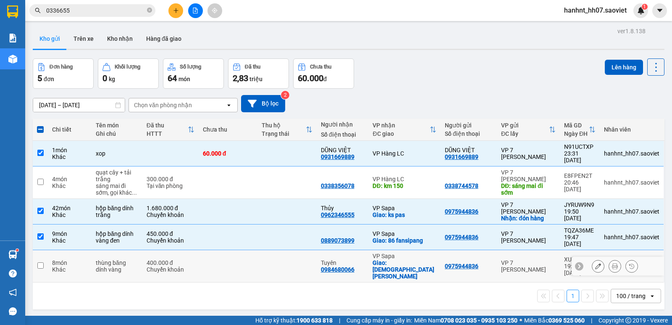
click at [114, 259] on div "thùng băng dính vàng" at bounding box center [117, 265] width 42 height 13
checkbox input "true"
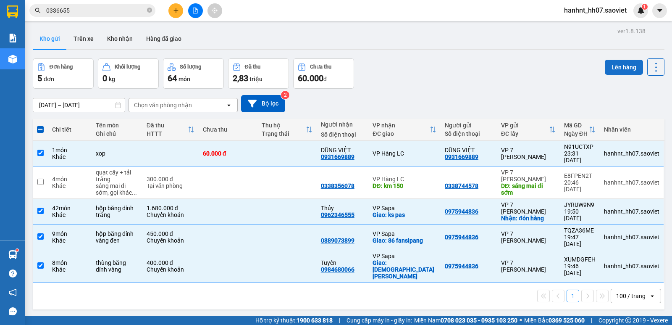
click at [608, 68] on button "Lên hàng" at bounding box center [624, 67] width 38 height 15
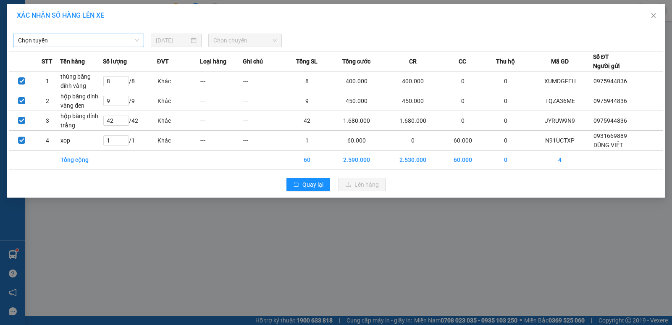
click at [61, 39] on span "Chọn tuyến" at bounding box center [78, 40] width 121 height 13
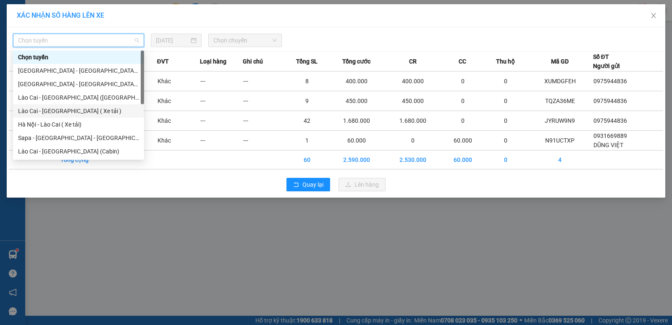
scroll to position [42, 0]
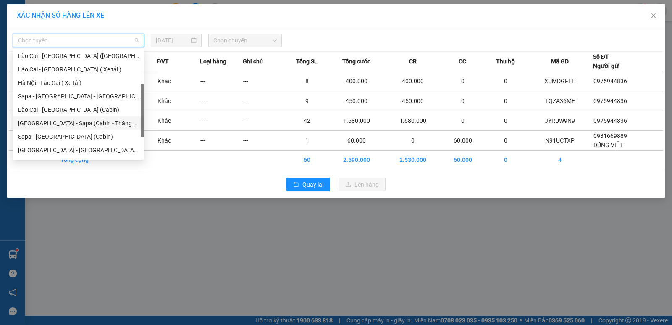
click at [61, 123] on div "Hà Nội - Sapa (Cabin - Thăng Long)" at bounding box center [78, 122] width 121 height 9
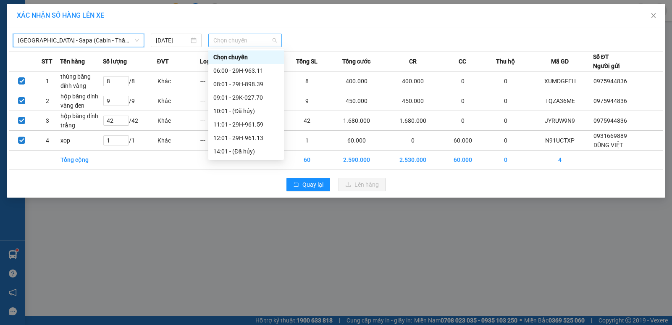
click at [238, 37] on span "Chọn chuyến" at bounding box center [244, 40] width 63 height 13
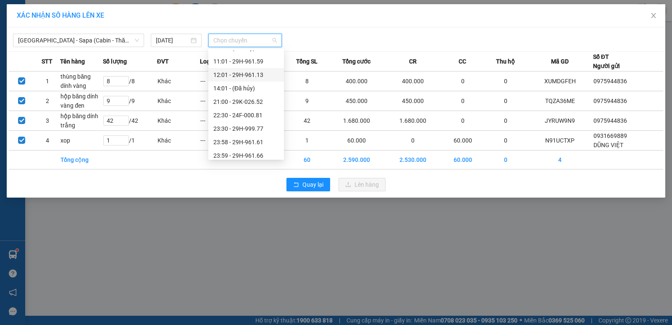
scroll to position [67, 0]
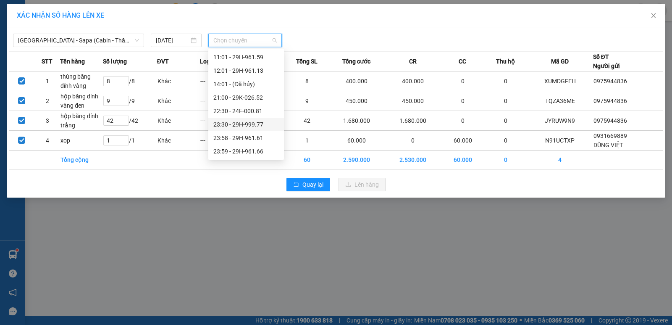
click at [241, 122] on div "23:30 - 29H-999.77" at bounding box center [246, 124] width 66 height 9
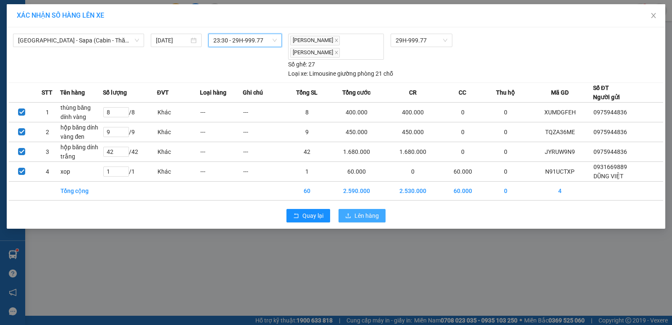
click at [360, 216] on span "Lên hàng" at bounding box center [367, 215] width 24 height 9
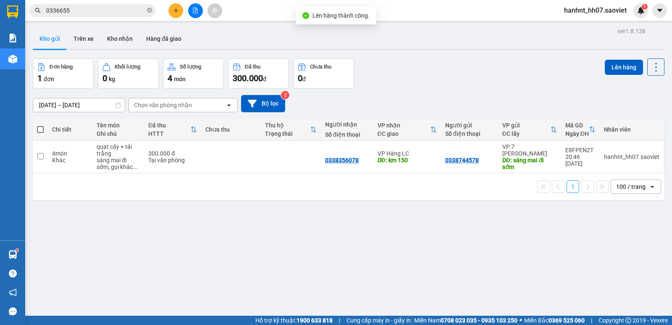
click at [195, 10] on icon "file-add" at bounding box center [195, 11] width 6 height 6
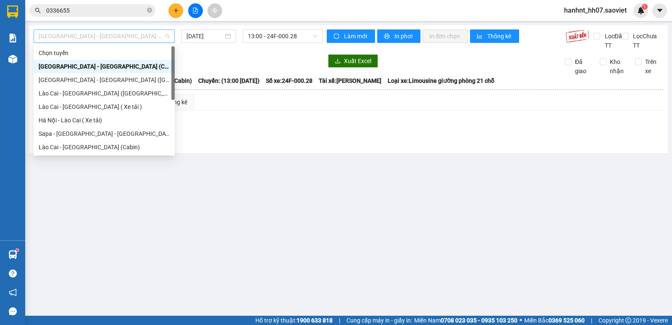
click at [97, 33] on span "Hà Nội - Lào Cai (Cabin)" at bounding box center [104, 36] width 131 height 13
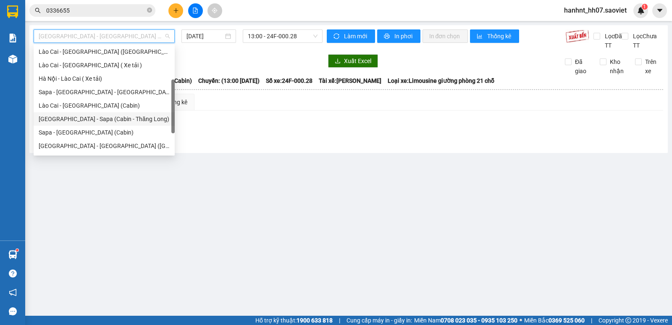
click at [97, 116] on div "Hà Nội - Sapa (Cabin - Thăng Long)" at bounding box center [104, 118] width 131 height 9
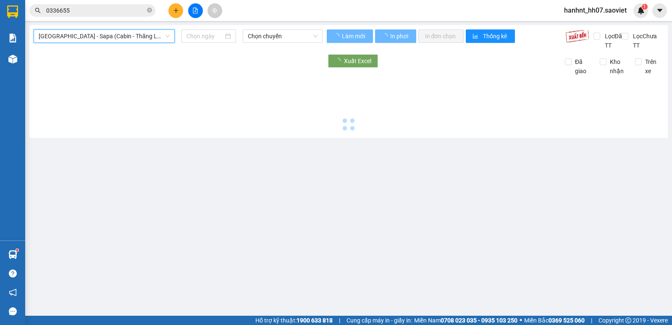
type input "[DATE]"
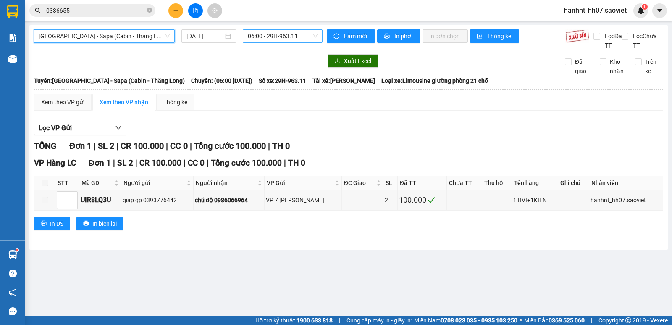
click at [266, 32] on span "06:00 - 29H-963.11" at bounding box center [282, 36] width 69 height 13
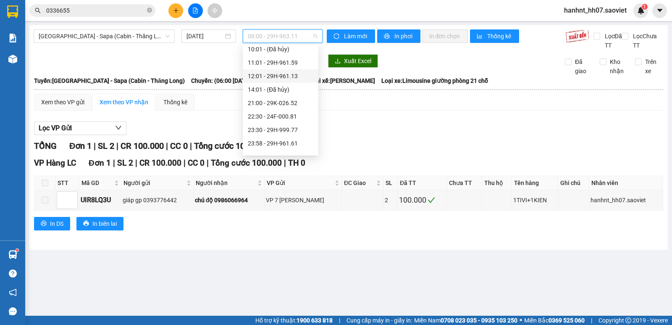
scroll to position [67, 0]
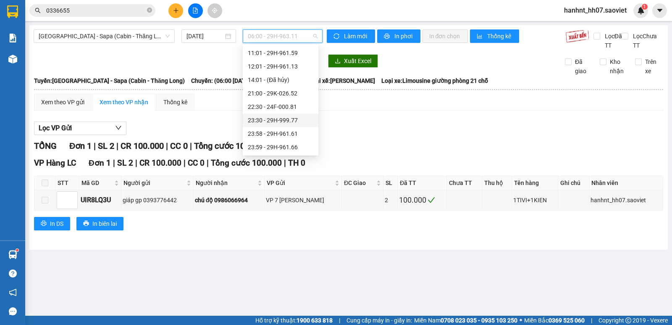
click at [279, 119] on div "23:30 - 29H-999.77" at bounding box center [281, 120] width 66 height 9
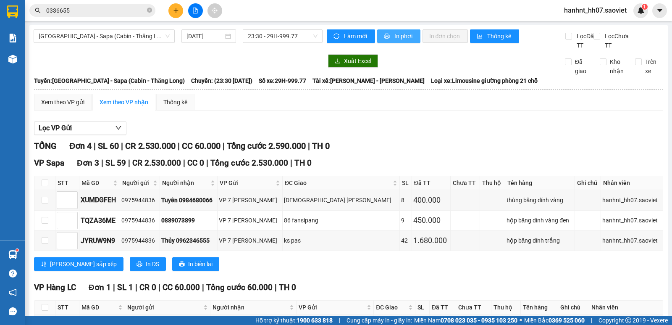
click at [398, 35] on span "In phơi" at bounding box center [404, 36] width 19 height 9
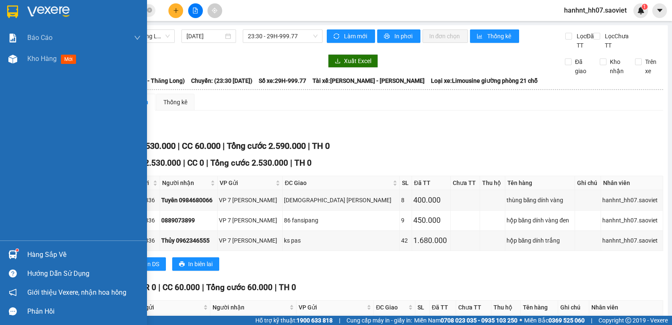
click at [56, 255] on div "Hàng sắp về" at bounding box center [83, 254] width 113 height 13
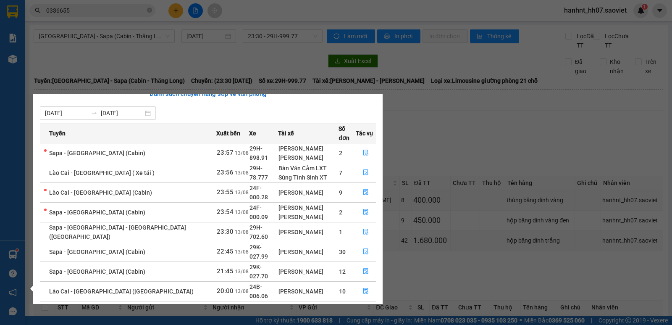
scroll to position [5, 0]
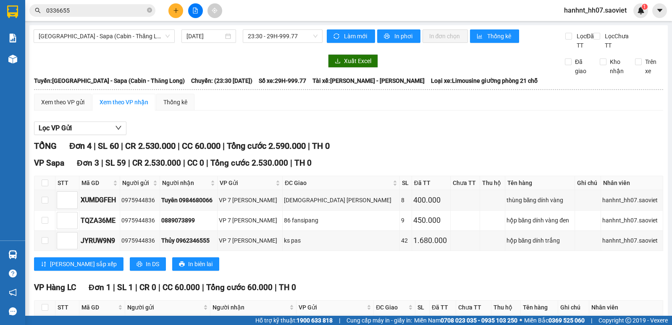
click at [483, 138] on section "Kết quả tìm kiếm ( 29 ) Bộ lọc Mã ĐH Trạng thái Món hàng Thu hộ Tổng cước Chưa …" at bounding box center [336, 162] width 672 height 325
click at [124, 37] on span "Hà Nội - Sapa (Cabin - Thăng Long)" at bounding box center [104, 36] width 131 height 13
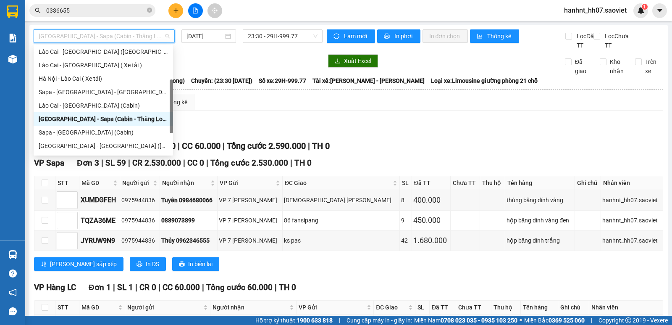
scroll to position [67, 0]
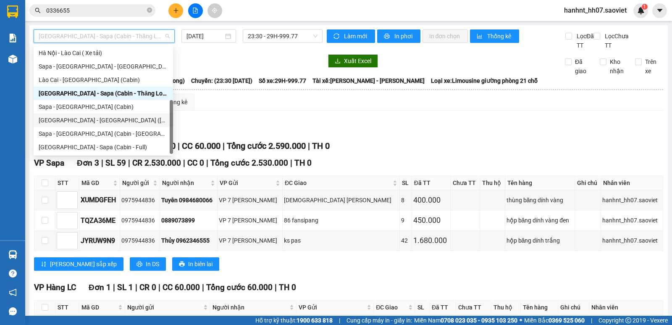
click at [87, 120] on div "Hà Nội - Lào Cai - Sapa (Giường)" at bounding box center [103, 120] width 129 height 9
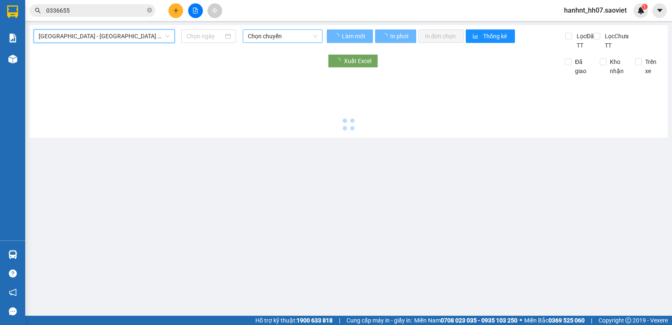
type input "[DATE]"
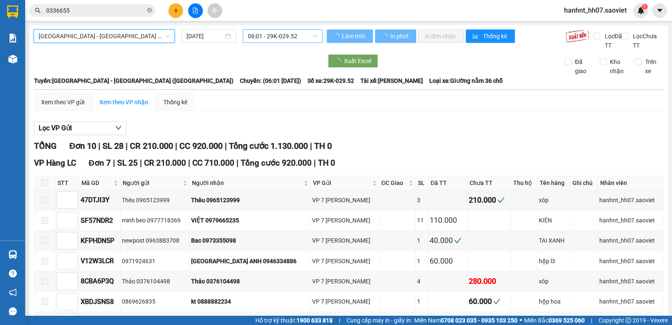
click at [266, 36] on span "06:01 - 29K-029.52" at bounding box center [282, 36] width 69 height 13
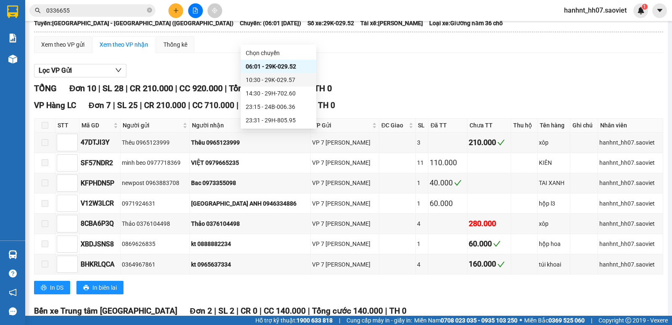
scroll to position [70, 0]
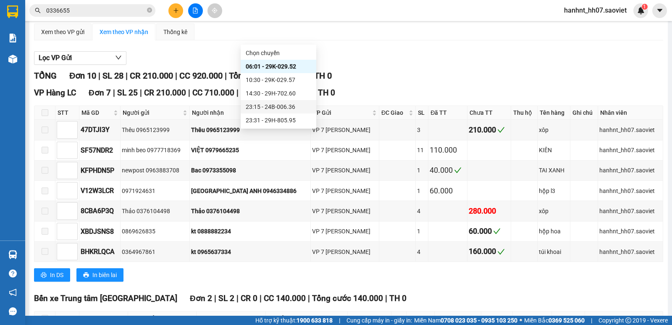
click at [274, 105] on div "23:15 - 24B-006.36" at bounding box center [279, 106] width 66 height 9
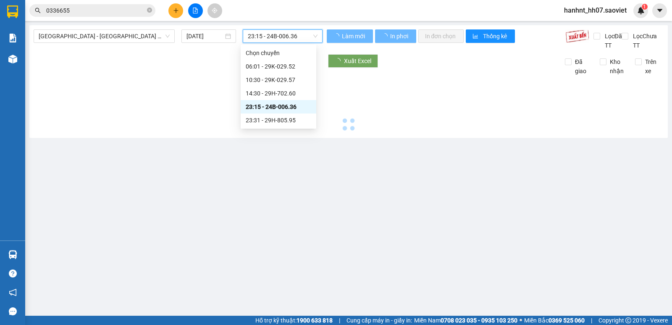
scroll to position [0, 0]
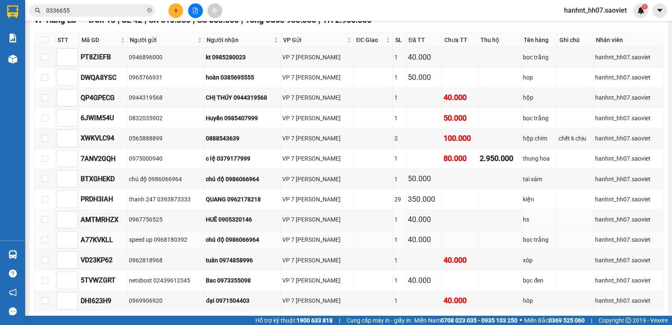
scroll to position [154, 0]
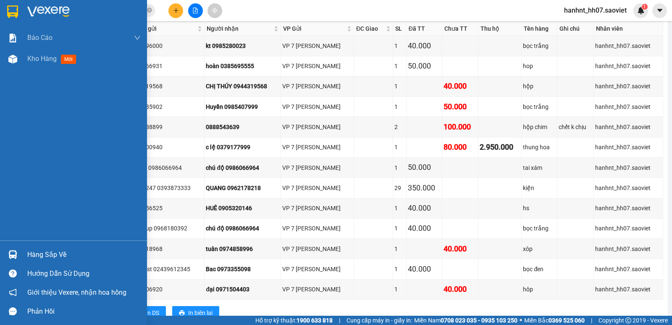
click at [34, 255] on div "Hàng sắp về" at bounding box center [83, 254] width 113 height 13
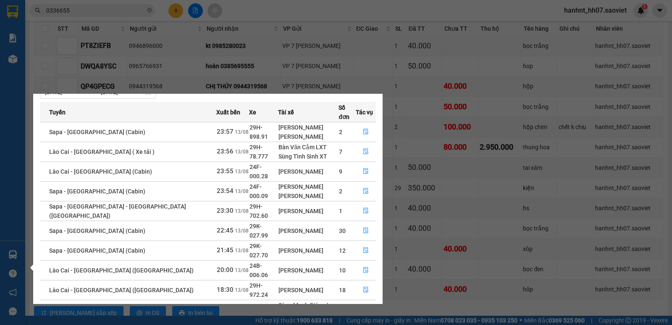
scroll to position [34, 0]
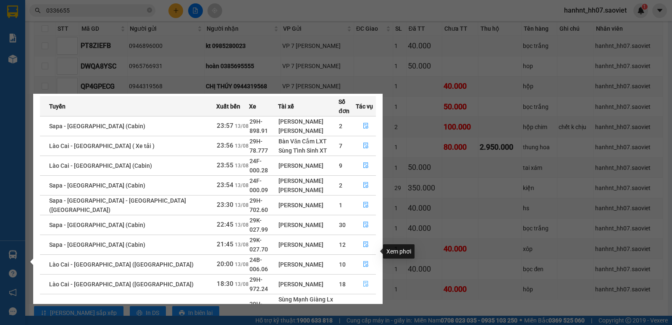
click at [363, 281] on icon "file-done" at bounding box center [366, 284] width 6 height 6
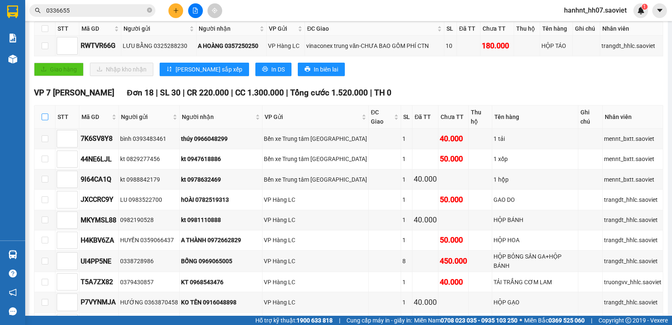
click at [46, 113] on input "checkbox" at bounding box center [45, 116] width 7 height 7
checkbox input "true"
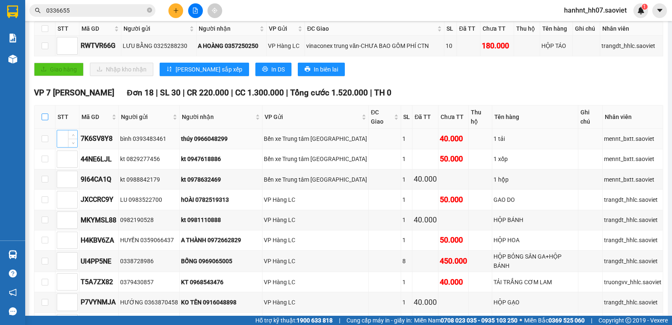
checkbox input "true"
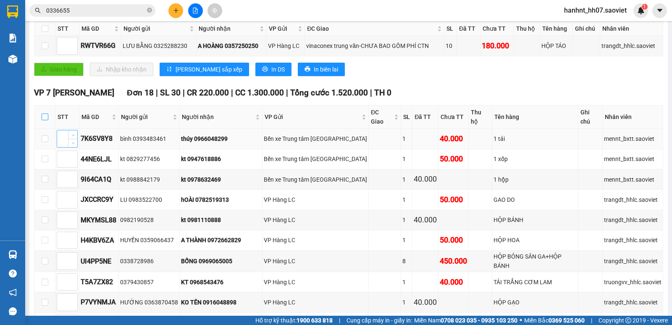
checkbox input "true"
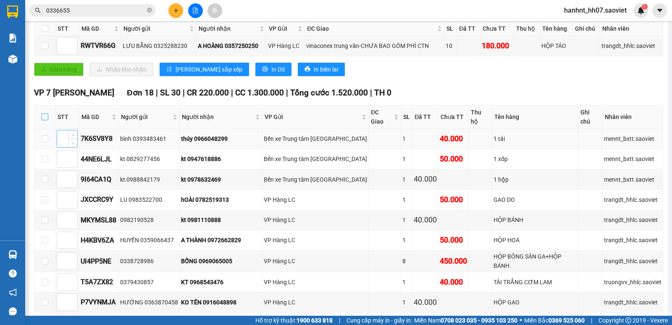
checkbox input "true"
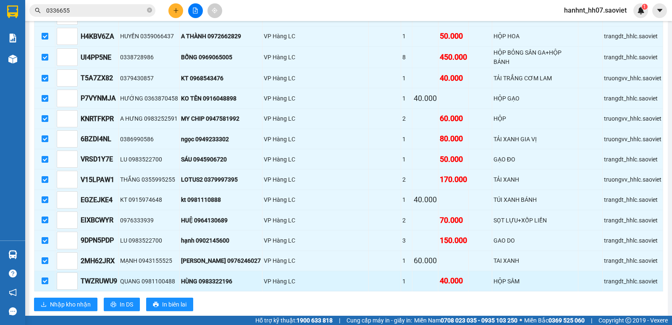
scroll to position [366, 0]
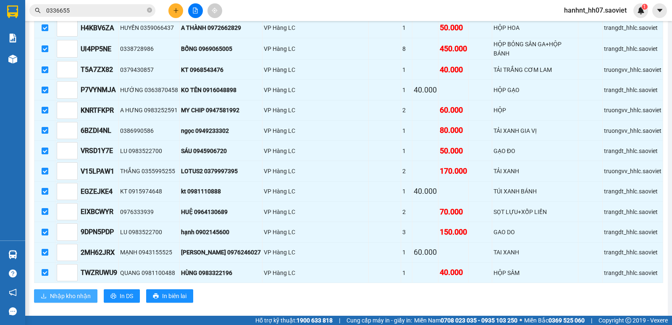
click at [87, 289] on button "Nhập kho nhận" at bounding box center [65, 295] width 63 height 13
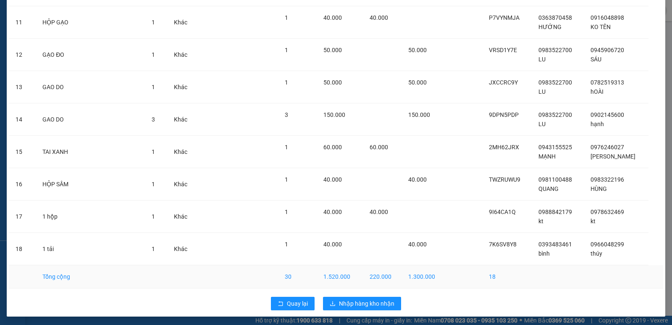
scroll to position [389, 0]
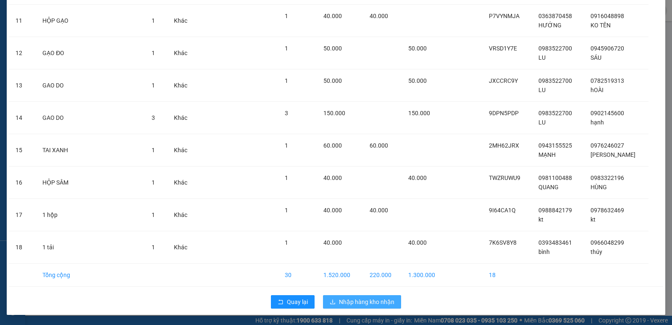
click at [355, 300] on span "Nhập hàng kho nhận" at bounding box center [366, 301] width 55 height 9
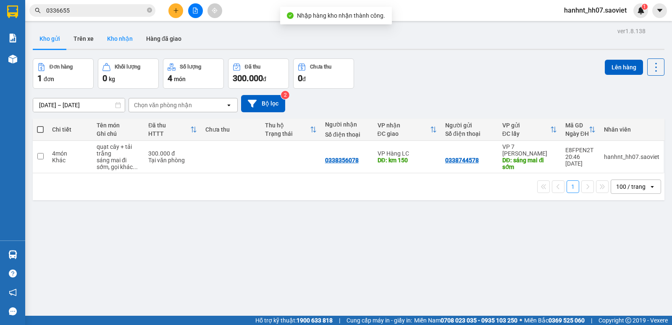
click at [113, 37] on button "Kho nhận" at bounding box center [119, 39] width 39 height 20
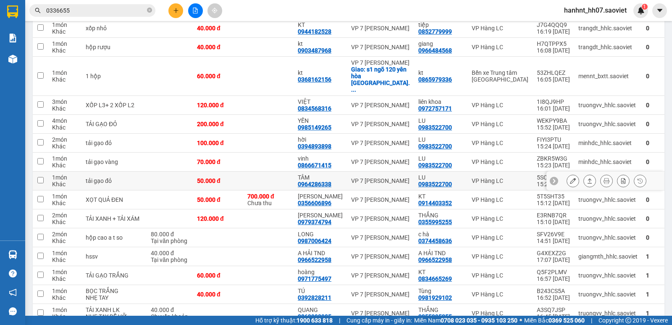
scroll to position [795, 0]
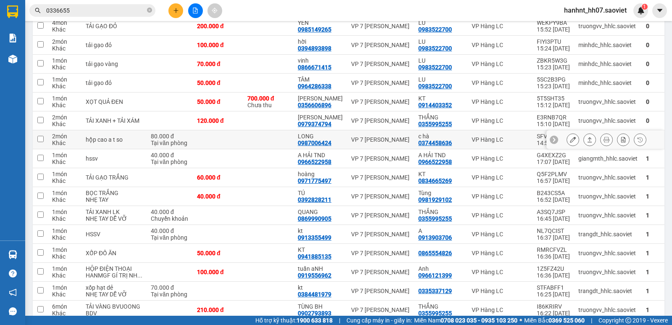
drag, startPoint x: 378, startPoint y: 168, endPoint x: 377, endPoint y: 130, distance: 37.8
click at [378, 143] on div "VP 7 [PERSON_NAME]" at bounding box center [380, 139] width 59 height 7
checkbox input "true"
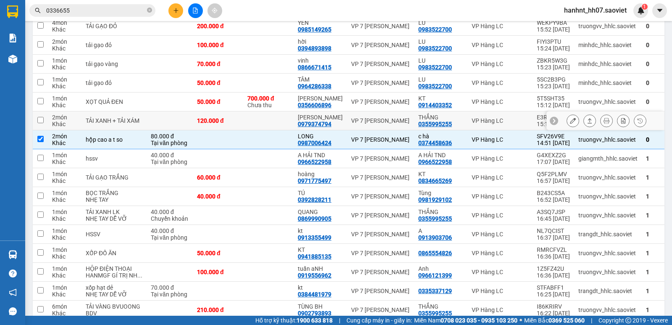
drag, startPoint x: 208, startPoint y: 149, endPoint x: 238, endPoint y: 124, distance: 39.1
click at [213, 130] on td "120.000 đ" at bounding box center [218, 120] width 50 height 19
checkbox input "true"
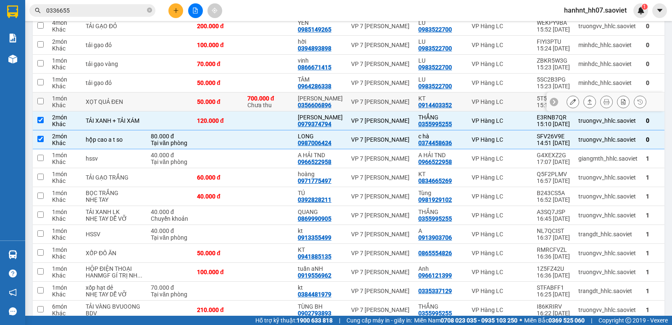
click at [247, 102] on div "700.000 đ" at bounding box center [268, 98] width 42 height 7
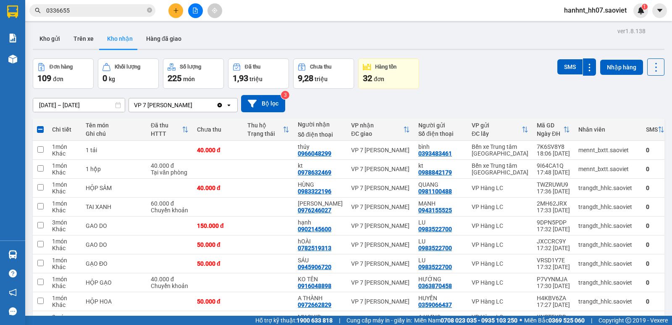
drag, startPoint x: 0, startPoint y: 0, endPoint x: 270, endPoint y: 36, distance: 272.1
checkbox input "true"
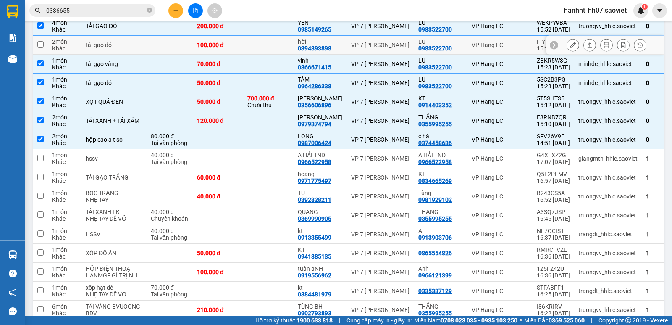
click at [262, 55] on td at bounding box center [268, 45] width 50 height 19
checkbox input "true"
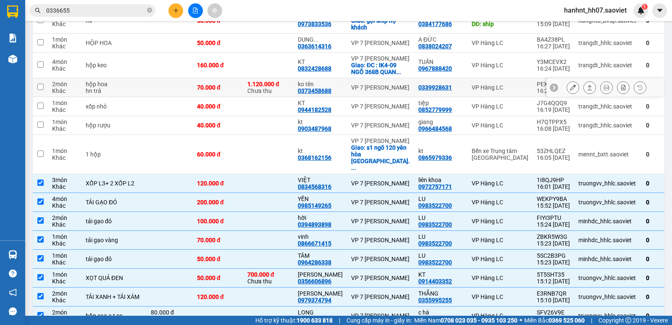
scroll to position [613, 0]
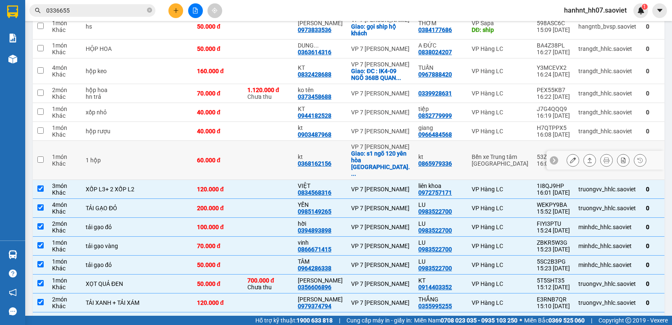
drag, startPoint x: 240, startPoint y: 189, endPoint x: 250, endPoint y: 154, distance: 35.9
click at [243, 175] on td at bounding box center [268, 160] width 50 height 39
checkbox input "true"
click at [248, 141] on td at bounding box center [268, 131] width 50 height 19
drag, startPoint x: 250, startPoint y: 154, endPoint x: 254, endPoint y: 144, distance: 10.8
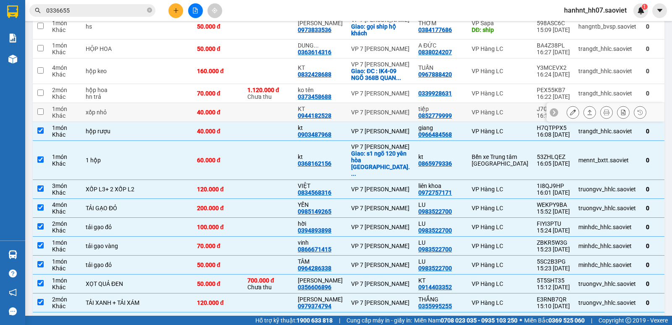
checkbox input "true"
drag, startPoint x: 254, startPoint y: 144, endPoint x: 255, endPoint y: 128, distance: 16.4
click at [254, 122] on td at bounding box center [268, 112] width 50 height 19
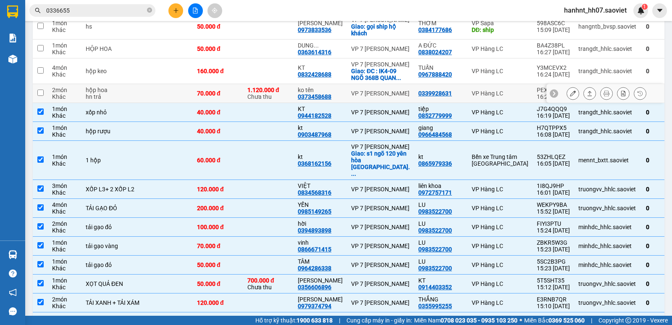
checkbox input "true"
drag, startPoint x: 255, startPoint y: 128, endPoint x: 257, endPoint y: 113, distance: 14.9
click at [255, 100] on div "1.120.000 đ Chưa thu" at bounding box center [268, 93] width 42 height 13
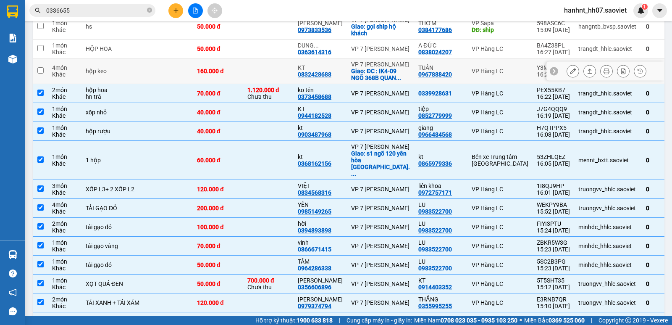
checkbox input "true"
drag, startPoint x: 257, startPoint y: 113, endPoint x: 259, endPoint y: 86, distance: 26.9
click at [258, 84] on td at bounding box center [268, 71] width 50 height 26
checkbox input "true"
drag, startPoint x: 259, startPoint y: 86, endPoint x: 261, endPoint y: 65, distance: 21.1
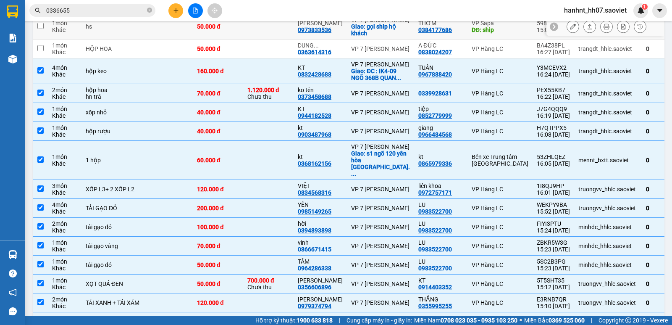
drag, startPoint x: 261, startPoint y: 65, endPoint x: 265, endPoint y: 38, distance: 27.2
click at [264, 39] on td at bounding box center [268, 27] width 50 height 26
checkbox input "true"
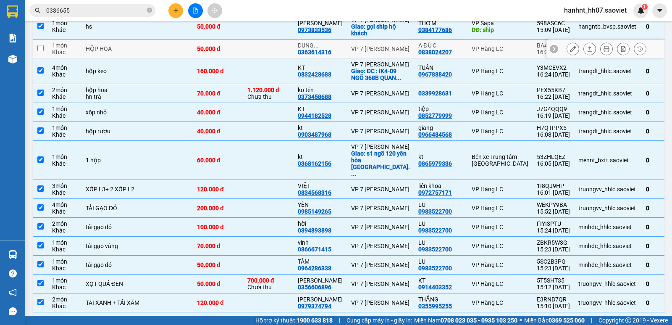
click at [261, 58] on td at bounding box center [268, 48] width 50 height 19
checkbox input "true"
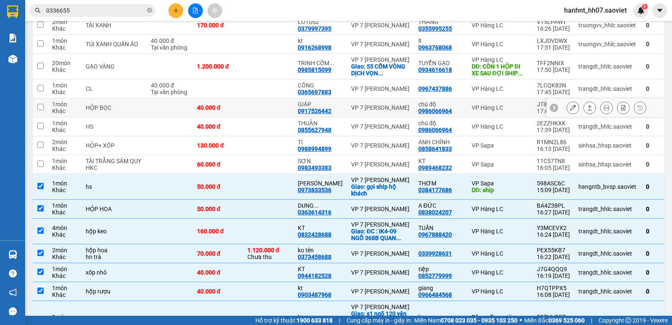
scroll to position [445, 0]
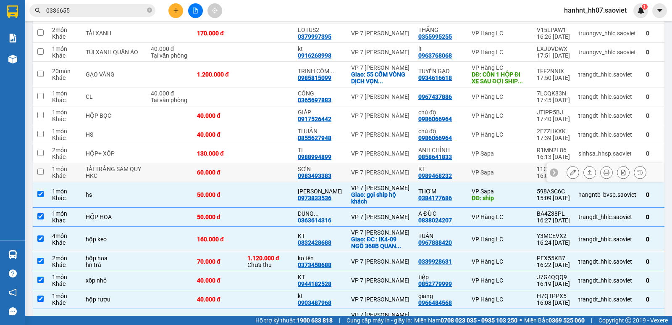
click at [257, 182] on td at bounding box center [268, 172] width 50 height 19
checkbox input "true"
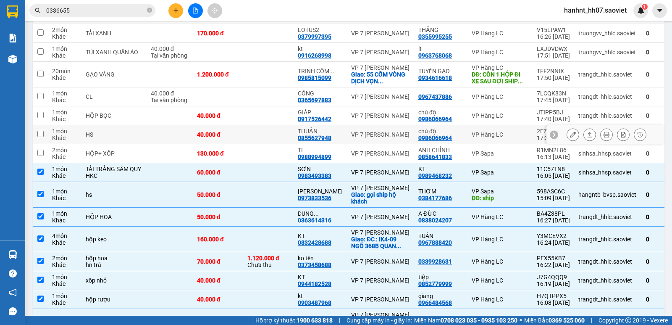
drag, startPoint x: 262, startPoint y: 148, endPoint x: 261, endPoint y: 126, distance: 22.3
click at [262, 144] on td at bounding box center [268, 134] width 50 height 19
checkbox input "true"
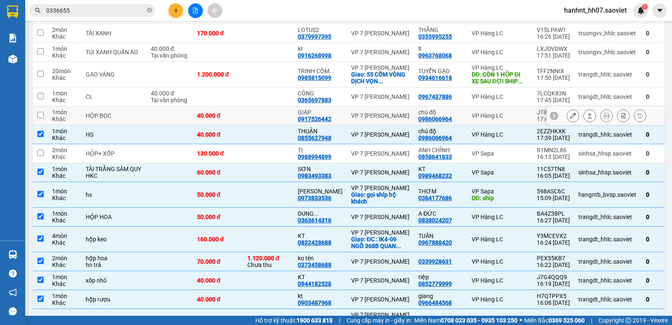
drag, startPoint x: 261, startPoint y: 126, endPoint x: 260, endPoint y: 108, distance: 18.1
click at [261, 120] on td at bounding box center [268, 115] width 50 height 19
checkbox input "true"
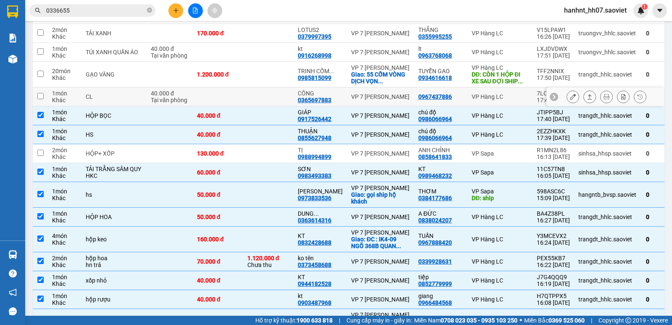
drag, startPoint x: 260, startPoint y: 108, endPoint x: 260, endPoint y: 94, distance: 14.3
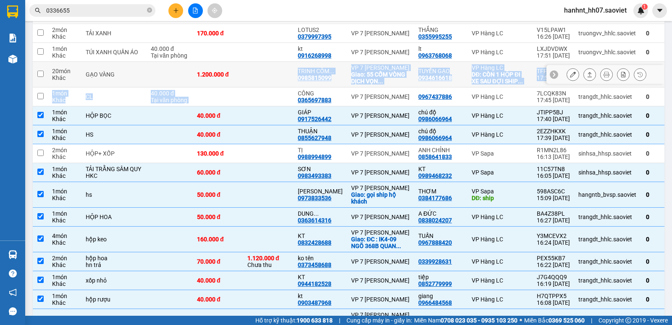
click at [255, 87] on td at bounding box center [268, 75] width 50 height 26
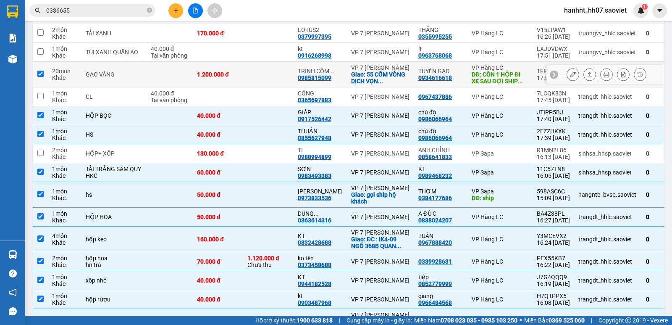
checkbox input "true"
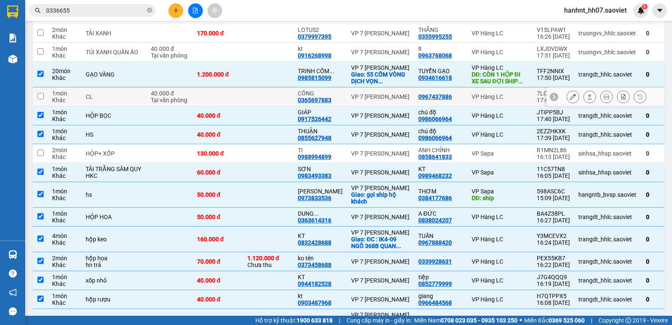
drag, startPoint x: 255, startPoint y: 114, endPoint x: 250, endPoint y: 160, distance: 46.9
click at [255, 106] on td at bounding box center [268, 96] width 50 height 19
checkbox input "true"
click at [255, 125] on td at bounding box center [268, 115] width 50 height 19
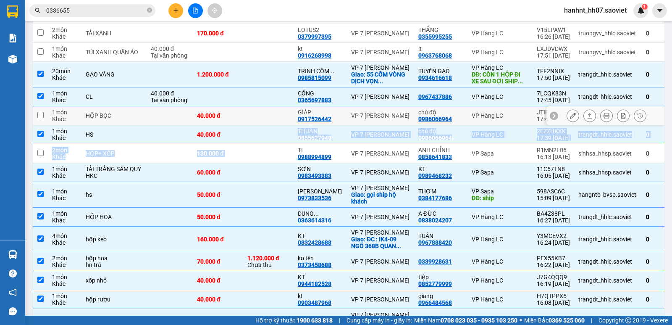
drag, startPoint x: 257, startPoint y: 123, endPoint x: 259, endPoint y: 151, distance: 28.7
click at [257, 123] on td at bounding box center [268, 115] width 50 height 19
checkbox input "true"
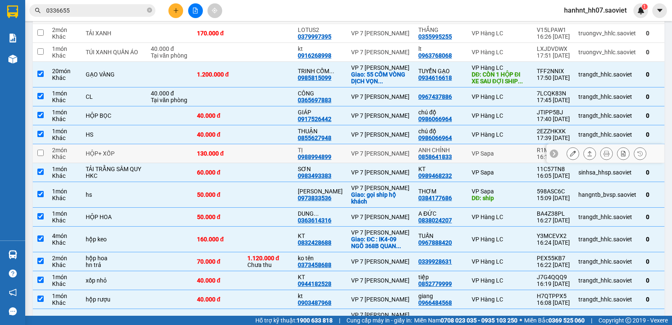
drag, startPoint x: 253, startPoint y: 171, endPoint x: 268, endPoint y: 100, distance: 73.0
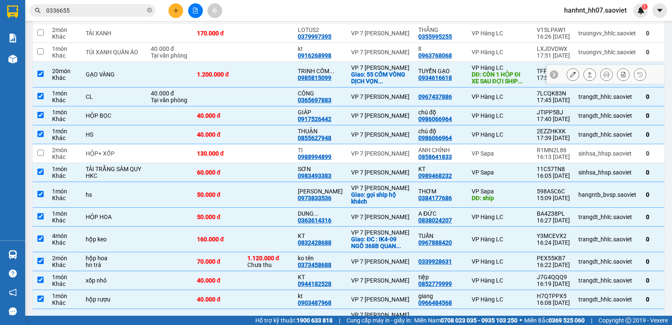
click at [255, 81] on td at bounding box center [268, 75] width 50 height 26
checkbox input "false"
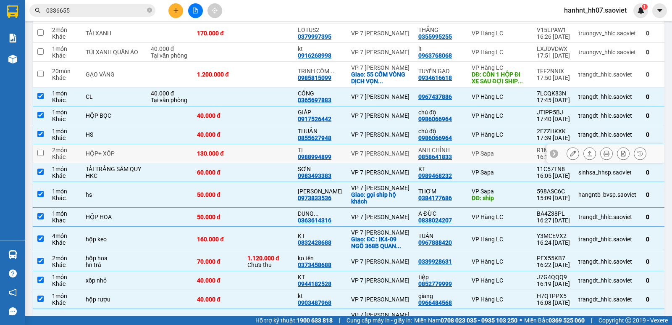
click at [254, 163] on td at bounding box center [268, 153] width 50 height 19
checkbox input "true"
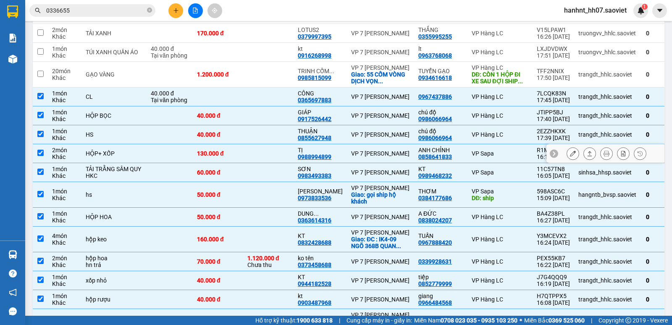
scroll to position [515, 0]
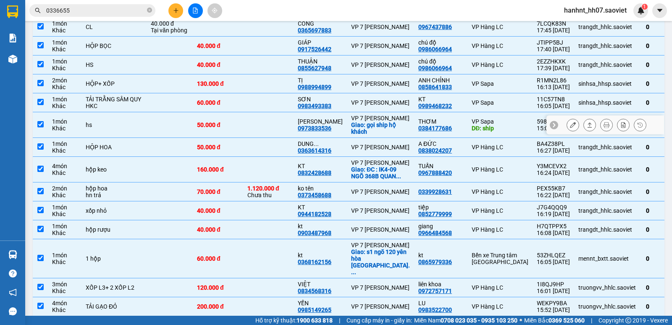
click at [254, 138] on td at bounding box center [268, 125] width 50 height 26
checkbox input "false"
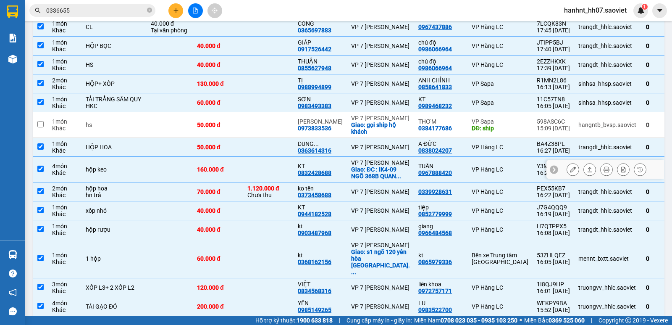
click at [253, 182] on td at bounding box center [268, 170] width 50 height 26
checkbox input "false"
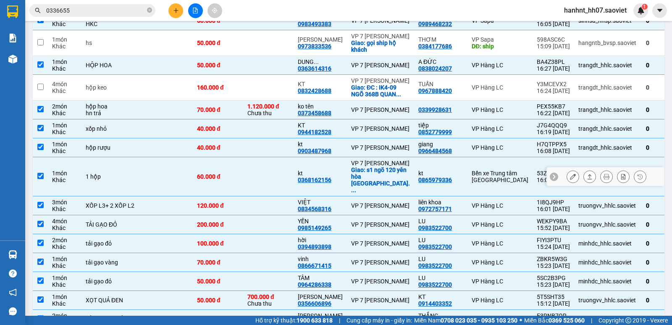
scroll to position [599, 0]
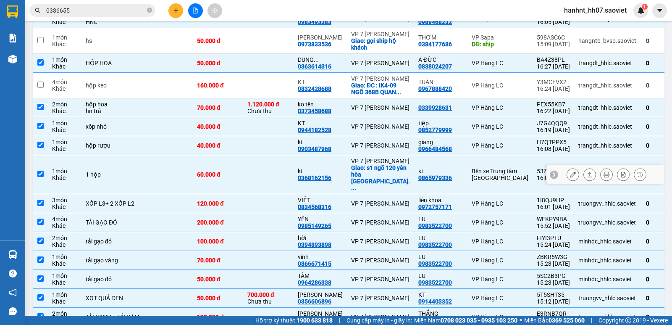
click at [254, 194] on td at bounding box center [268, 174] width 50 height 39
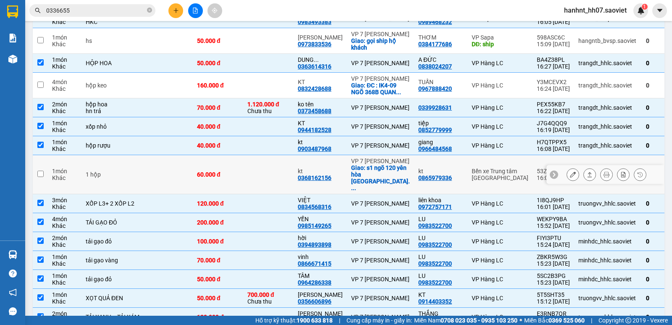
click at [256, 194] on td at bounding box center [268, 174] width 50 height 39
checkbox input "true"
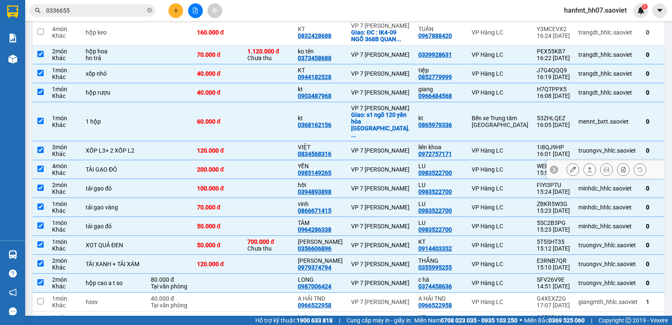
scroll to position [613, 0]
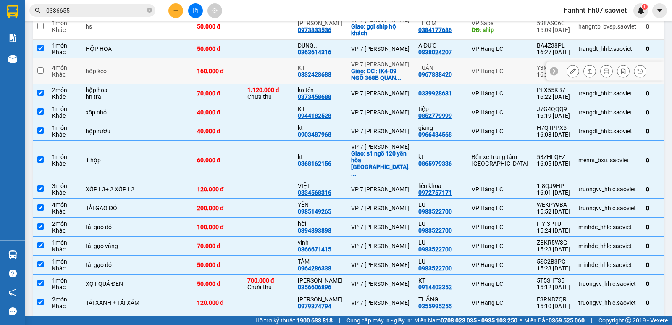
click at [219, 84] on td "160.000 đ" at bounding box center [218, 71] width 50 height 26
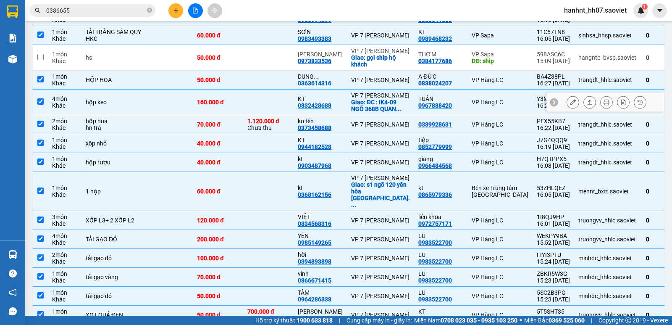
scroll to position [557, 0]
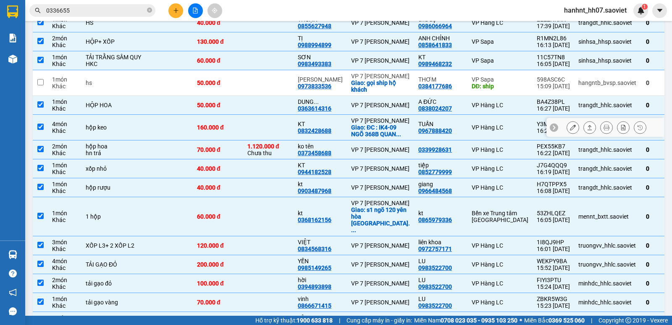
click at [243, 140] on td at bounding box center [268, 128] width 50 height 26
checkbox input "false"
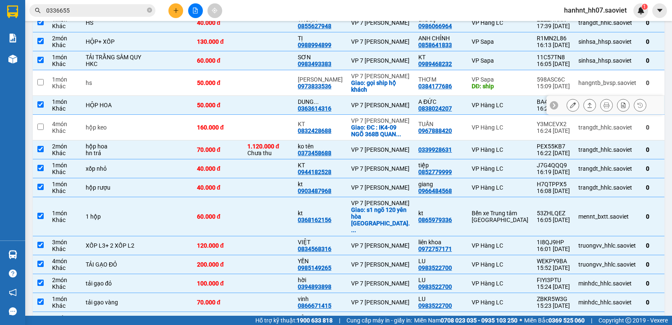
scroll to position [543, 0]
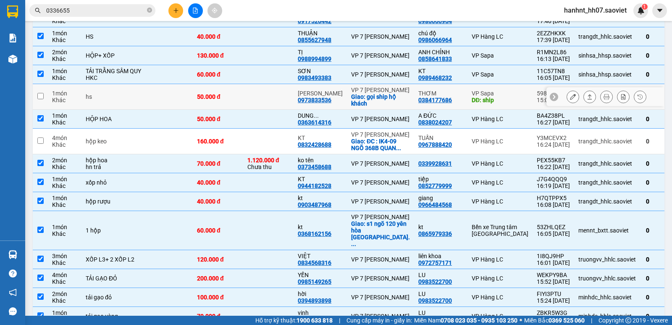
click at [243, 110] on td at bounding box center [268, 97] width 50 height 26
checkbox input "true"
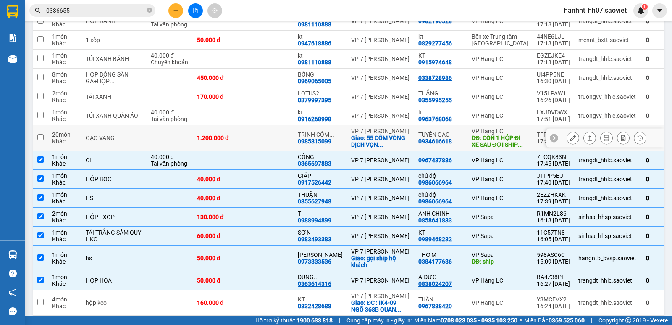
scroll to position [375, 0]
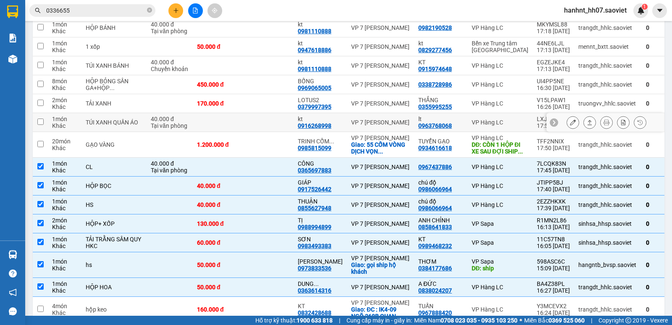
drag, startPoint x: 247, startPoint y: 127, endPoint x: 250, endPoint y: 98, distance: 28.8
click at [247, 124] on td at bounding box center [268, 122] width 50 height 19
checkbox input "true"
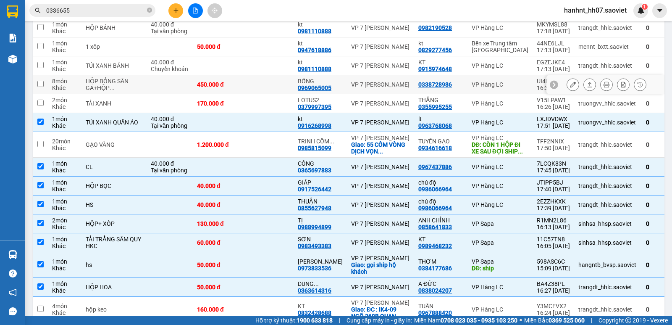
drag, startPoint x: 250, startPoint y: 98, endPoint x: 254, endPoint y: 72, distance: 26.3
click at [250, 94] on td at bounding box center [268, 84] width 50 height 19
click at [254, 79] on td at bounding box center [268, 84] width 50 height 19
checkbox input "false"
drag, startPoint x: 254, startPoint y: 72, endPoint x: 259, endPoint y: 47, distance: 25.7
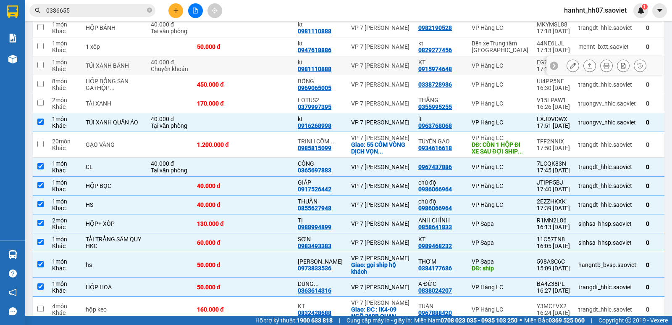
click at [255, 63] on td at bounding box center [268, 65] width 50 height 19
click at [259, 47] on td at bounding box center [268, 46] width 50 height 19
checkbox input "true"
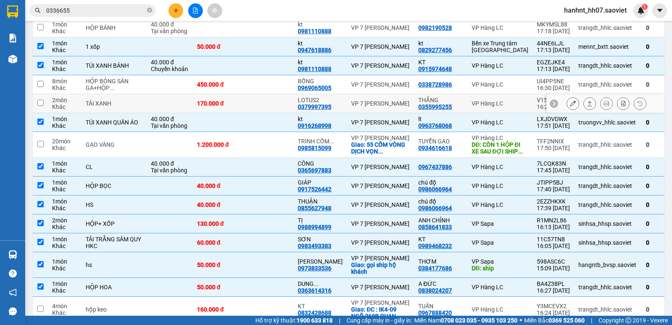
drag, startPoint x: 255, startPoint y: 108, endPoint x: 260, endPoint y: 84, distance: 25.3
click at [255, 103] on td at bounding box center [268, 103] width 50 height 19
checkbox input "true"
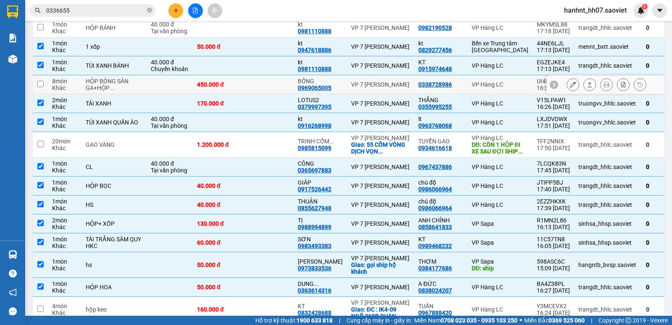
click at [260, 84] on td at bounding box center [268, 84] width 50 height 19
checkbox input "true"
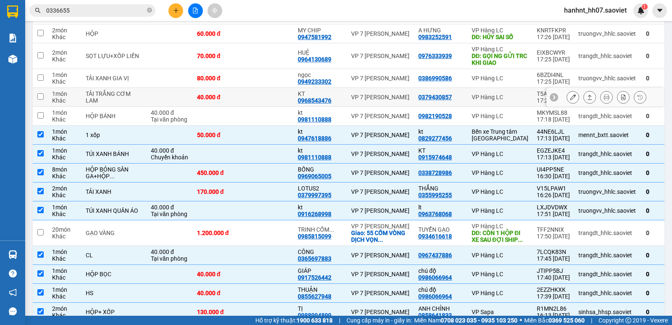
scroll to position [277, 0]
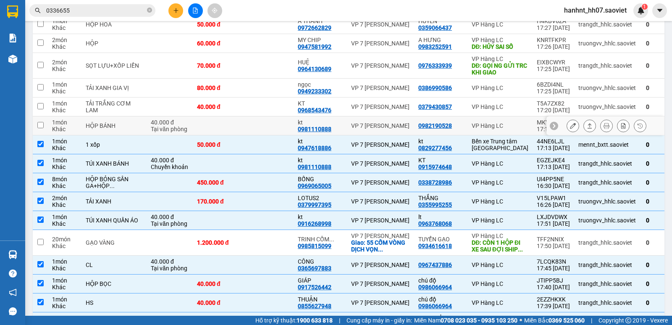
drag, startPoint x: 259, startPoint y: 124, endPoint x: 264, endPoint y: 106, distance: 18.8
drag, startPoint x: 264, startPoint y: 106, endPoint x: 266, endPoint y: 95, distance: 11.1
click at [266, 98] on td at bounding box center [268, 106] width 50 height 19
checkbox input "true"
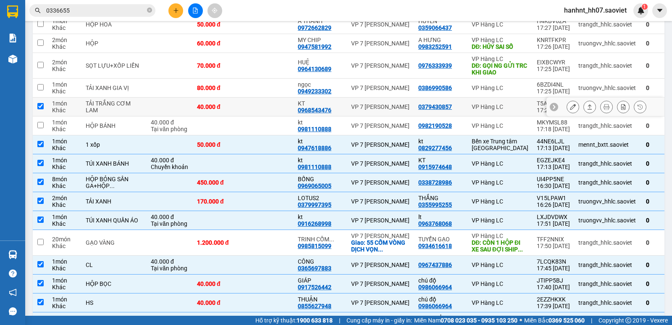
drag, startPoint x: 266, startPoint y: 95, endPoint x: 266, endPoint y: 78, distance: 16.8
click at [266, 91] on td at bounding box center [268, 88] width 50 height 19
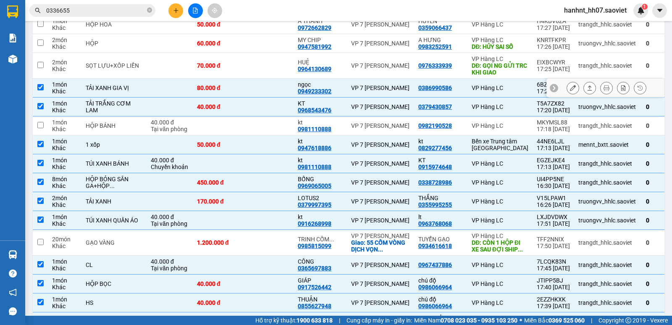
checkbox input "true"
drag, startPoint x: 266, startPoint y: 78, endPoint x: 266, endPoint y: 49, distance: 29.4
click at [248, 128] on td at bounding box center [268, 125] width 50 height 19
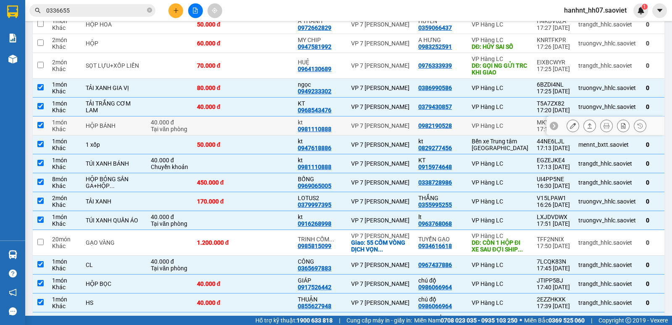
checkbox input "true"
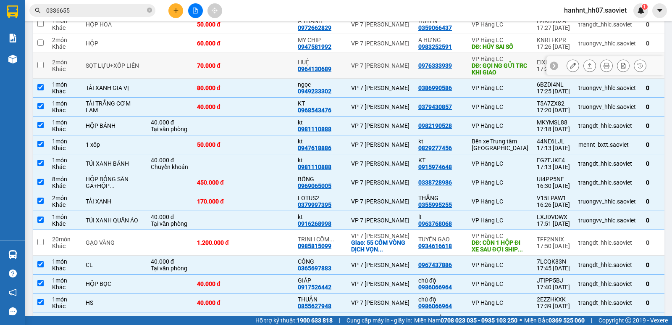
drag, startPoint x: 260, startPoint y: 68, endPoint x: 264, endPoint y: 44, distance: 24.3
click at [261, 63] on td at bounding box center [268, 66] width 50 height 26
checkbox input "true"
click at [264, 44] on td at bounding box center [268, 43] width 50 height 19
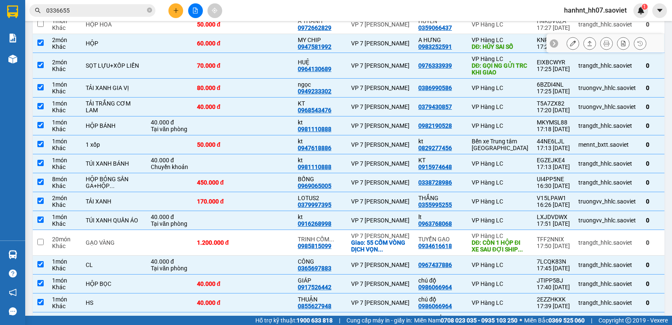
checkbox input "true"
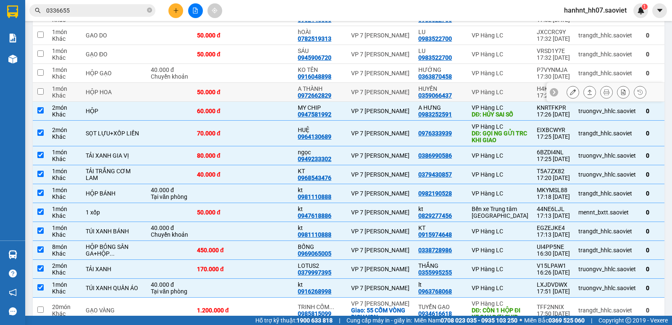
scroll to position [179, 0]
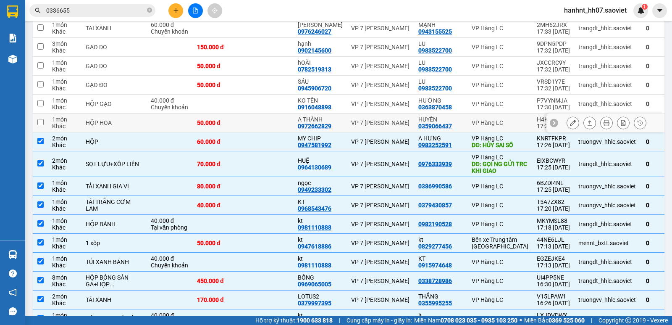
drag, startPoint x: 260, startPoint y: 122, endPoint x: 264, endPoint y: 58, distance: 63.6
click at [268, 83] on td at bounding box center [268, 85] width 50 height 19
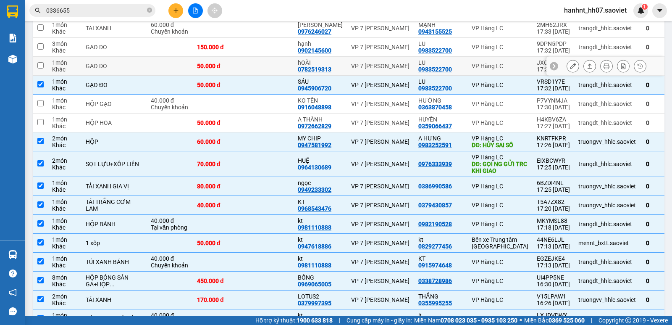
checkbox input "true"
drag, startPoint x: 264, startPoint y: 58, endPoint x: 265, endPoint y: 50, distance: 8.9
drag, startPoint x: 266, startPoint y: 111, endPoint x: 261, endPoint y: 86, distance: 26.0
click at [266, 112] on td at bounding box center [268, 104] width 50 height 19
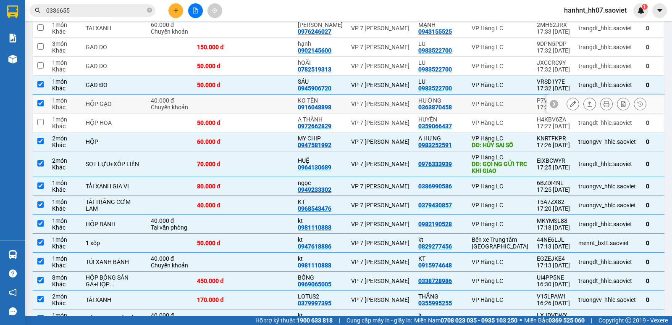
checkbox input "true"
click at [263, 116] on td at bounding box center [268, 122] width 50 height 19
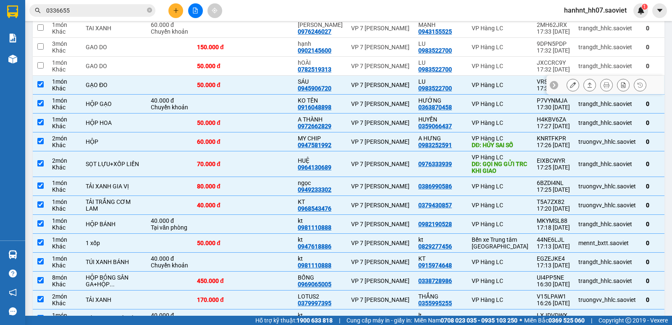
checkbox input "true"
drag, startPoint x: 261, startPoint y: 70, endPoint x: 268, endPoint y: 13, distance: 57.5
click at [268, 13] on div "Kết quả tìm kiếm ( 29 ) Bộ lọc Mã ĐH Trạng thái Món hàng Thu hộ Tổng cước Chưa …" at bounding box center [336, 10] width 672 height 21
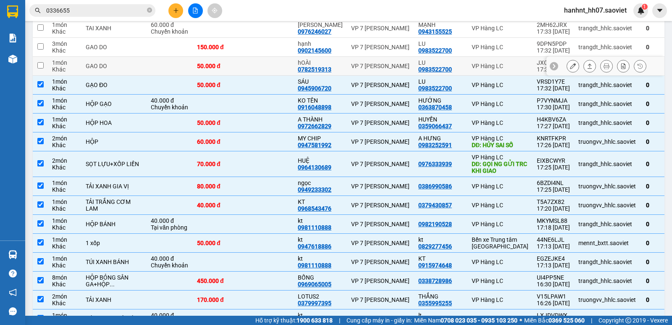
drag, startPoint x: 267, startPoint y: 58, endPoint x: 265, endPoint y: 40, distance: 18.1
click at [266, 58] on td at bounding box center [268, 66] width 50 height 19
checkbox input "true"
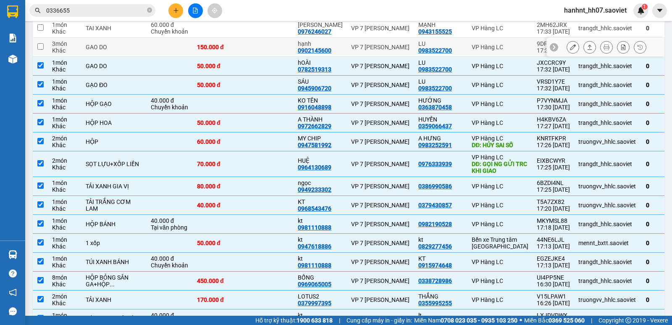
drag, startPoint x: 265, startPoint y: 40, endPoint x: 266, endPoint y: 32, distance: 8.0
click at [266, 32] on td at bounding box center [268, 28] width 50 height 19
checkbox input "true"
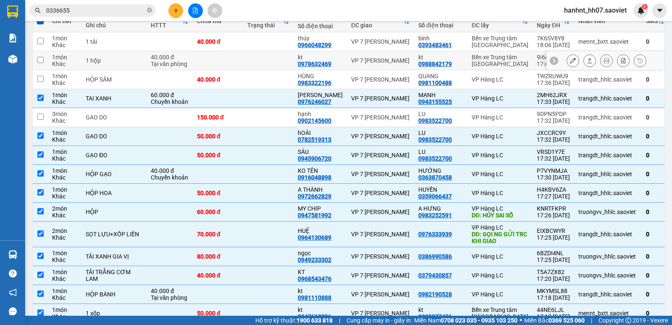
scroll to position [81, 0]
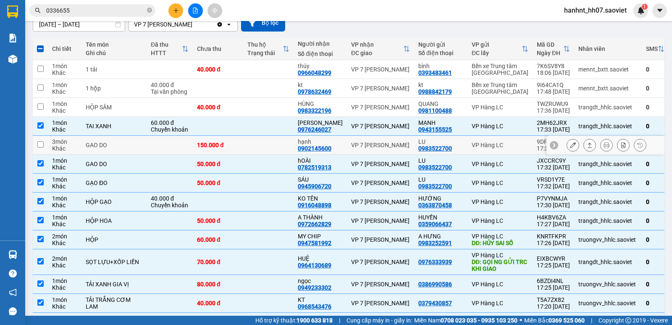
drag, startPoint x: 264, startPoint y: 142, endPoint x: 263, endPoint y: 101, distance: 41.2
click at [263, 138] on td at bounding box center [268, 145] width 50 height 19
checkbox input "true"
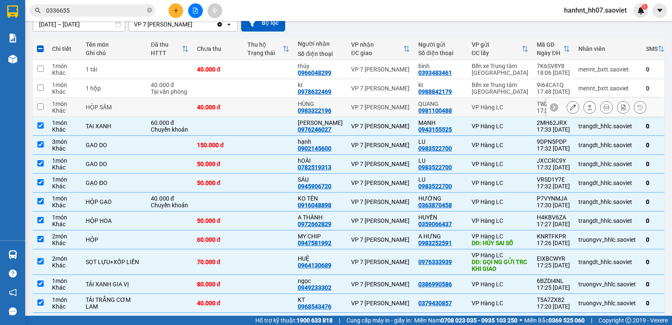
drag
click at [262, 100] on td at bounding box center [268, 107] width 50 height 19
checkbox input "true"
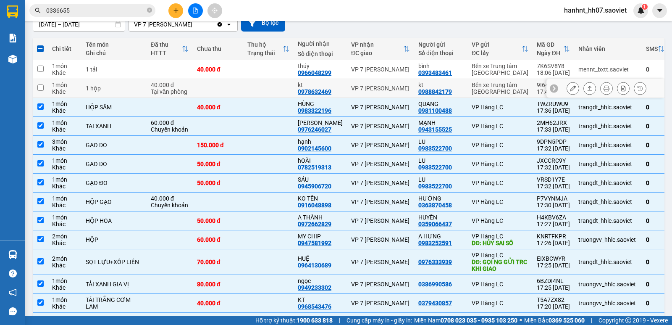
click at [263, 71] on td at bounding box center [268, 69] width 50 height 19
checkbox input "true"
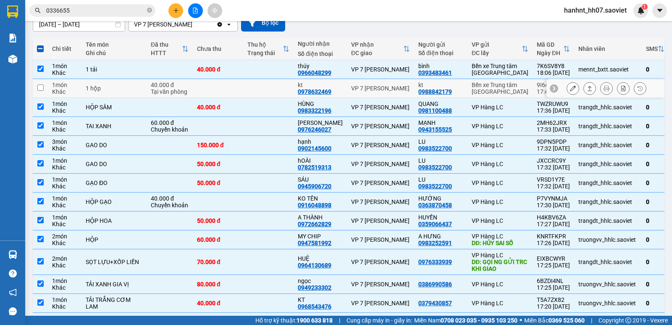
click at [265, 91] on td at bounding box center [268, 88] width 50 height 19
checkbox input "true"
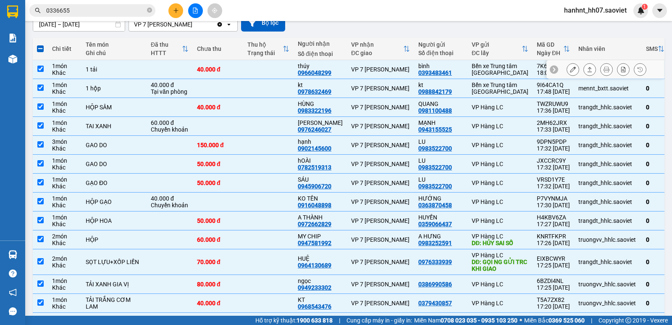
scroll to position [0, 0]
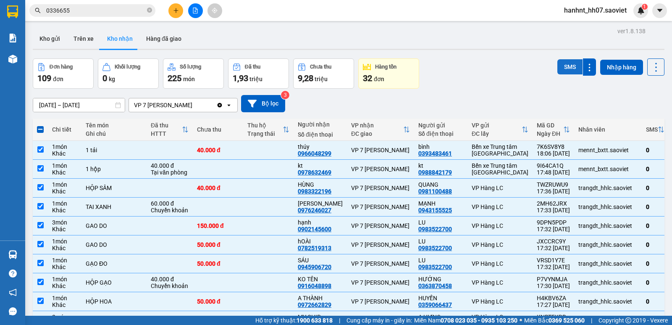
click at [558, 72] on button "SMS" at bounding box center [570, 66] width 25 height 15
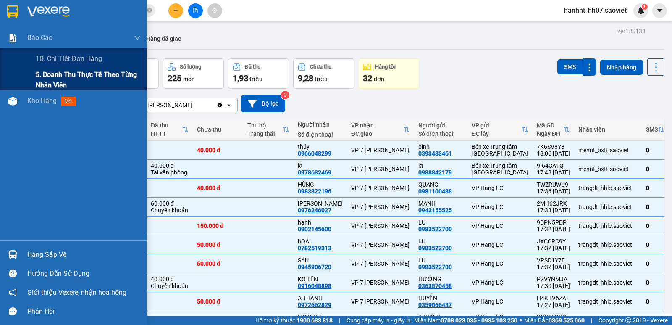
click at [62, 81] on span "5. Doanh thu thực tế theo từng nhân viên" at bounding box center [88, 79] width 105 height 21
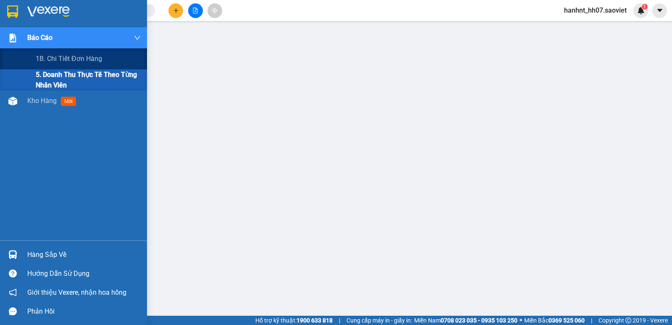
click at [68, 78] on span "5. Doanh thu thực tế theo từng nhân viên" at bounding box center [88, 79] width 105 height 21
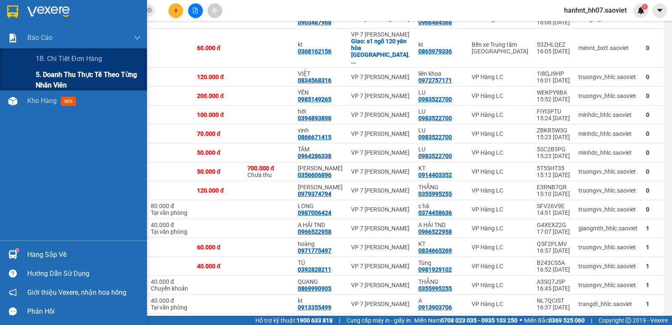
click at [45, 76] on span "5. Doanh thu thực tế theo từng nhân viên" at bounding box center [88, 79] width 105 height 21
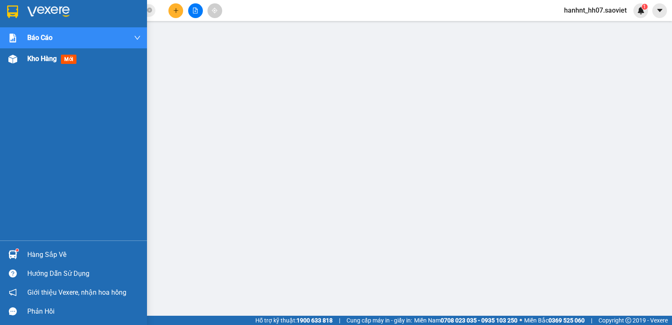
click at [41, 62] on span "Kho hàng" at bounding box center [41, 59] width 29 height 8
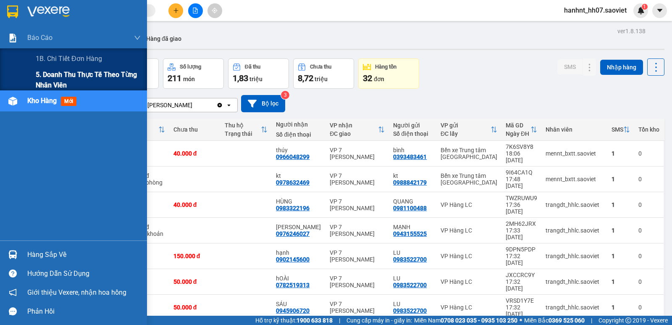
click at [54, 77] on span "5. Doanh thu thực tế theo từng nhân viên" at bounding box center [88, 79] width 105 height 21
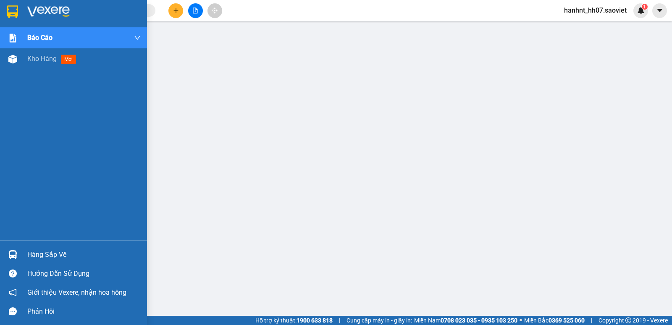
click at [26, 255] on div "Hàng sắp về" at bounding box center [73, 254] width 147 height 19
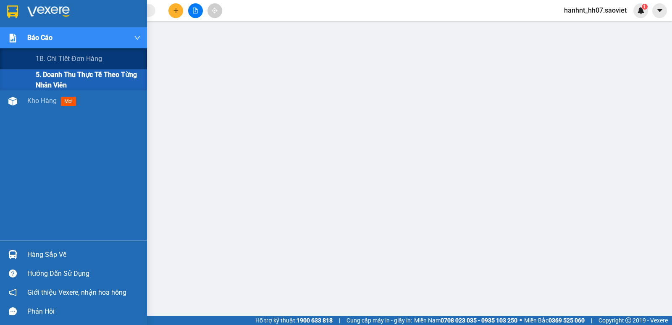
click at [58, 74] on span "5. Doanh thu thực tế theo từng nhân viên" at bounding box center [88, 79] width 105 height 21
click at [31, 41] on span "Báo cáo" at bounding box center [39, 37] width 25 height 11
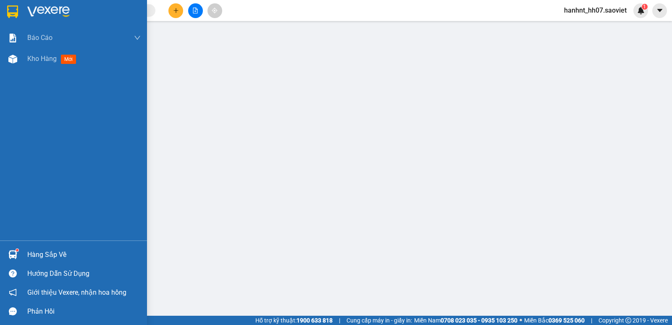
click at [6, 250] on div at bounding box center [12, 254] width 15 height 15
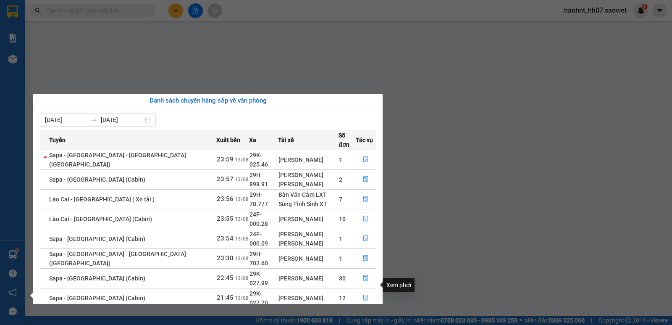
click at [363, 314] on icon "file-done" at bounding box center [366, 317] width 6 height 6
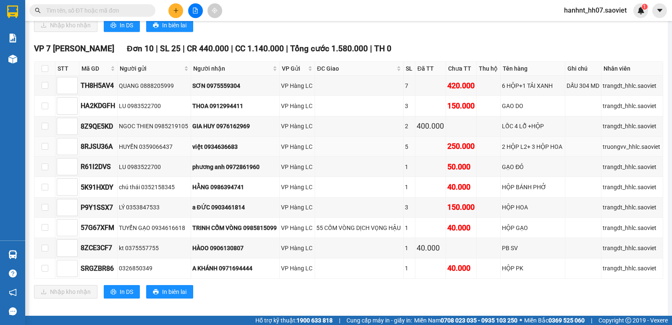
scroll to position [471, 0]
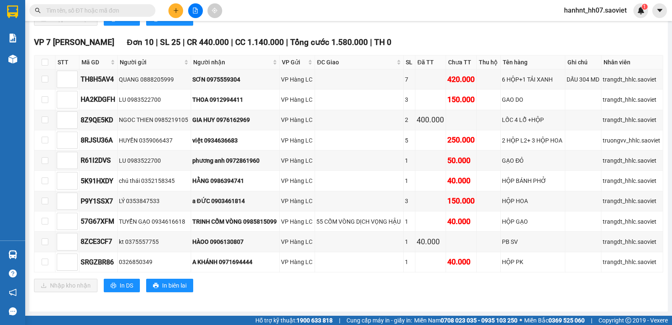
click at [112, 14] on input "text" at bounding box center [95, 10] width 99 height 9
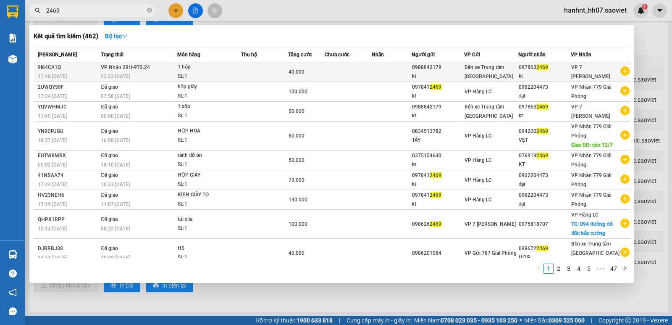
type input "2469"
click at [353, 72] on td at bounding box center [348, 72] width 47 height 20
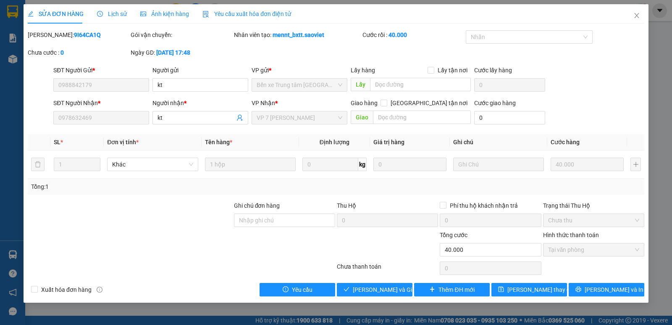
type input "0988842179"
type input "kt"
type input "0978632469"
type input "kt"
type input "40.000"
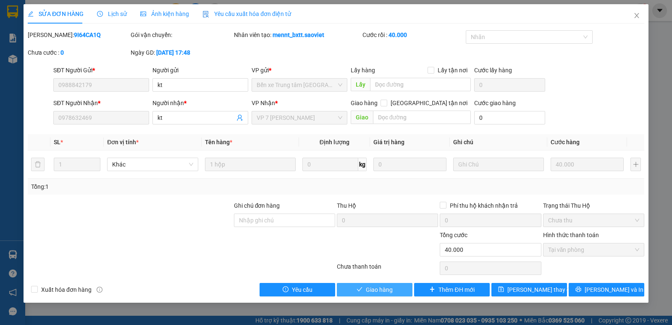
click at [367, 292] on span "Giao hàng" at bounding box center [379, 289] width 27 height 9
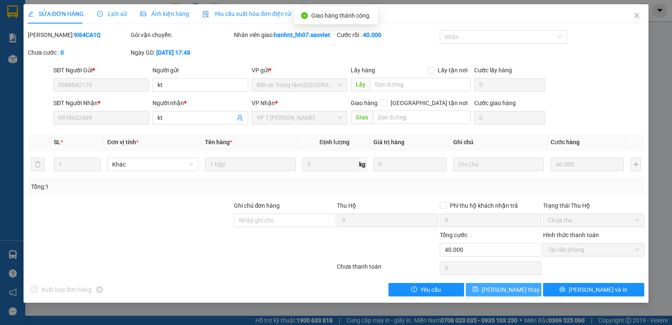
click at [497, 289] on span "[PERSON_NAME] thay đổi" at bounding box center [515, 289] width 67 height 9
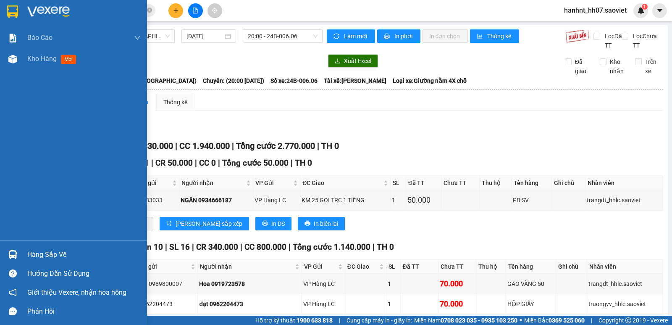
click at [4, 259] on div "Hàng sắp về" at bounding box center [73, 254] width 147 height 19
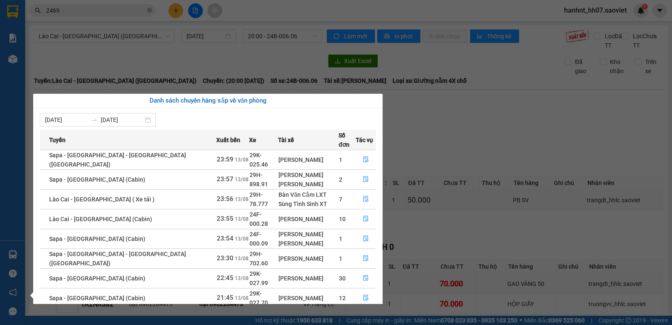
click at [440, 230] on section "Kết quả tìm kiếm ( 462 ) Bộ lọc Mã ĐH Trạng thái Món hàng Thu hộ Tổng cước Chưa…" at bounding box center [336, 162] width 672 height 325
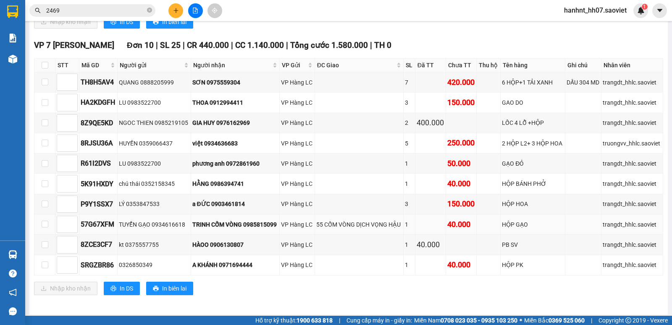
scroll to position [471, 0]
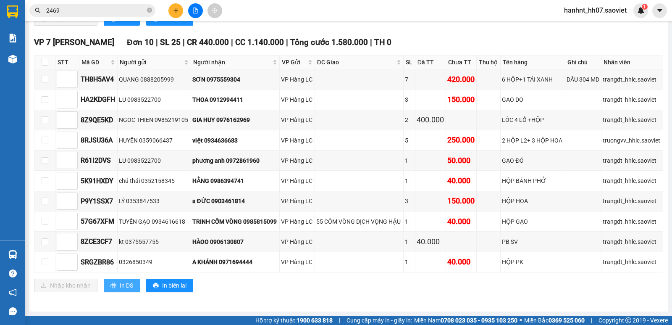
click at [105, 289] on button "In DS" at bounding box center [122, 285] width 36 height 13
click at [45, 62] on input "checkbox" at bounding box center [45, 62] width 7 height 7
checkbox input "true"
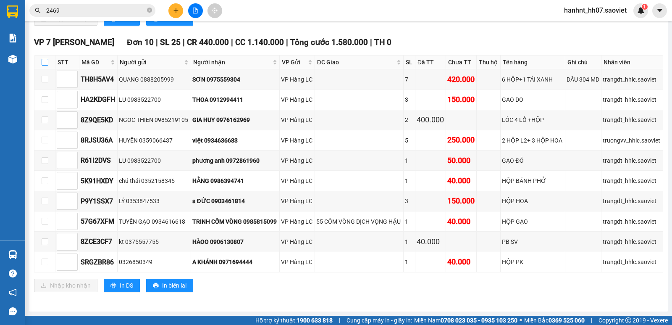
checkbox input "true"
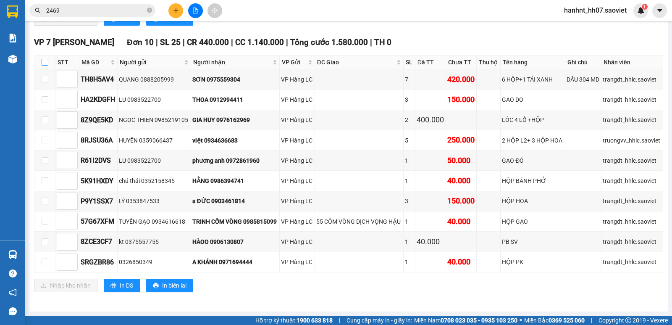
checkbox input "true"
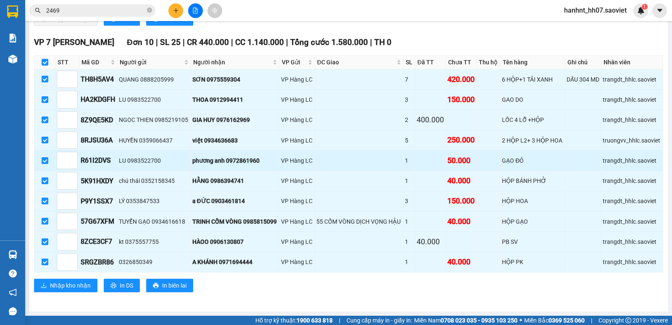
click at [363, 157] on td at bounding box center [359, 160] width 89 height 20
click at [43, 161] on input "checkbox" at bounding box center [45, 160] width 7 height 7
checkbox input "false"
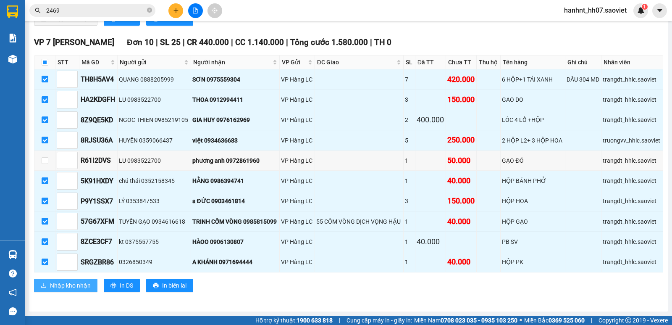
click at [73, 284] on span "Nhập kho nhận" at bounding box center [70, 285] width 41 height 9
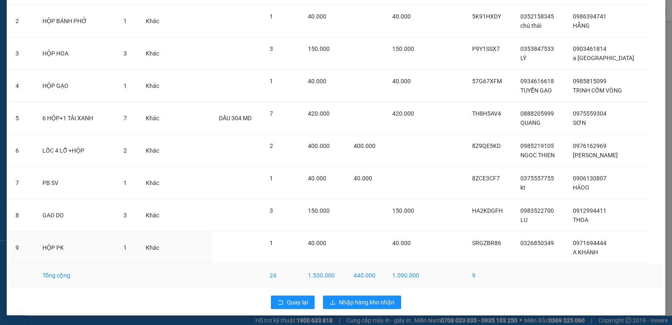
scroll to position [98, 0]
click at [370, 300] on span "Nhập hàng kho nhận" at bounding box center [366, 301] width 55 height 9
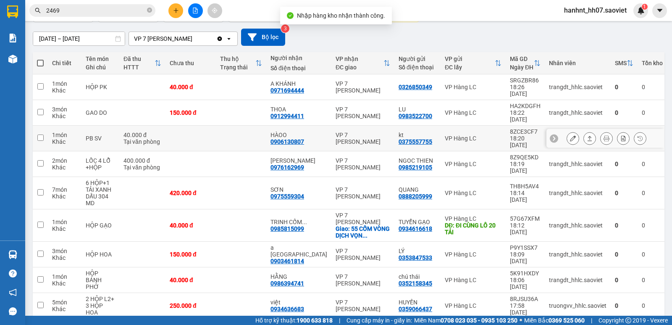
scroll to position [69, 0]
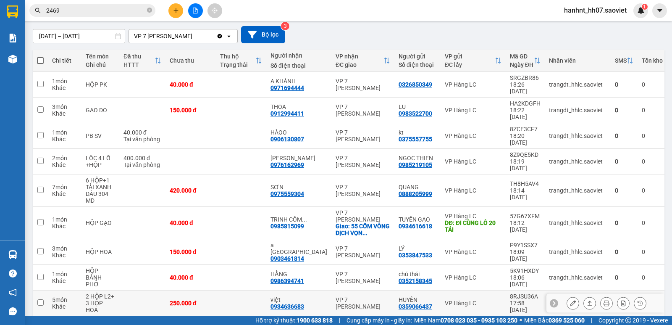
drag, startPoint x: 232, startPoint y: 250, endPoint x: 234, endPoint y: 239, distance: 11.2
click at [231, 290] on td at bounding box center [241, 303] width 50 height 26
checkbox input "true"
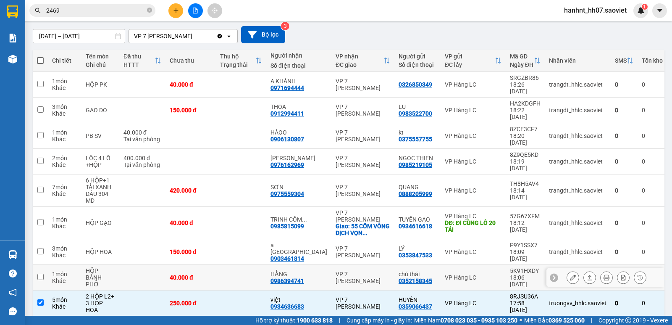
drag, startPoint x: 236, startPoint y: 236, endPoint x: 238, endPoint y: 224, distance: 12.0
click at [236, 265] on td at bounding box center [241, 278] width 50 height 26
checkbox input "true"
drag, startPoint x: 238, startPoint y: 224, endPoint x: 239, endPoint y: 215, distance: 9.3
click at [239, 217] on tbody "1 món Khác HỘP PK 40.000 đ A KHÁNH 0971694444 VP 7 [PERSON_NAME] 0326850349 VP …" at bounding box center [350, 207] width 635 height 270
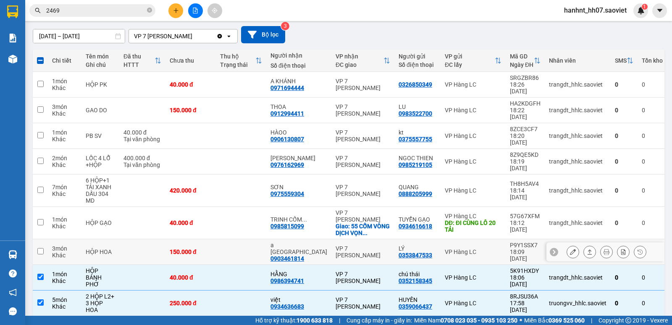
drag, startPoint x: 240, startPoint y: 213, endPoint x: 241, endPoint y: 207, distance: 6.4
click at [240, 239] on td at bounding box center [241, 252] width 50 height 26
checkbox input "true"
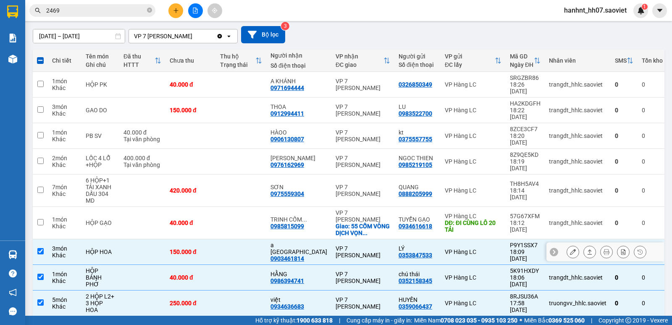
drag, startPoint x: 241, startPoint y: 200, endPoint x: 241, endPoint y: 190, distance: 9.7
click at [241, 195] on tbody "1 món Khác HỘP PK 40.000 đ A KHÁNH 0971694444 VP 7 [PERSON_NAME] 0326850349 VP …" at bounding box center [350, 207] width 635 height 270
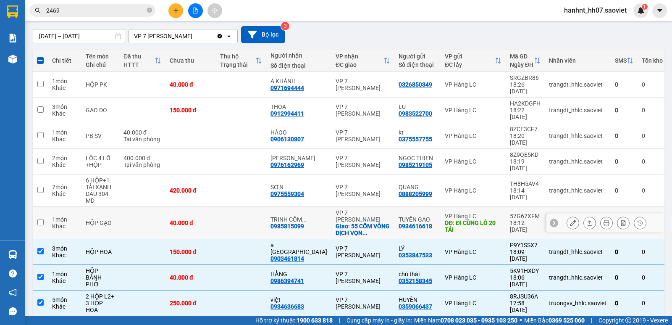
drag, startPoint x: 241, startPoint y: 190, endPoint x: 238, endPoint y: 173, distance: 17.5
click at [240, 207] on td at bounding box center [241, 223] width 50 height 32
checkbox input "true"
drag, startPoint x: 238, startPoint y: 173, endPoint x: 237, endPoint y: 159, distance: 14.3
click at [237, 174] on td at bounding box center [241, 190] width 50 height 32
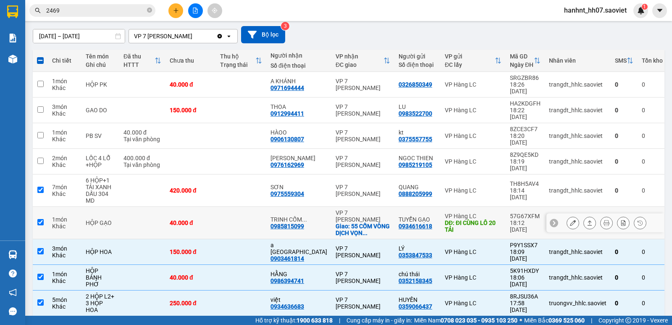
checkbox input "true"
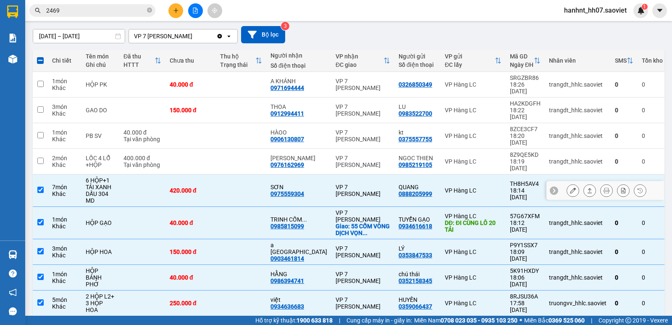
drag, startPoint x: 237, startPoint y: 157, endPoint x: 237, endPoint y: 123, distance: 34.5
click at [237, 142] on tbody "1 món Khác HỘP PK 40.000 đ A KHÁNH 0971694444 VP 7 [PERSON_NAME] 0326850349 VP …" at bounding box center [350, 207] width 635 height 270
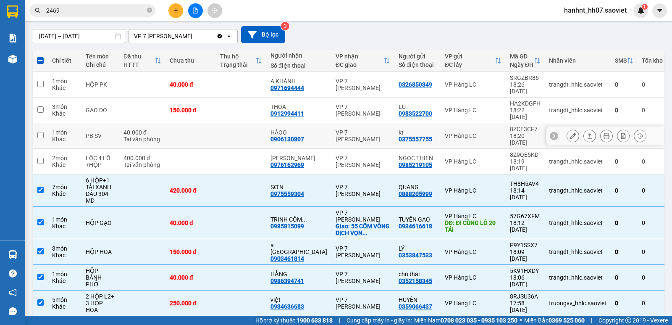
drag, startPoint x: 237, startPoint y: 123, endPoint x: 240, endPoint y: 93, distance: 29.5
click at [238, 107] on tbody "1 món Khác HỘP PK 40.000 đ A KHÁNH 0971694444 VP 7 [PERSON_NAME] 0326850349 VP …" at bounding box center [350, 207] width 635 height 270
drag, startPoint x: 240, startPoint y: 93, endPoint x: 240, endPoint y: 76, distance: 16.8
click at [240, 78] on tbody "1 món Khác HỘP PK 40.000 đ A KHÁNH 0971694444 VP 7 [PERSON_NAME] 0326850349 VP …" at bounding box center [350, 207] width 635 height 270
click at [240, 76] on td at bounding box center [241, 85] width 50 height 26
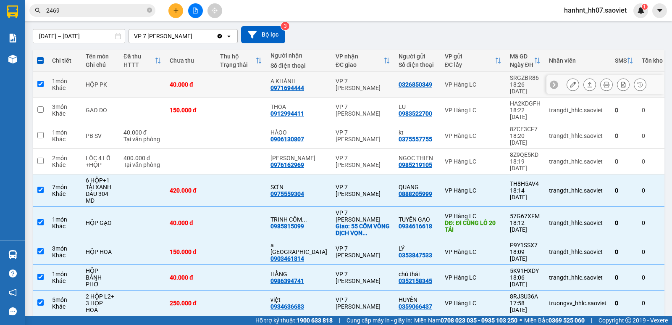
checkbox input "true"
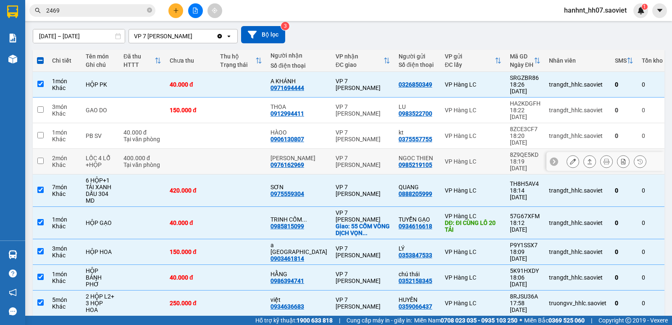
click at [257, 149] on td at bounding box center [241, 162] width 50 height 26
checkbox input "true"
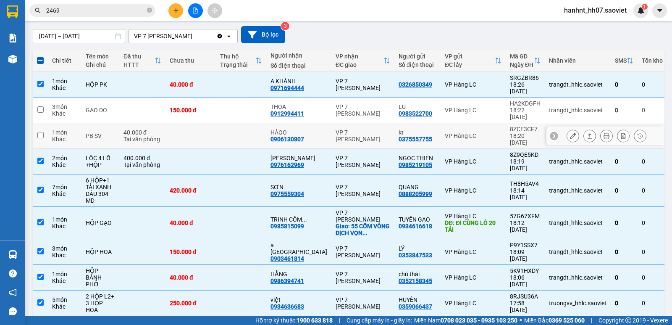
drag, startPoint x: 258, startPoint y: 124, endPoint x: 260, endPoint y: 109, distance: 15.3
click at [258, 123] on td at bounding box center [241, 136] width 50 height 26
checkbox input "true"
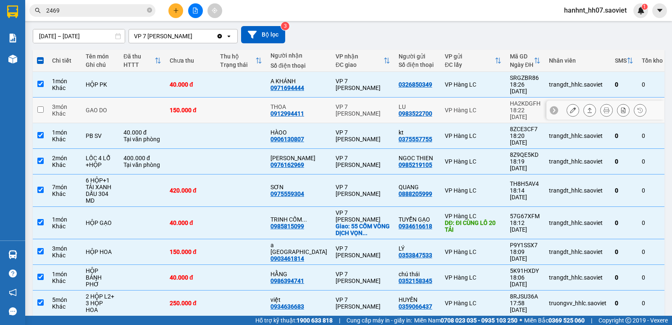
drag, startPoint x: 260, startPoint y: 107, endPoint x: 262, endPoint y: 101, distance: 5.7
click at [262, 102] on td at bounding box center [241, 110] width 50 height 26
checkbox input "true"
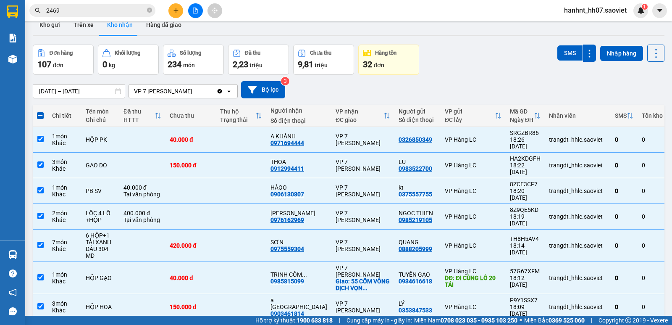
scroll to position [13, 0]
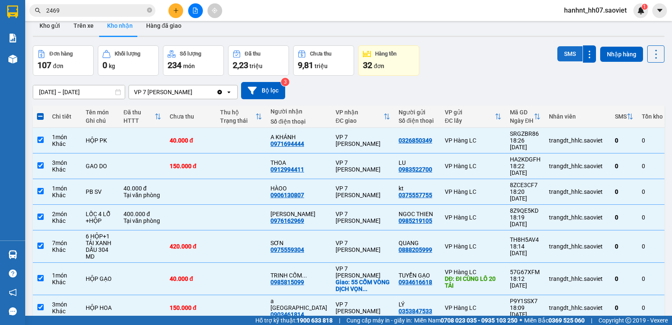
click at [560, 53] on button "SMS" at bounding box center [570, 53] width 25 height 15
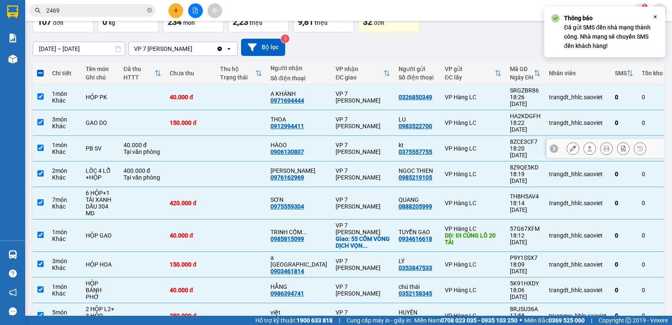
scroll to position [69, 0]
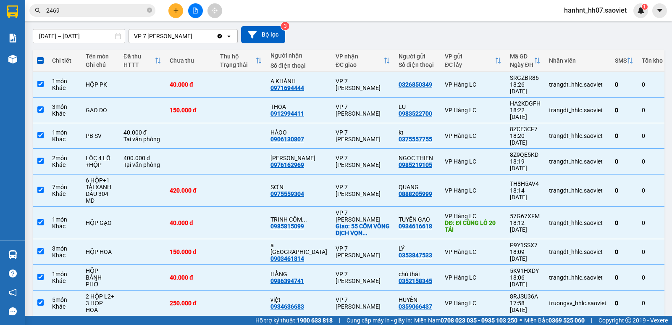
drag, startPoint x: 633, startPoint y: 292, endPoint x: 632, endPoint y: 288, distance: 4.2
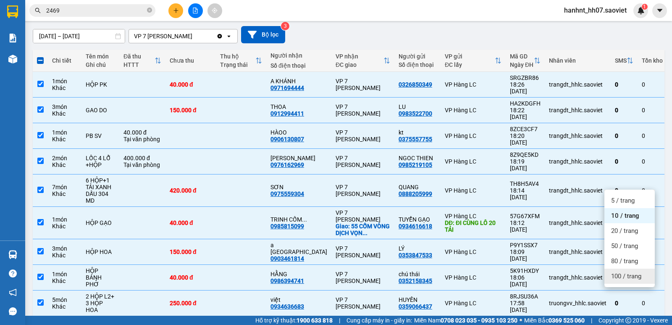
click at [634, 278] on span "100 / trang" at bounding box center [626, 276] width 30 height 8
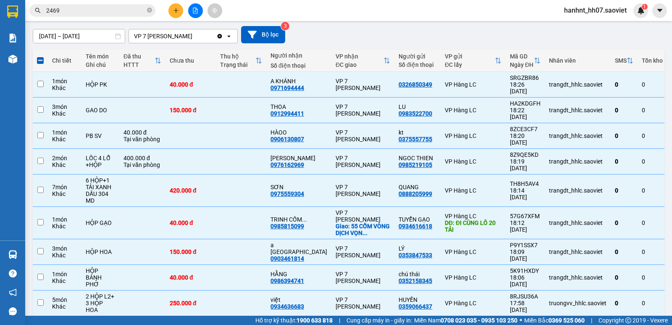
checkbox input "false"
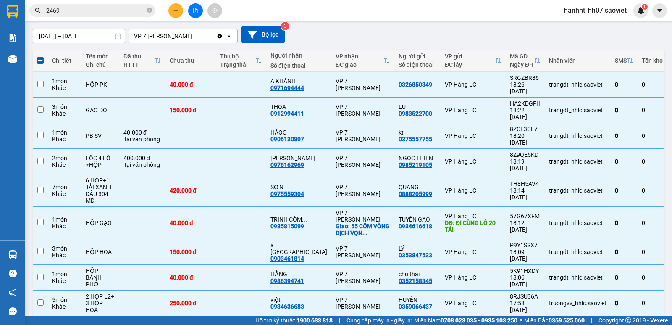
checkbox input "false"
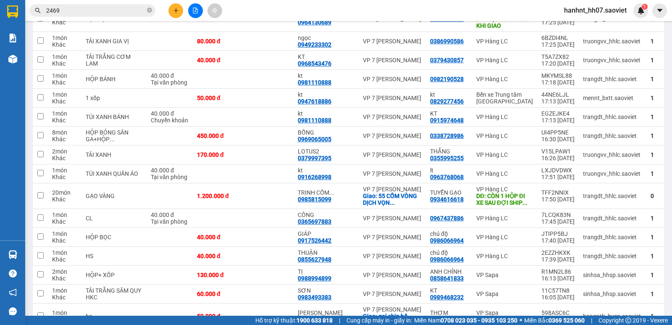
scroll to position [489, 0]
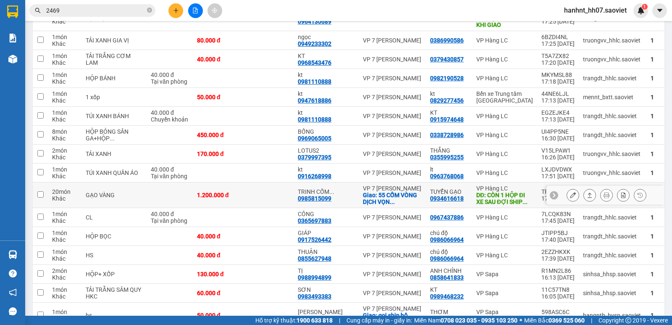
drag, startPoint x: 235, startPoint y: 215, endPoint x: 455, endPoint y: 179, distance: 222.3
click at [243, 208] on td at bounding box center [268, 195] width 50 height 26
checkbox input "true"
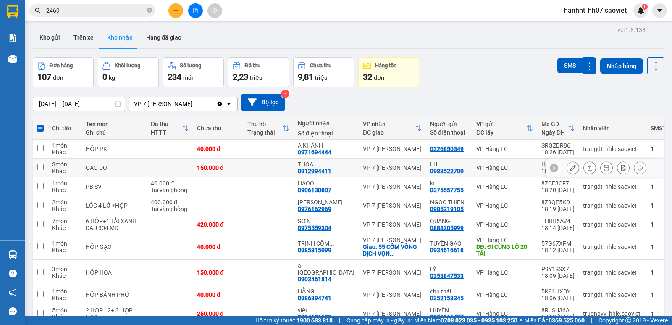
scroll to position [0, 0]
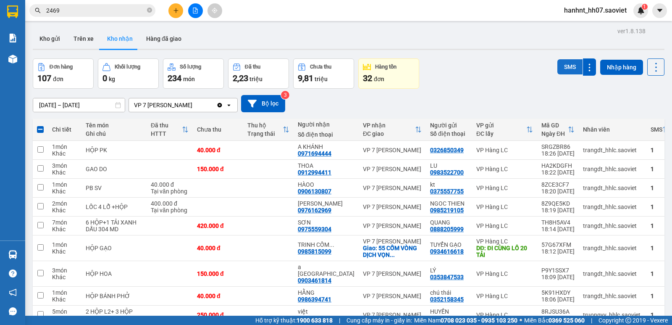
click at [567, 71] on button "SMS" at bounding box center [570, 66] width 25 height 15
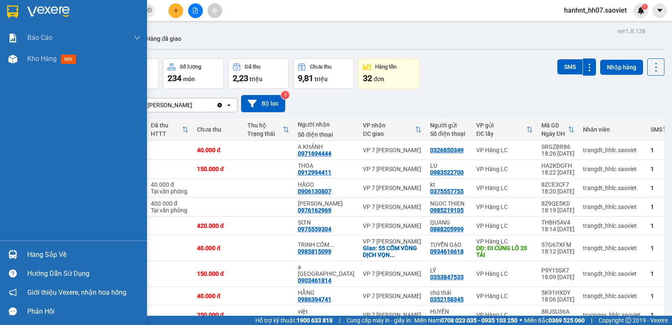
click at [11, 252] on img at bounding box center [12, 254] width 9 height 9
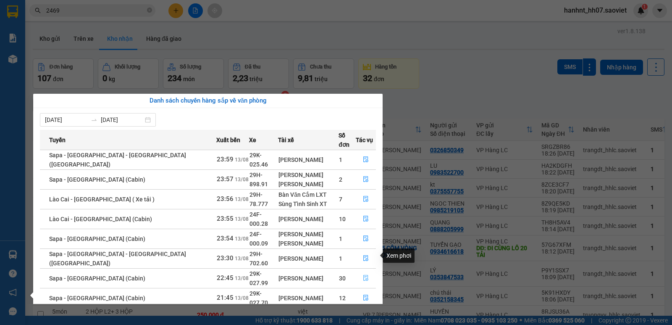
click at [363, 275] on icon "file-done" at bounding box center [366, 278] width 6 height 6
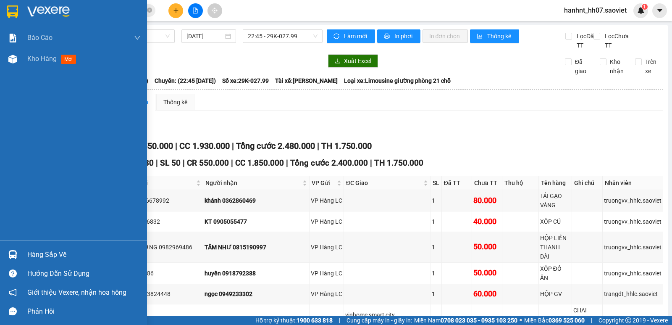
click at [11, 253] on img at bounding box center [12, 254] width 9 height 9
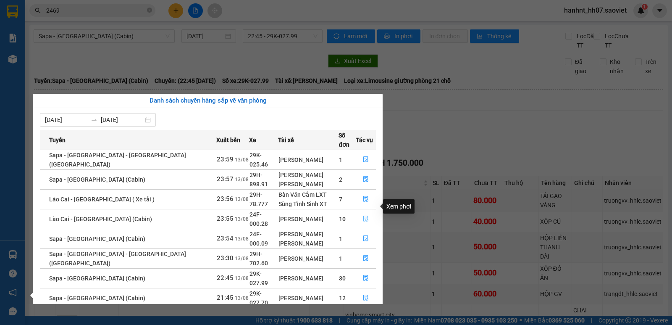
click at [363, 216] on icon "file-done" at bounding box center [366, 219] width 6 height 6
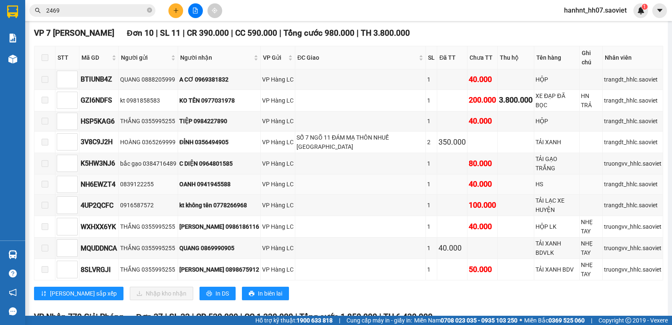
scroll to position [126, 0]
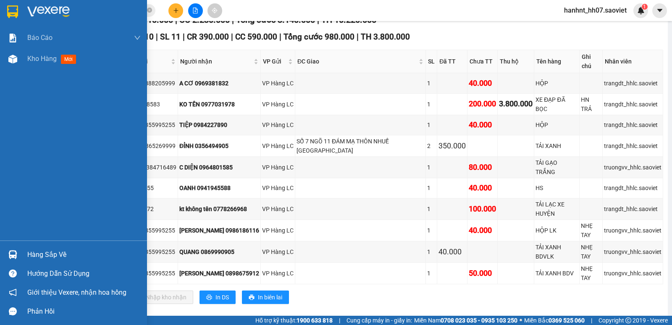
click at [20, 254] on div "Hàng sắp về" at bounding box center [73, 254] width 147 height 19
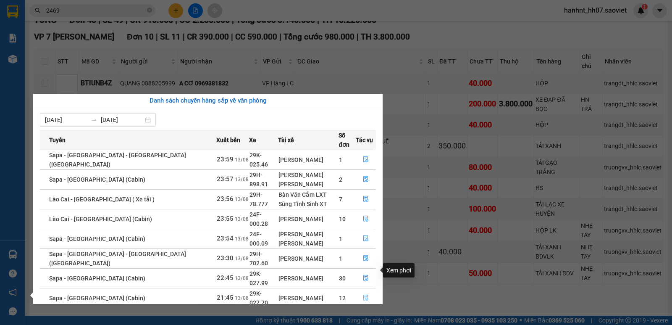
click at [363, 295] on icon "file-done" at bounding box center [366, 298] width 6 height 6
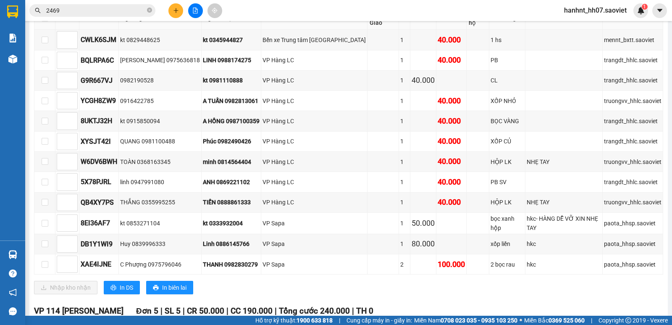
scroll to position [854, 0]
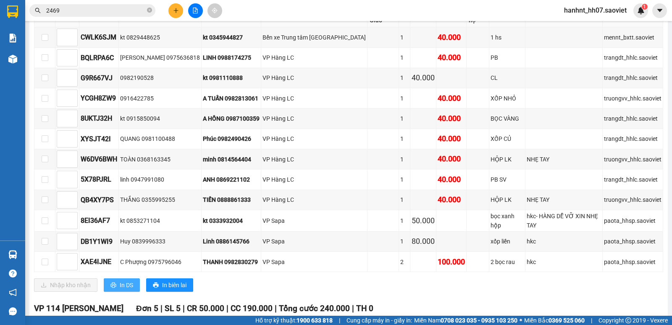
click at [128, 280] on span "In DS" at bounding box center [126, 284] width 13 height 9
click at [124, 11] on input "2469" at bounding box center [95, 10] width 99 height 9
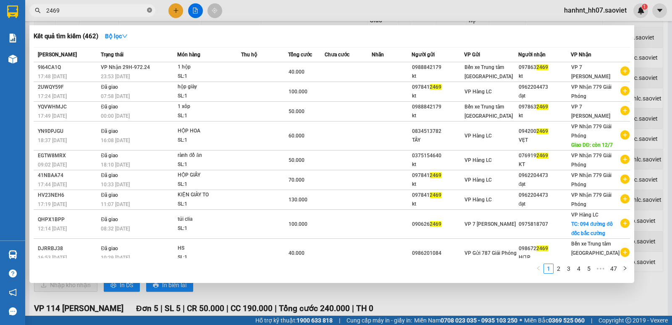
click at [151, 12] on icon "close-circle" at bounding box center [149, 10] width 5 height 5
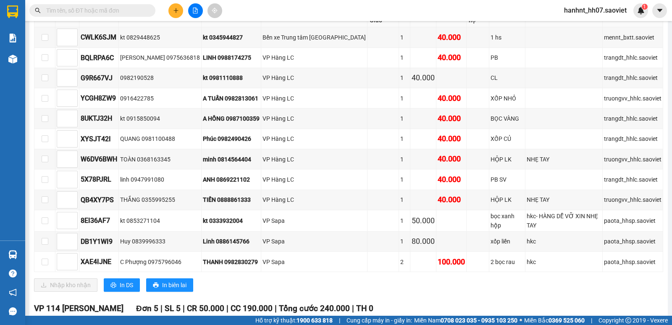
click at [140, 11] on input "text" at bounding box center [95, 10] width 99 height 9
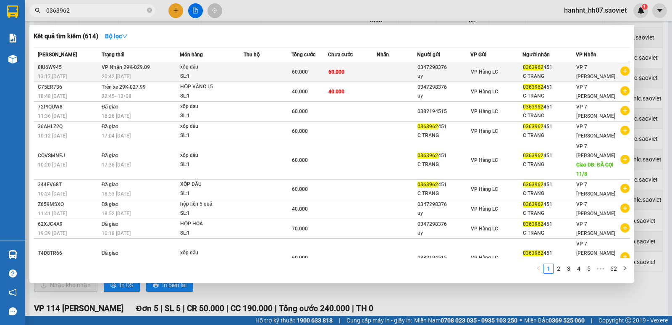
type input "0363962"
click at [316, 70] on div "60.000" at bounding box center [310, 71] width 36 height 9
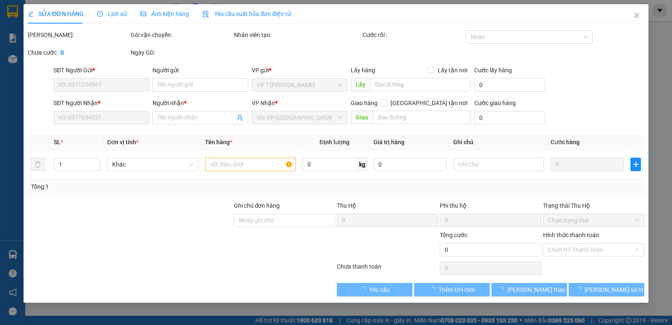
type input "0347298376"
type input "uy"
type input "0363962451"
type input "C TRANG"
type input "60.000"
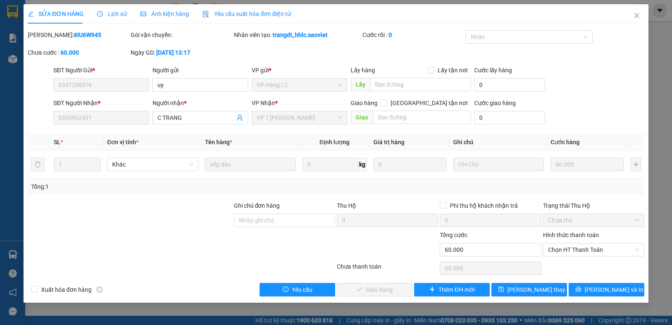
click at [566, 234] on label "Hình thức thanh toán" at bounding box center [571, 235] width 56 height 7
click at [566, 243] on input "Hình thức thanh toán" at bounding box center [590, 249] width 85 height 13
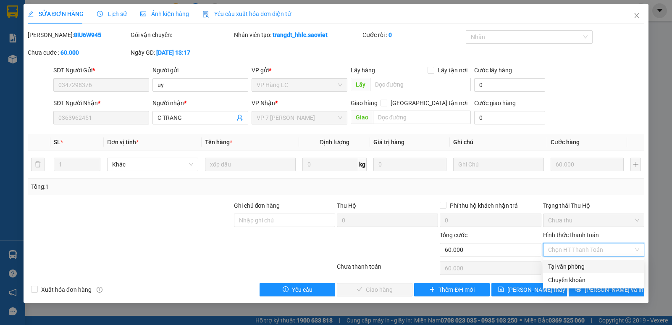
click at [571, 265] on div "Tại văn phòng" at bounding box center [593, 266] width 91 height 9
type input "0"
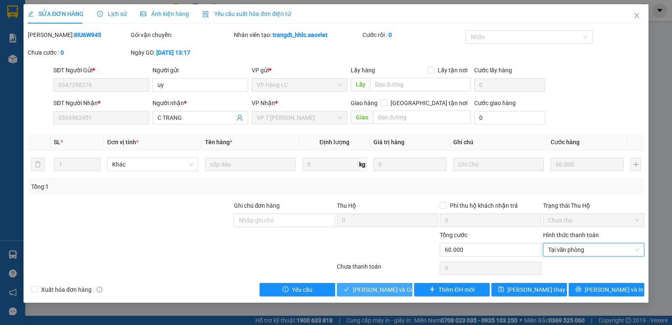
click at [381, 292] on span "Lưu và Giao hàng" at bounding box center [393, 289] width 81 height 9
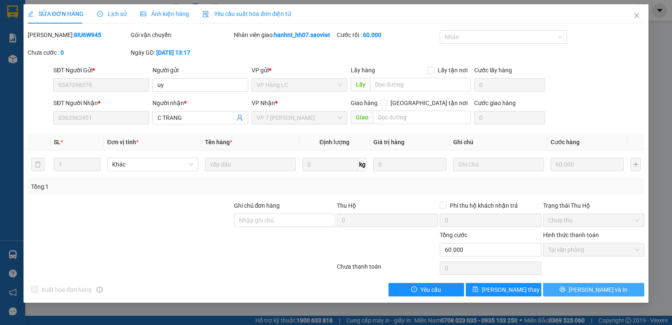
click at [570, 289] on button "[PERSON_NAME] và In" at bounding box center [593, 289] width 101 height 13
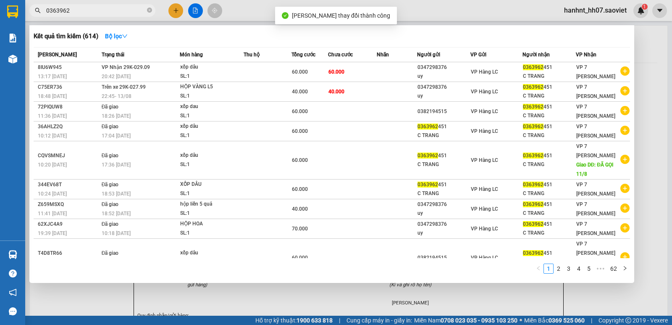
click at [66, 11] on input "0363962" at bounding box center [95, 10] width 99 height 9
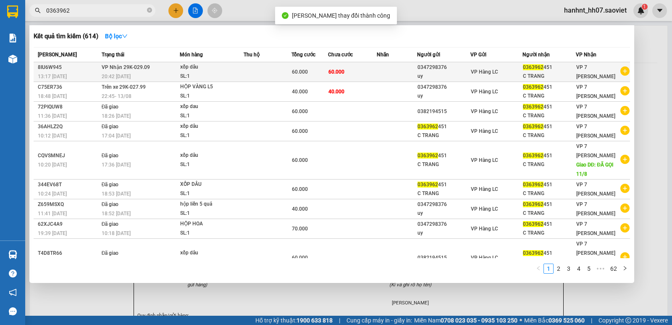
click at [310, 68] on div "60.000" at bounding box center [310, 71] width 36 height 9
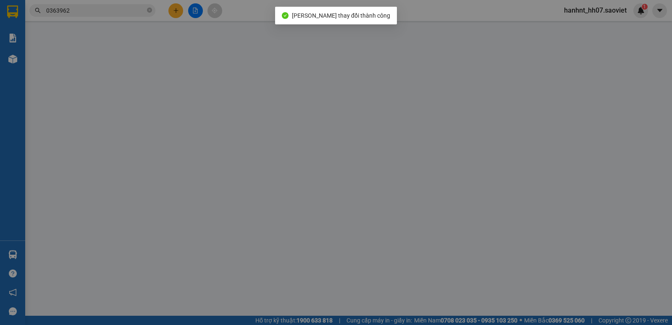
type input "0347298376"
type input "uy"
type input "0363962451"
type input "C TRANG"
type input "60.000"
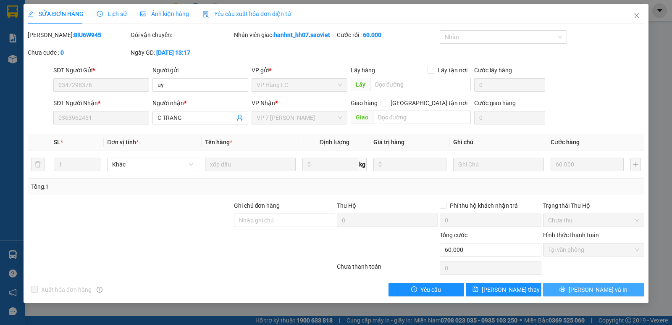
click at [565, 292] on button "[PERSON_NAME] và In" at bounding box center [593, 289] width 101 height 13
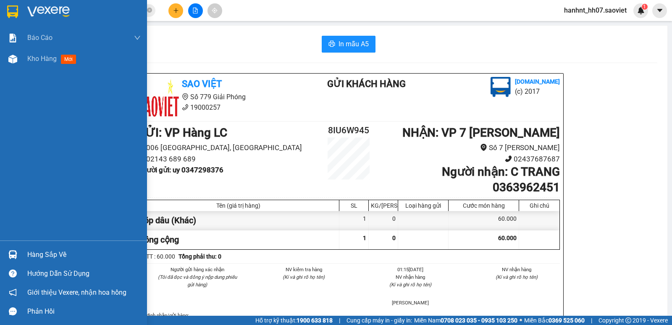
click at [39, 253] on div "Hàng sắp về" at bounding box center [83, 254] width 113 height 13
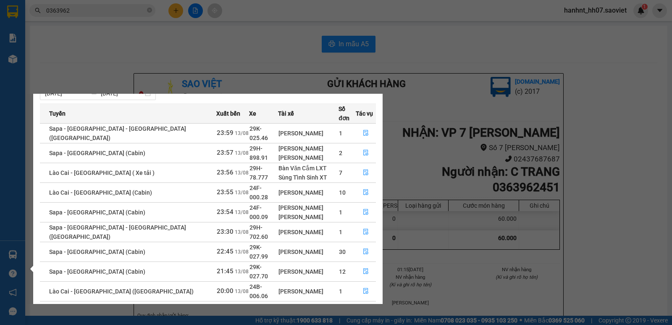
scroll to position [28, 0]
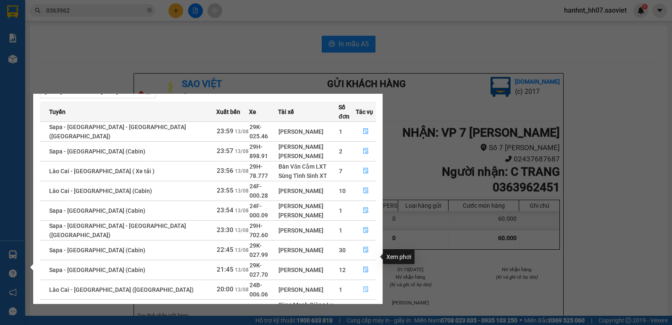
click at [364, 287] on icon "file-done" at bounding box center [365, 290] width 5 height 6
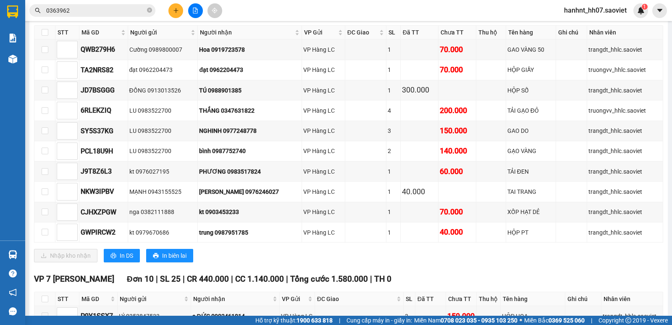
scroll to position [196, 0]
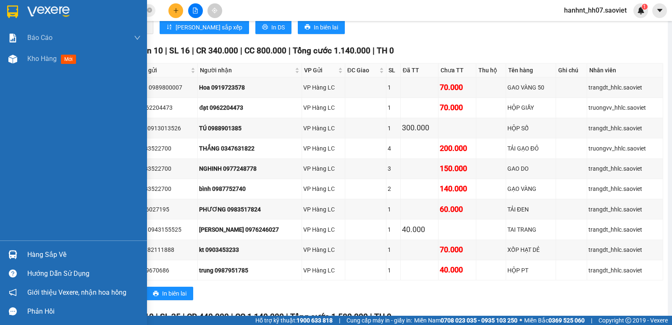
click at [41, 256] on div "Hàng sắp về" at bounding box center [83, 254] width 113 height 13
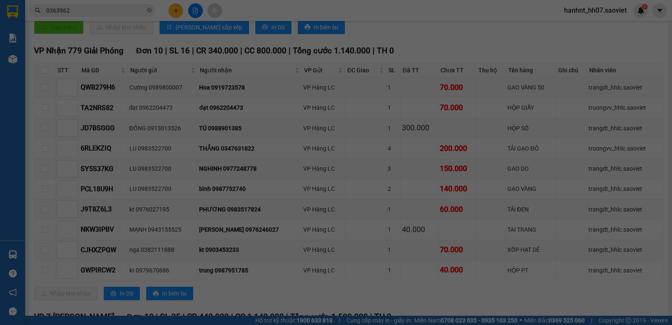
scroll to position [13, 0]
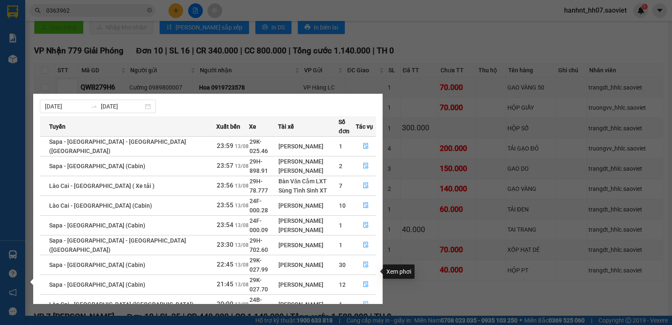
click at [363, 301] on icon "file-done" at bounding box center [366, 304] width 6 height 6
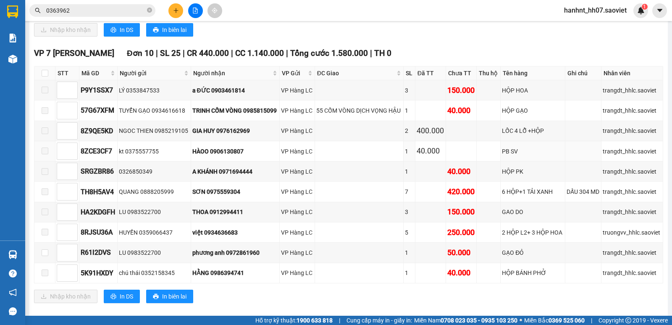
scroll to position [471, 0]
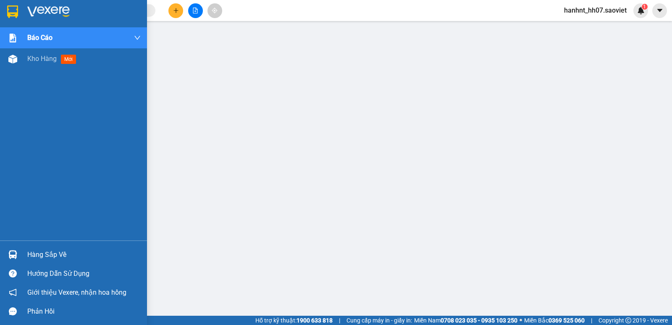
click at [24, 252] on div "Hàng sắp về" at bounding box center [73, 254] width 147 height 19
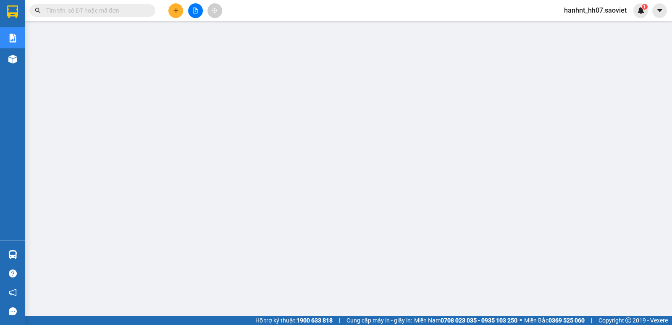
click at [106, 9] on input "text" at bounding box center [95, 10] width 99 height 9
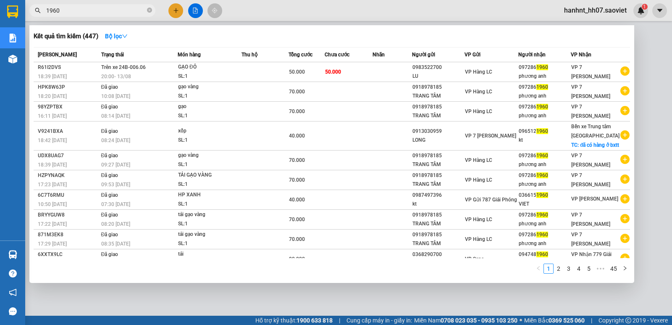
type input "1960"
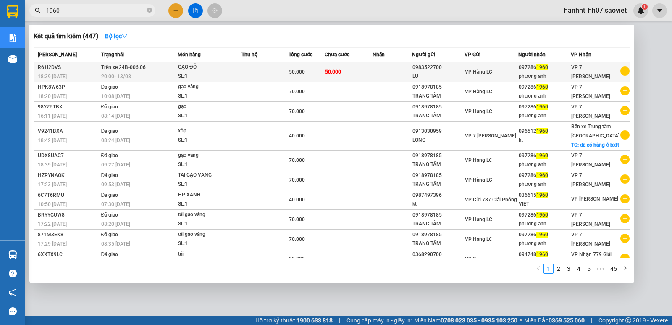
click at [221, 66] on div "GẠO ĐỎ" at bounding box center [209, 67] width 63 height 9
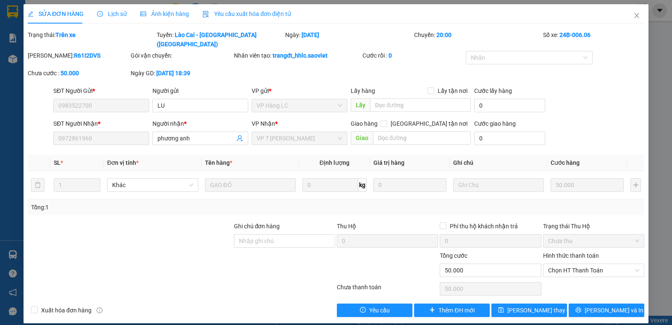
type input "0983522700"
type input "LU"
type input "0972861960"
type input "phương anh"
type input "50.000"
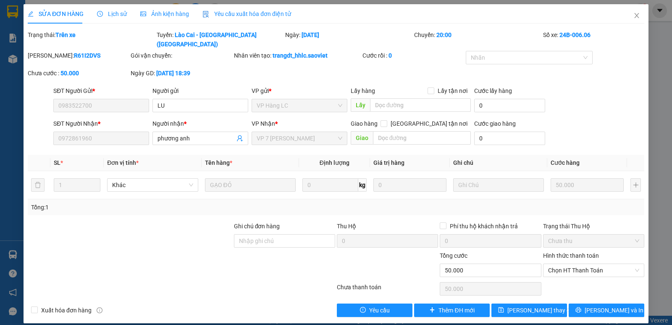
type input "50.000"
click at [637, 15] on icon "close" at bounding box center [637, 15] width 7 height 7
